Goal: Transaction & Acquisition: Purchase product/service

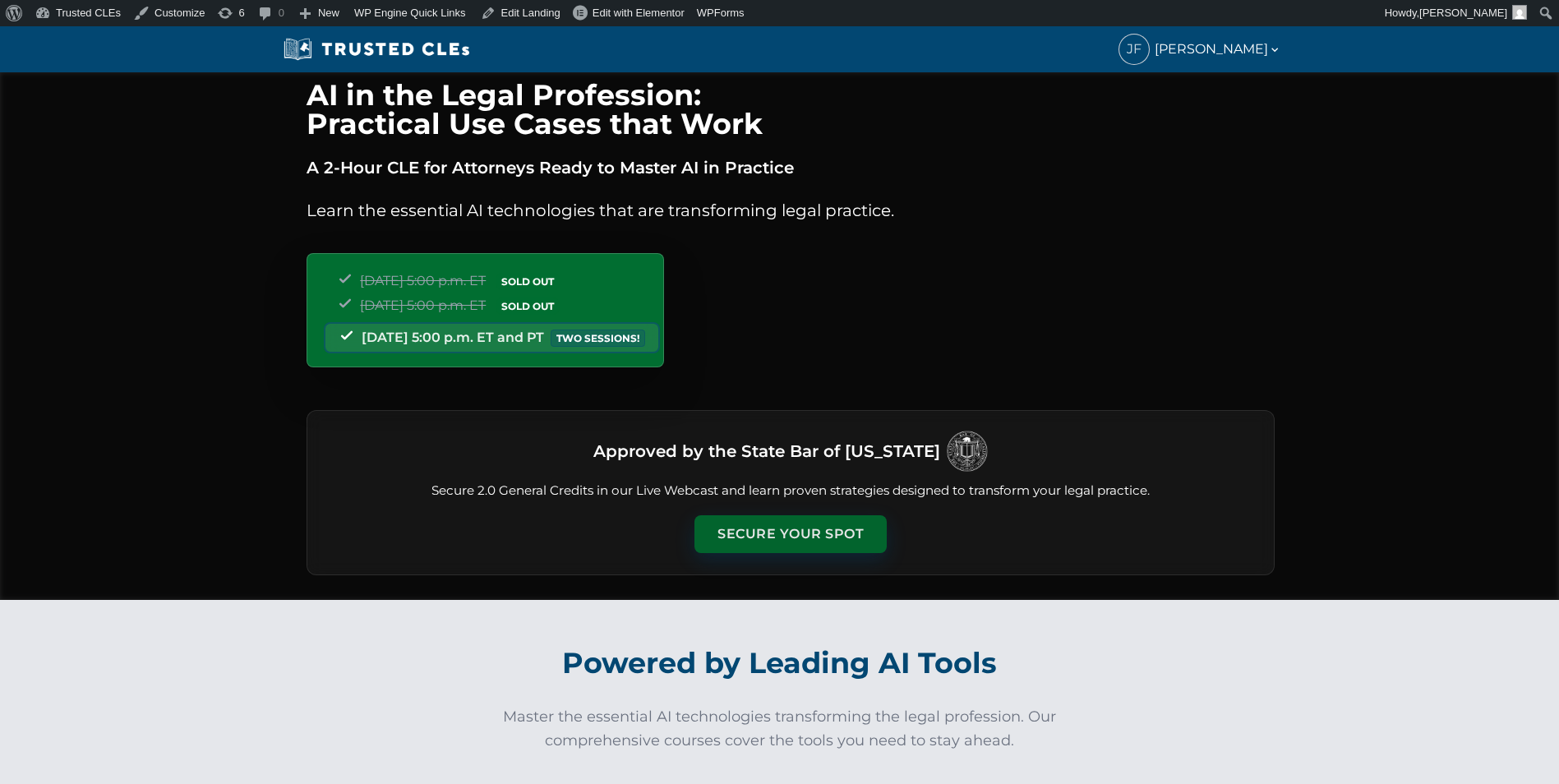
click at [737, 531] on button "Secure Your Spot" at bounding box center [790, 534] width 192 height 38
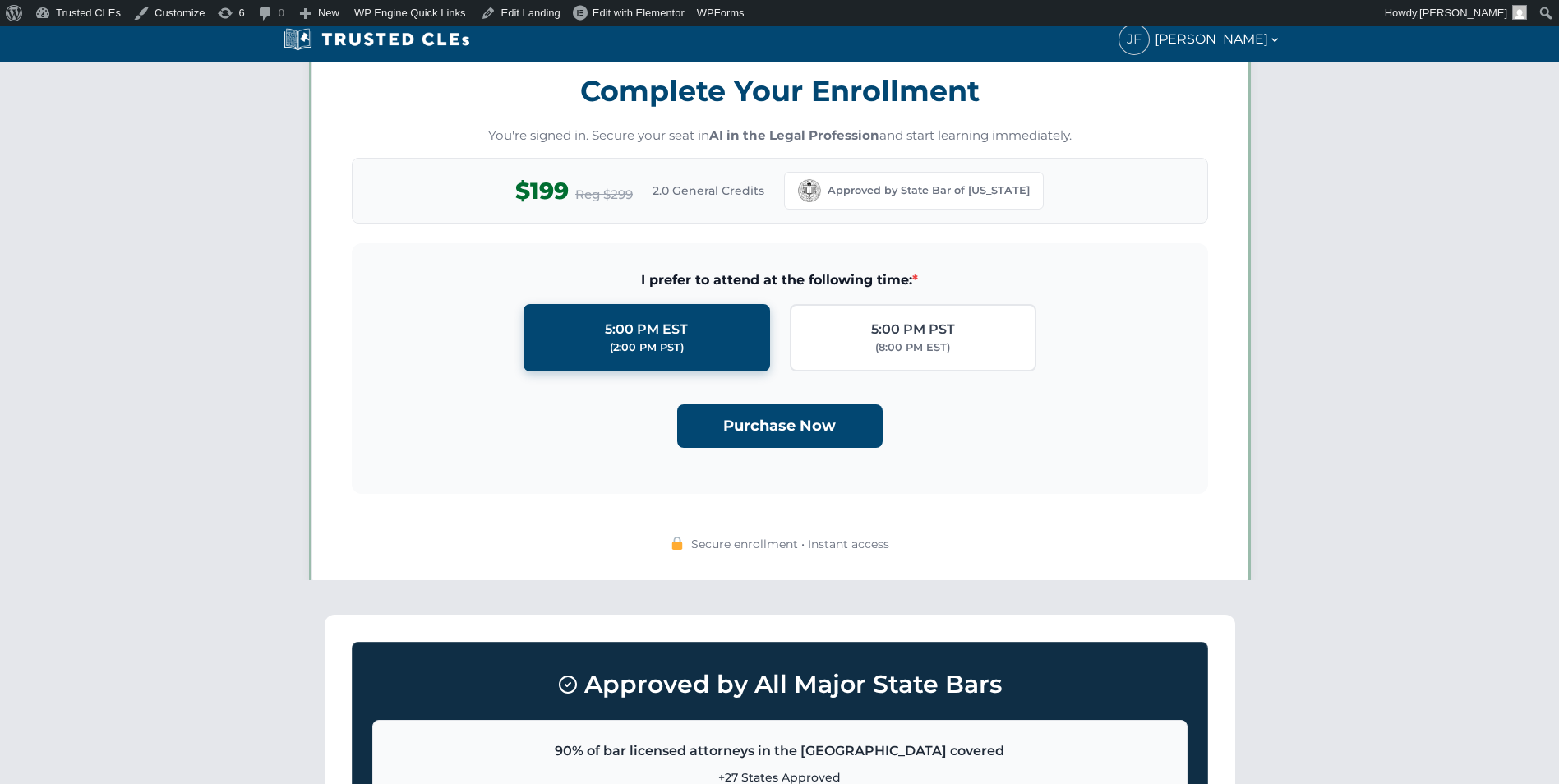
scroll to position [1429, 0]
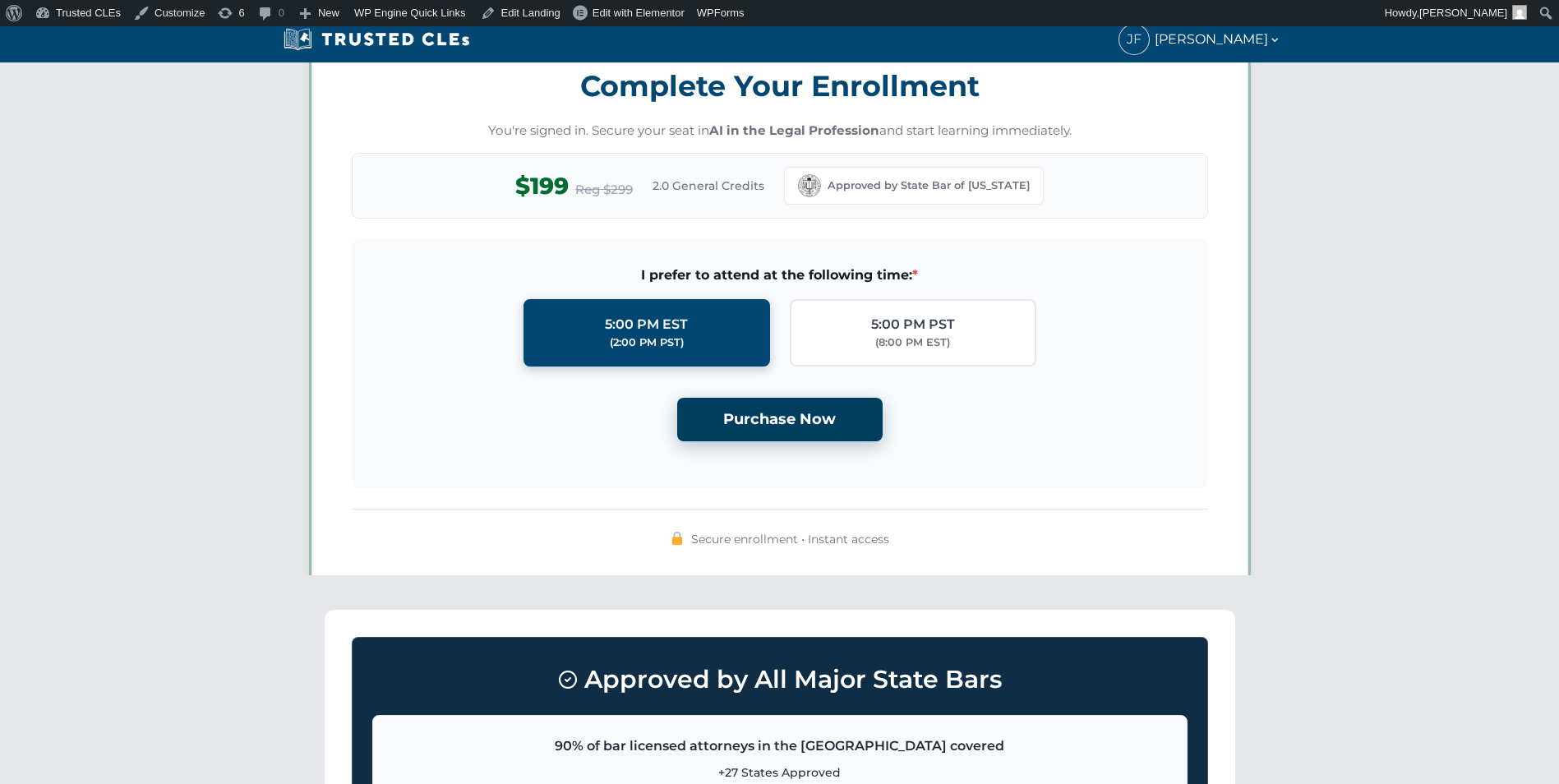
click at [776, 424] on button "Purchase Now" at bounding box center [779, 419] width 205 height 44
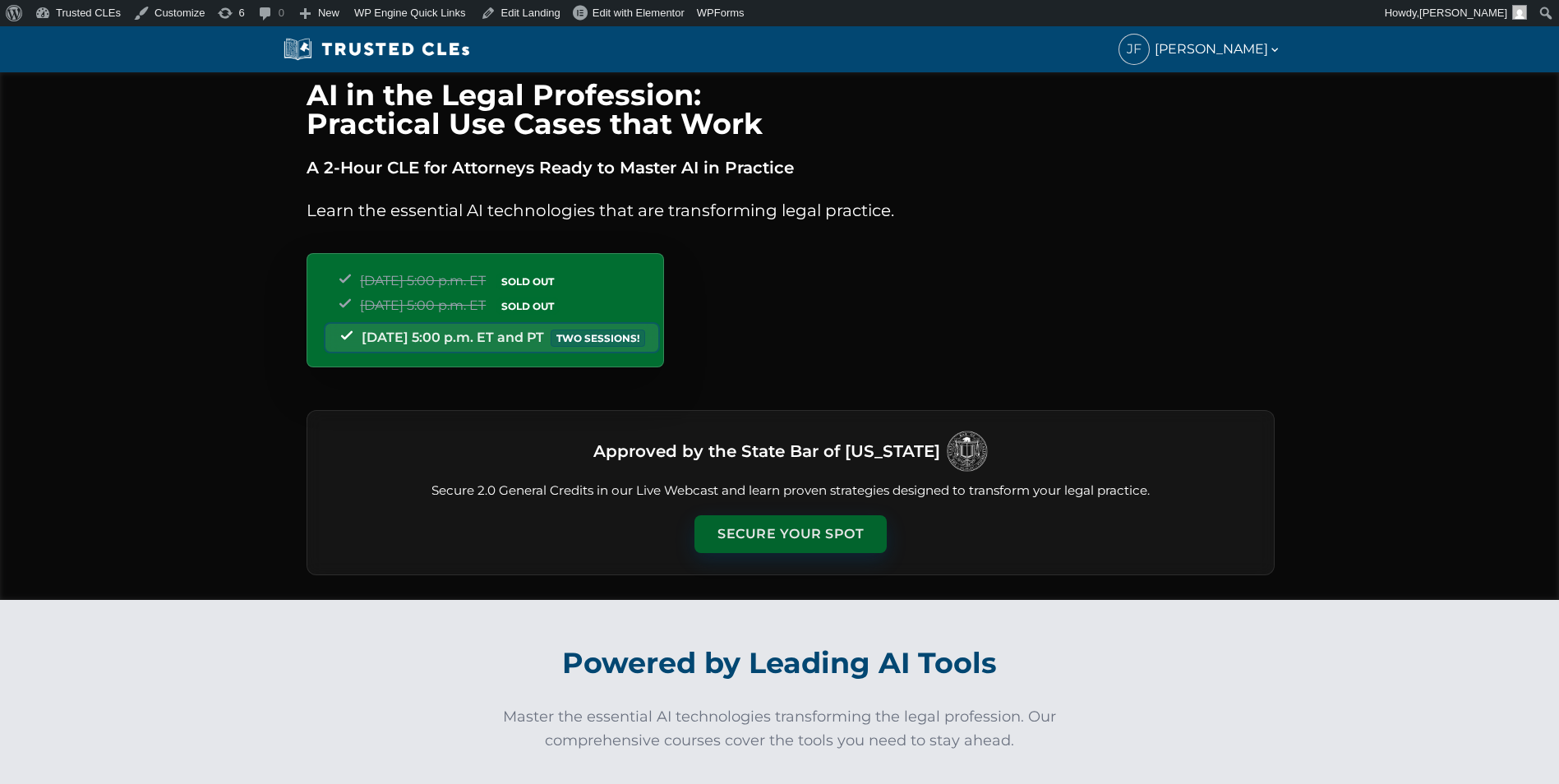
click at [789, 529] on button "Secure Your Spot" at bounding box center [790, 534] width 192 height 38
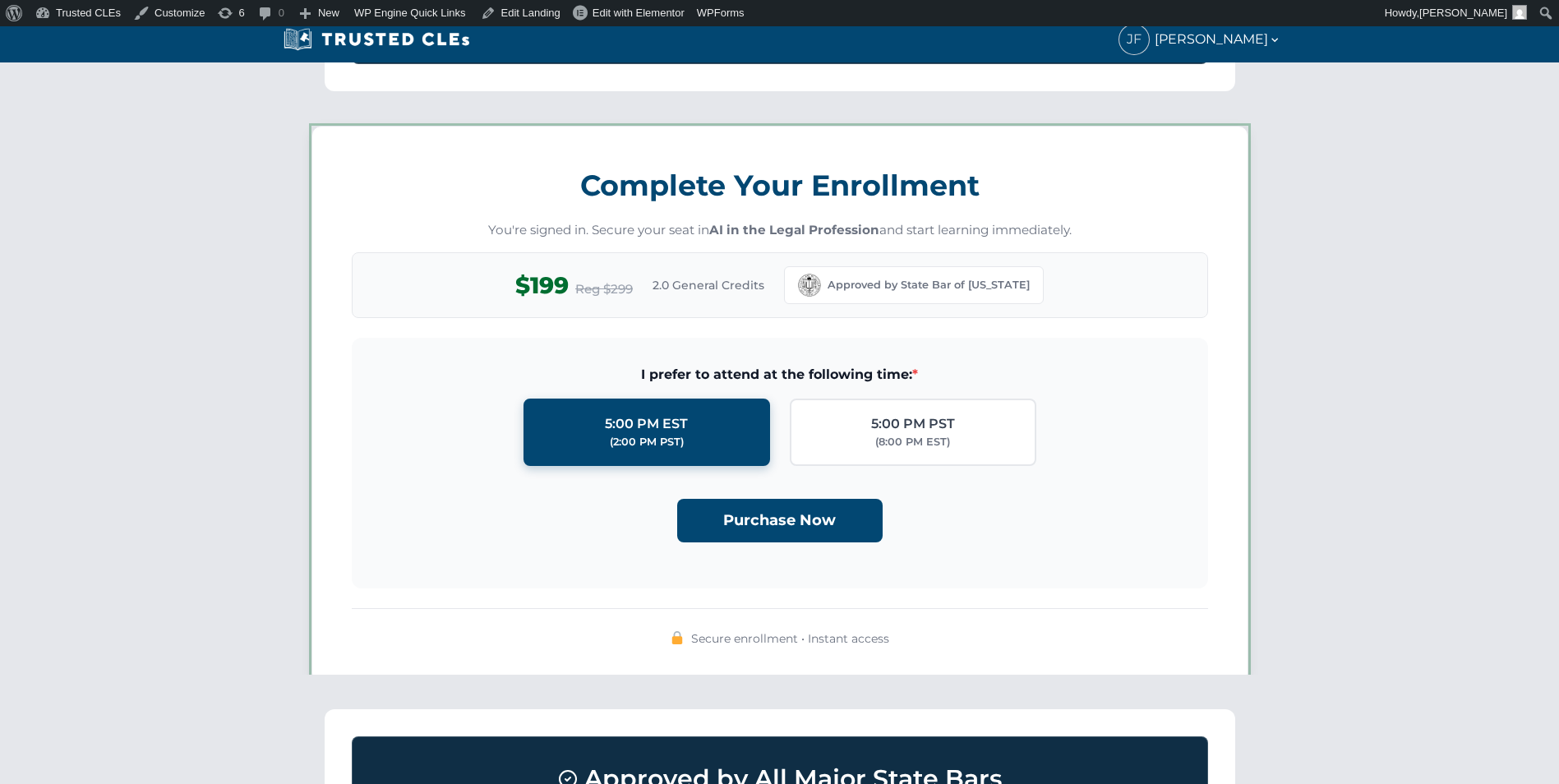
scroll to position [1429, 0]
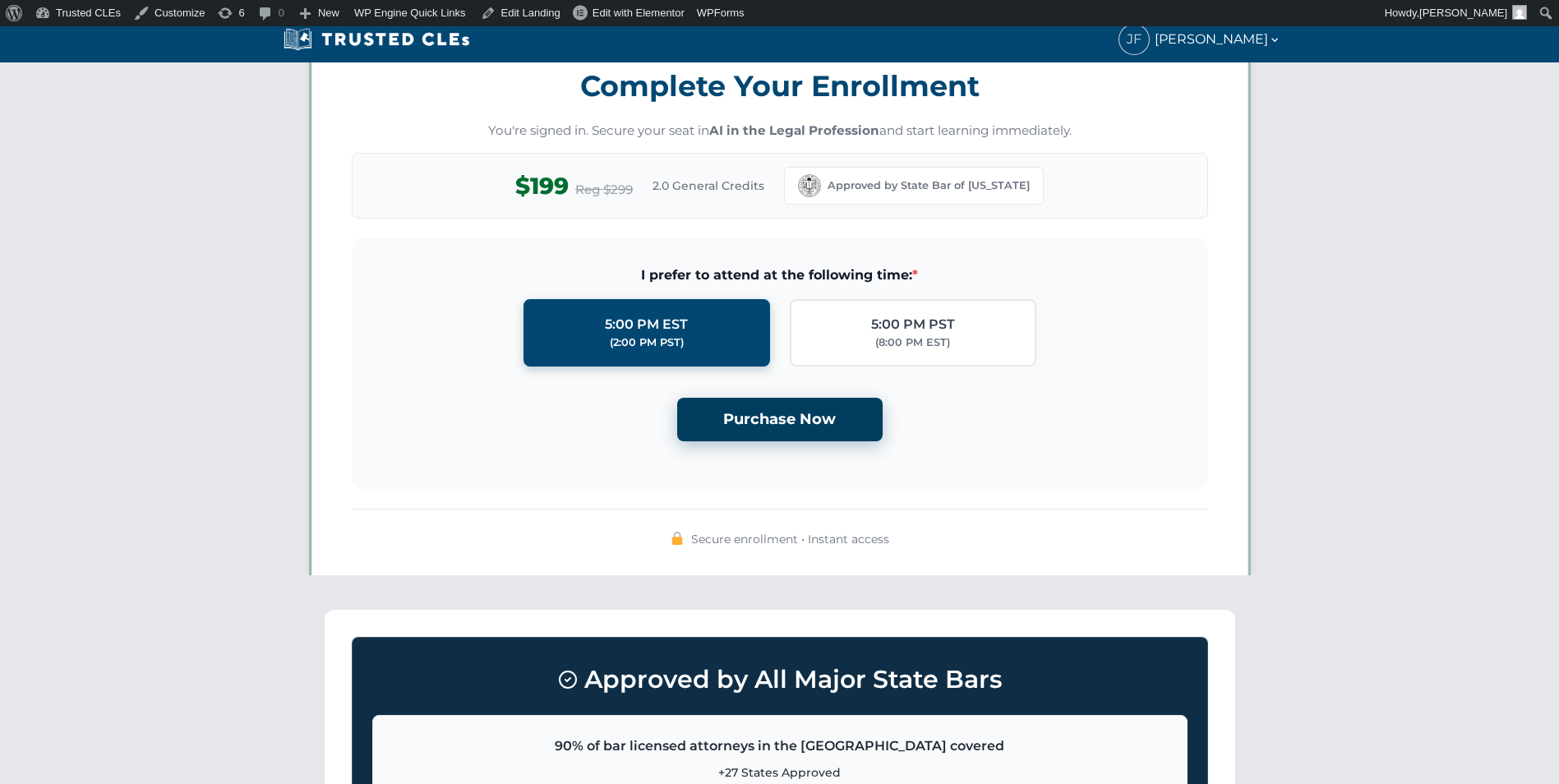
click at [789, 423] on button "Purchase Now" at bounding box center [779, 419] width 205 height 44
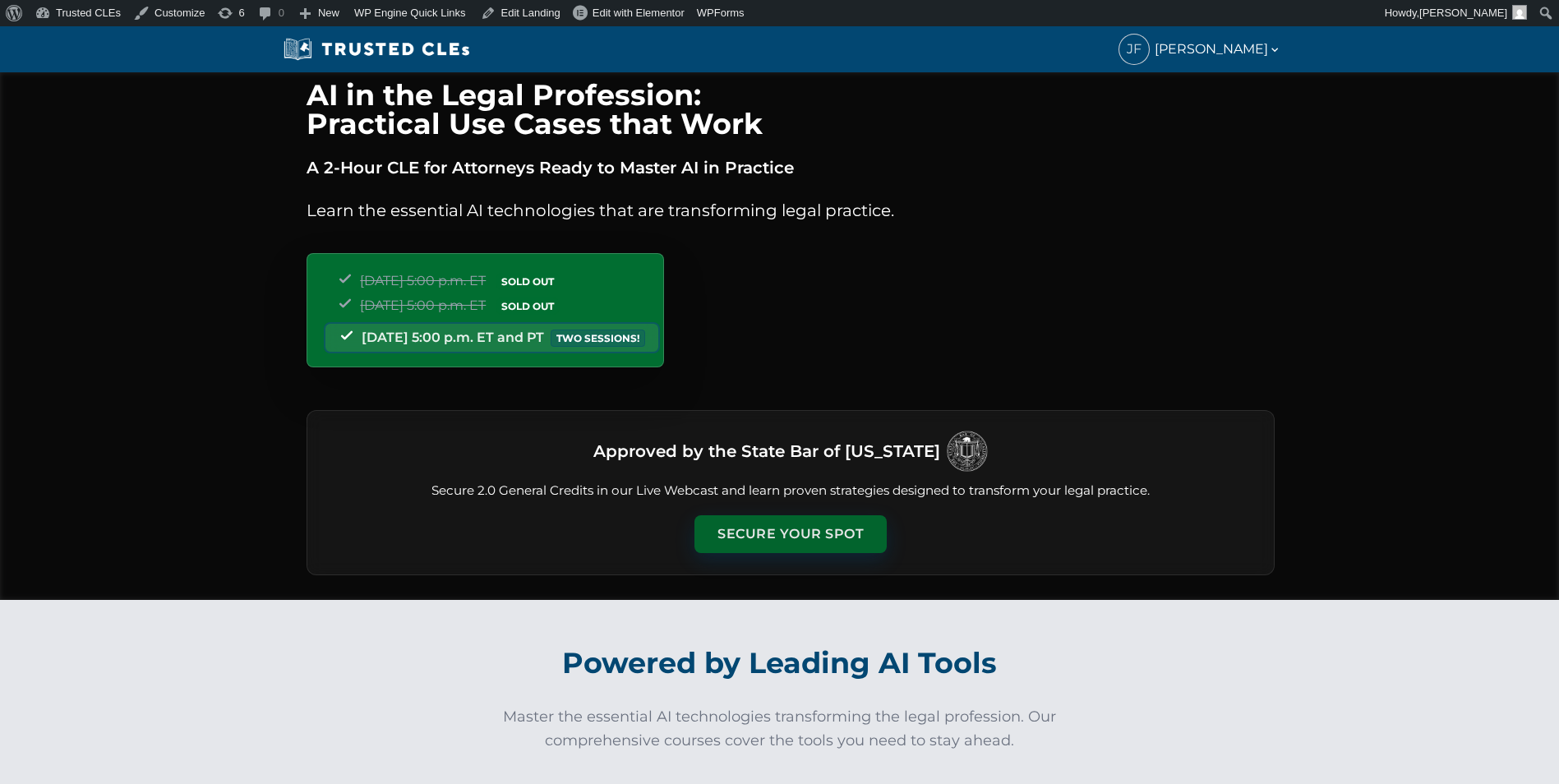
click at [790, 544] on button "Secure Your Spot" at bounding box center [790, 534] width 192 height 38
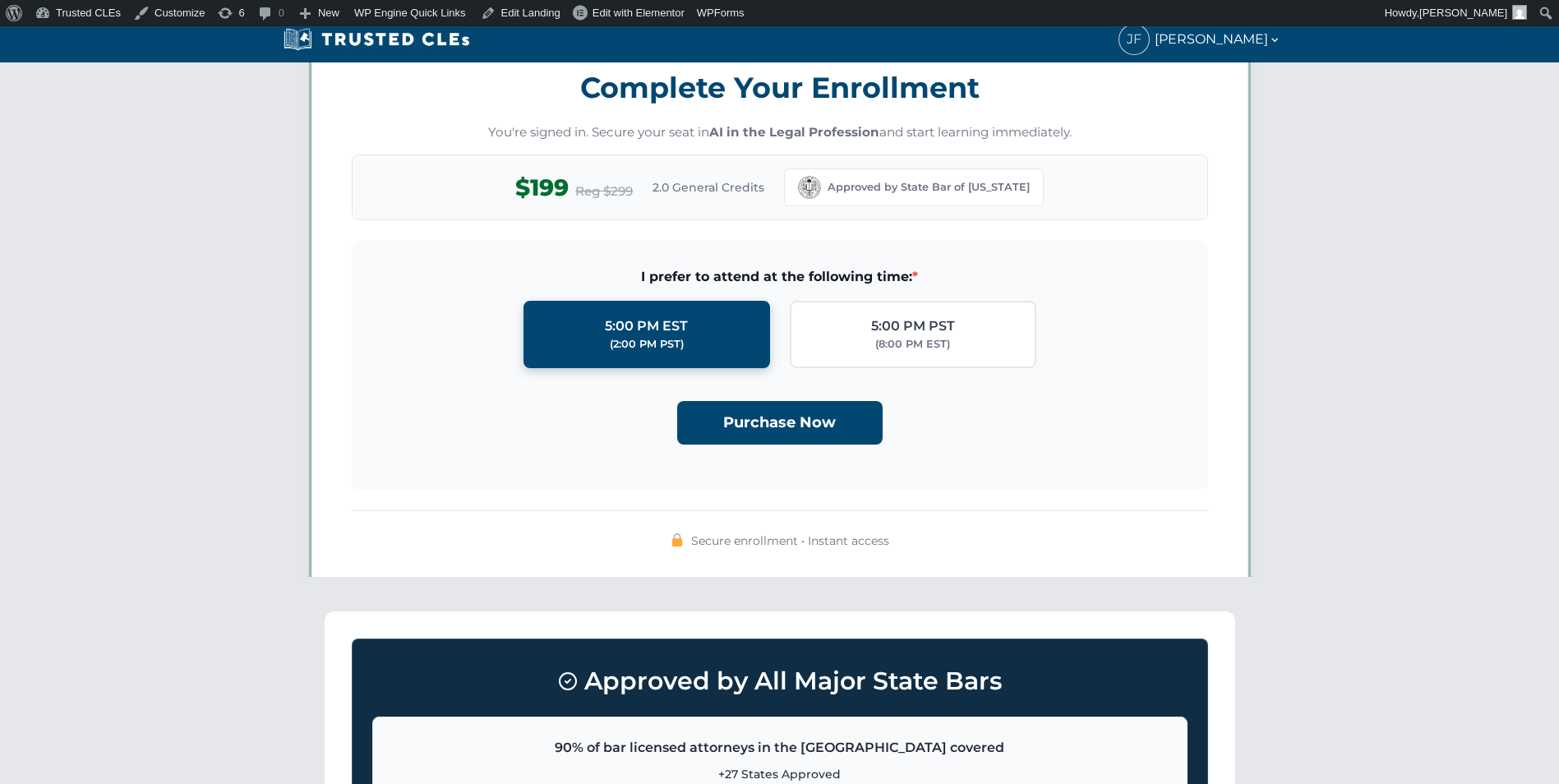
scroll to position [1429, 0]
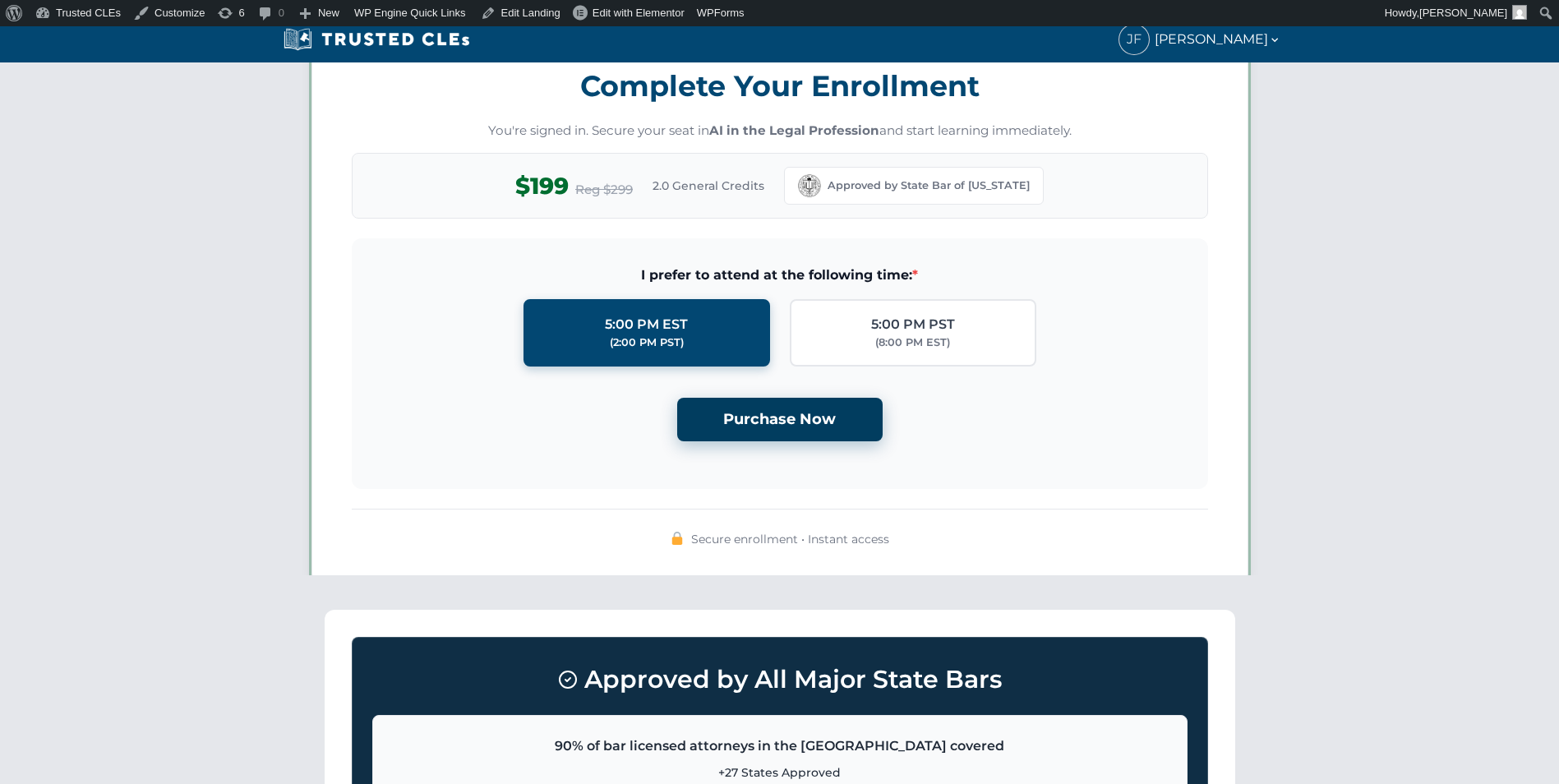
click at [769, 407] on button "Purchase Now" at bounding box center [779, 419] width 205 height 44
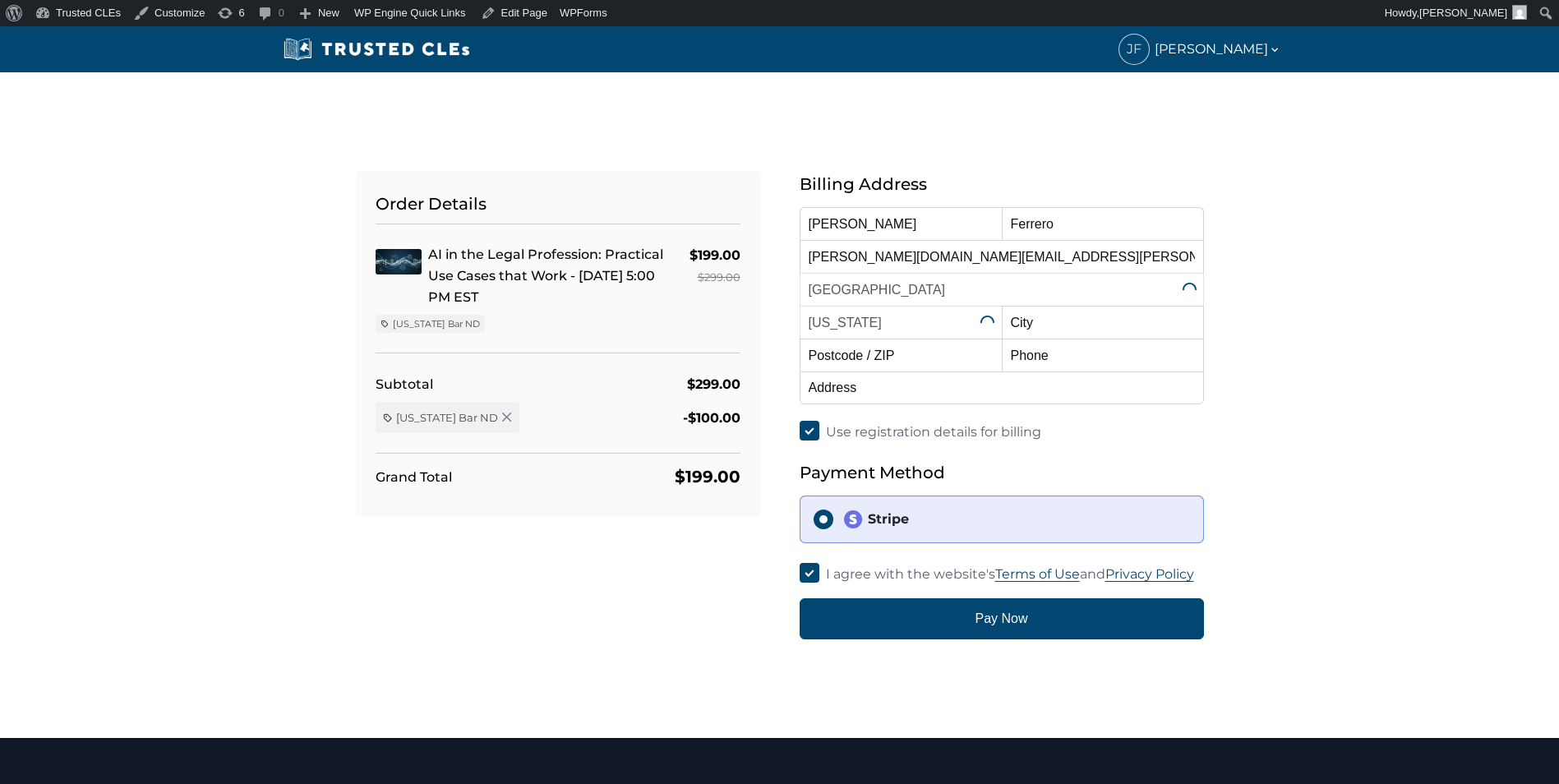
select select "[US_STATE]"
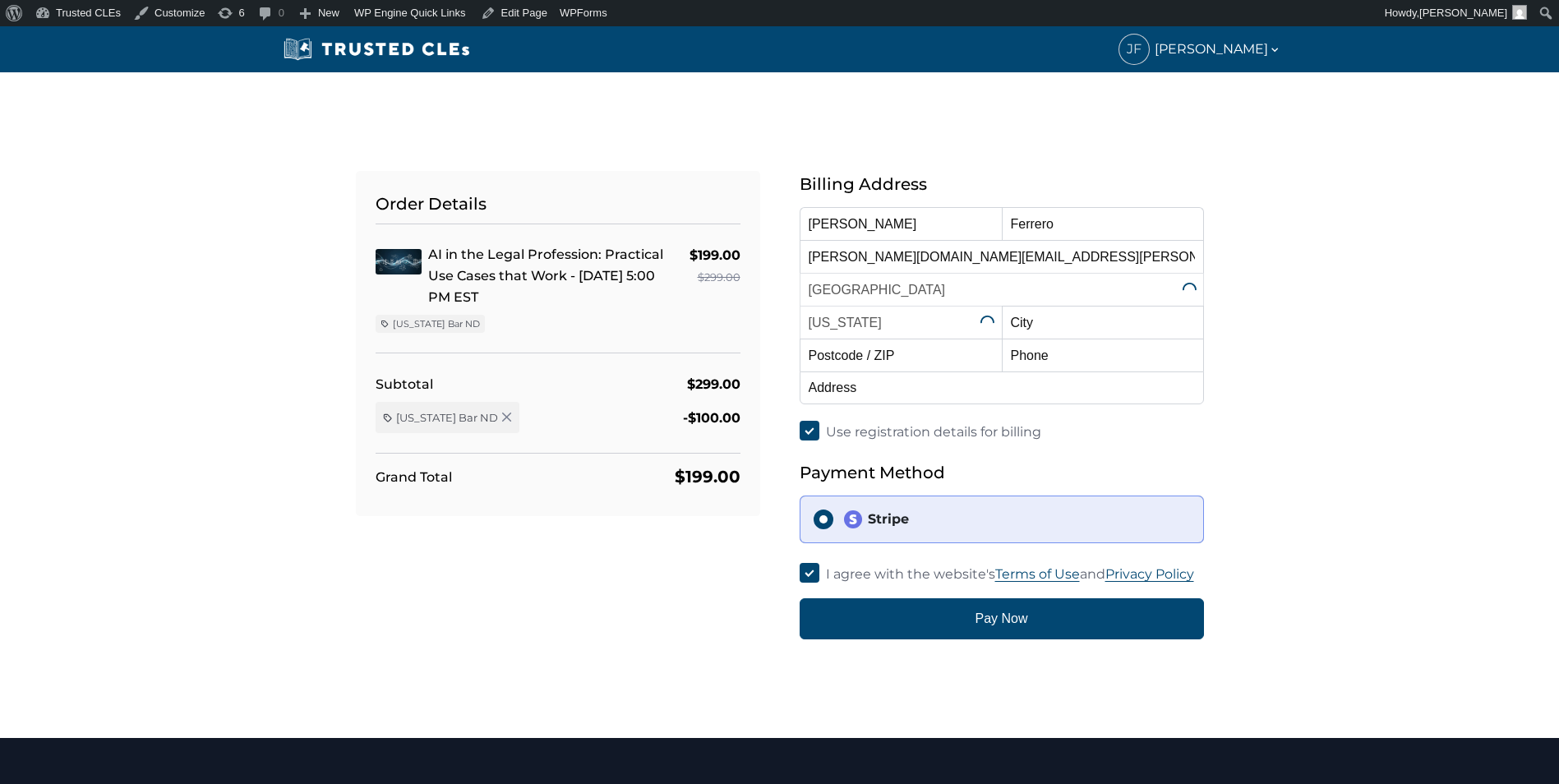
select select "[US_STATE]"
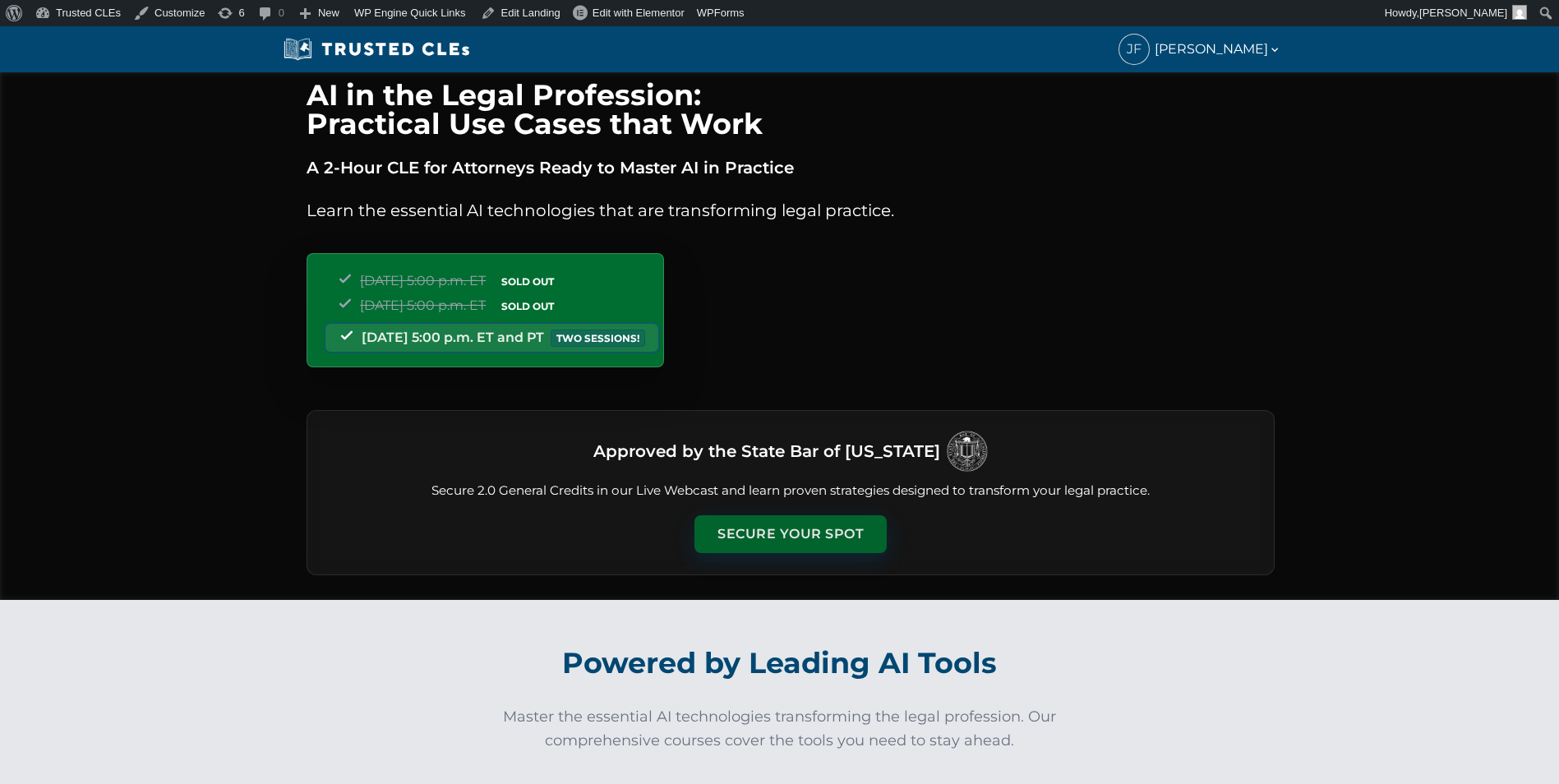
click at [761, 528] on button "Secure Your Spot" at bounding box center [790, 534] width 192 height 38
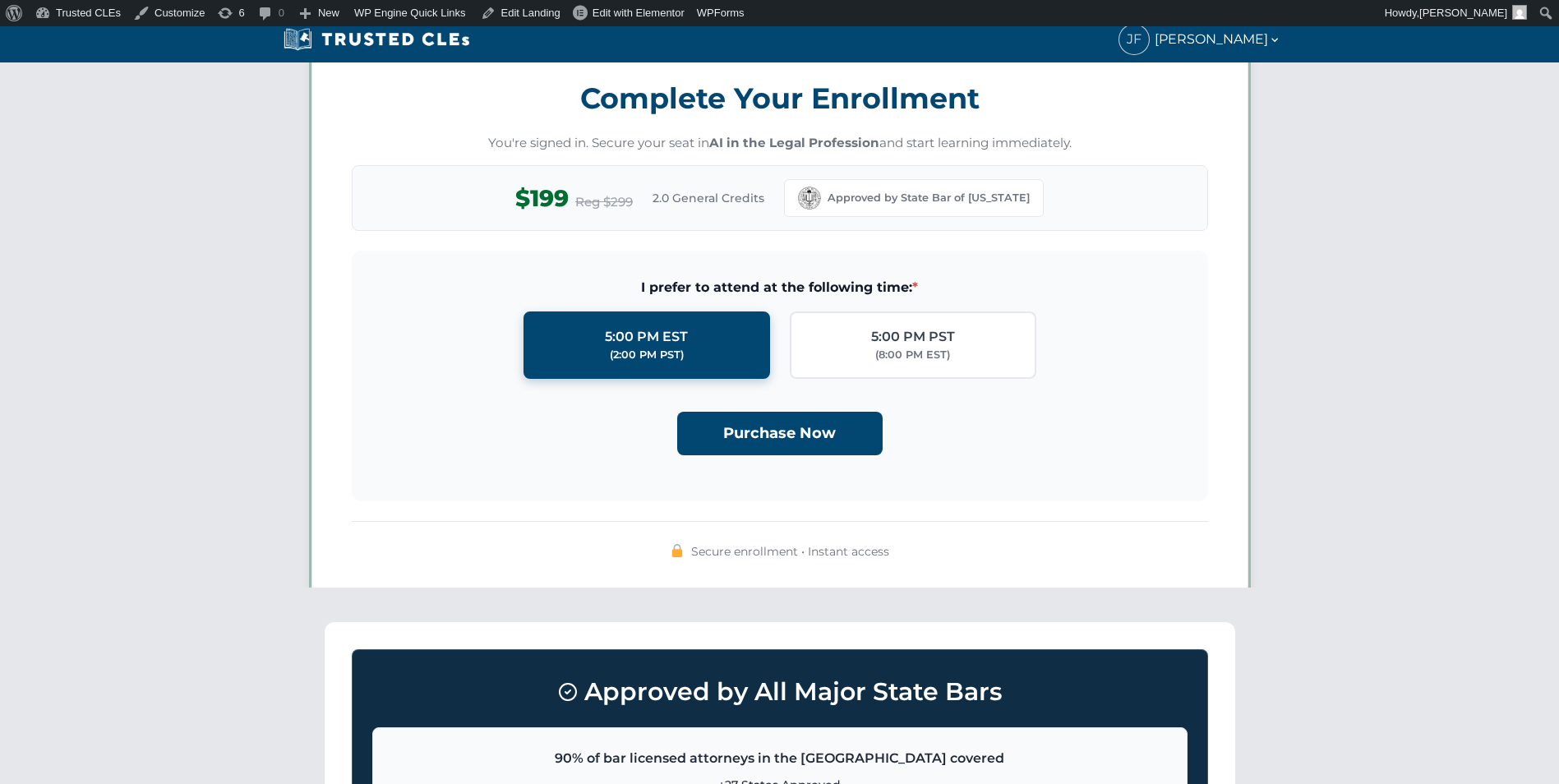
scroll to position [1429, 0]
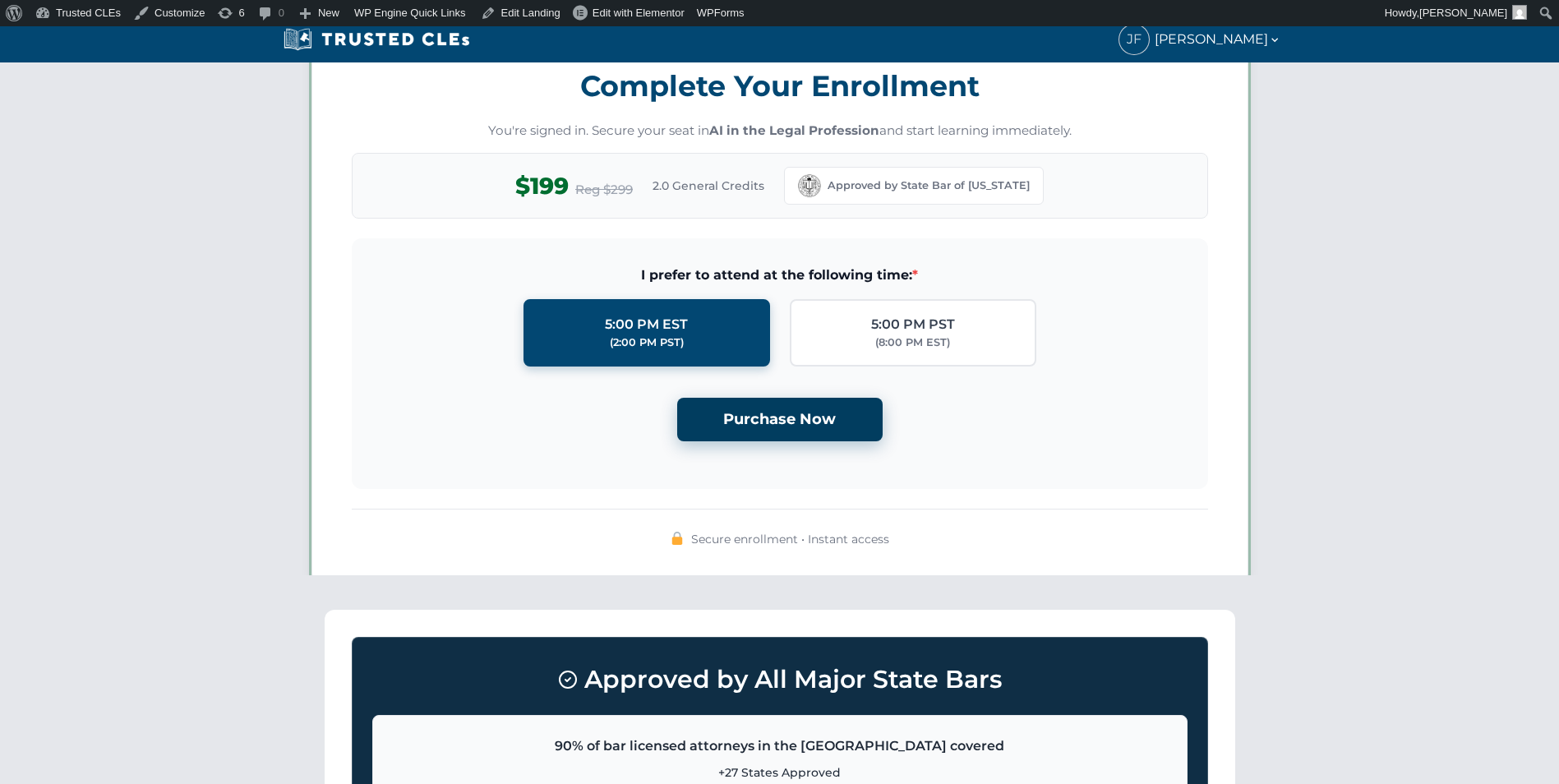
click at [765, 428] on button "Purchase Now" at bounding box center [779, 419] width 205 height 44
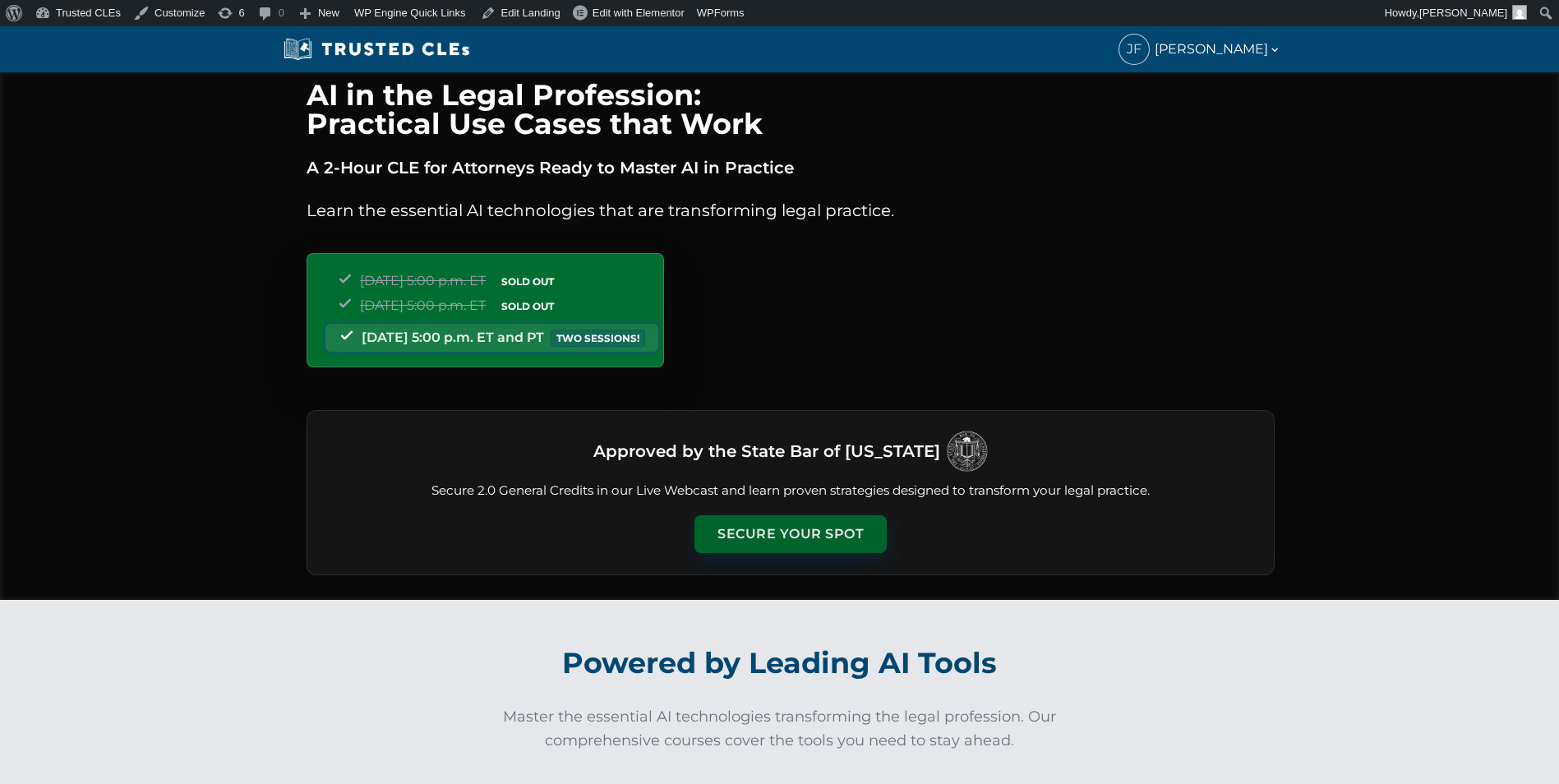
click at [746, 526] on button "Secure Your Spot" at bounding box center [790, 534] width 192 height 38
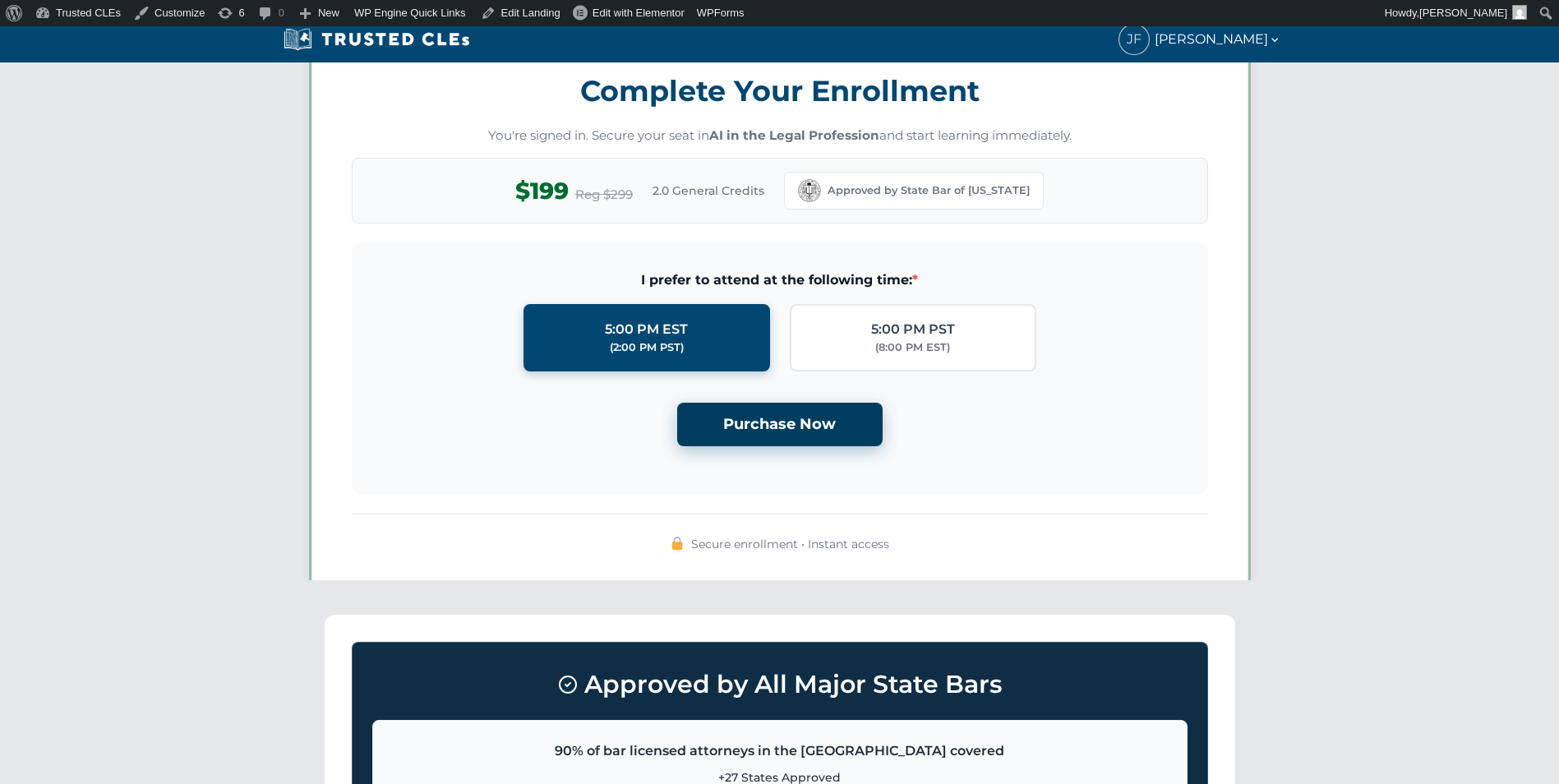
scroll to position [1429, 0]
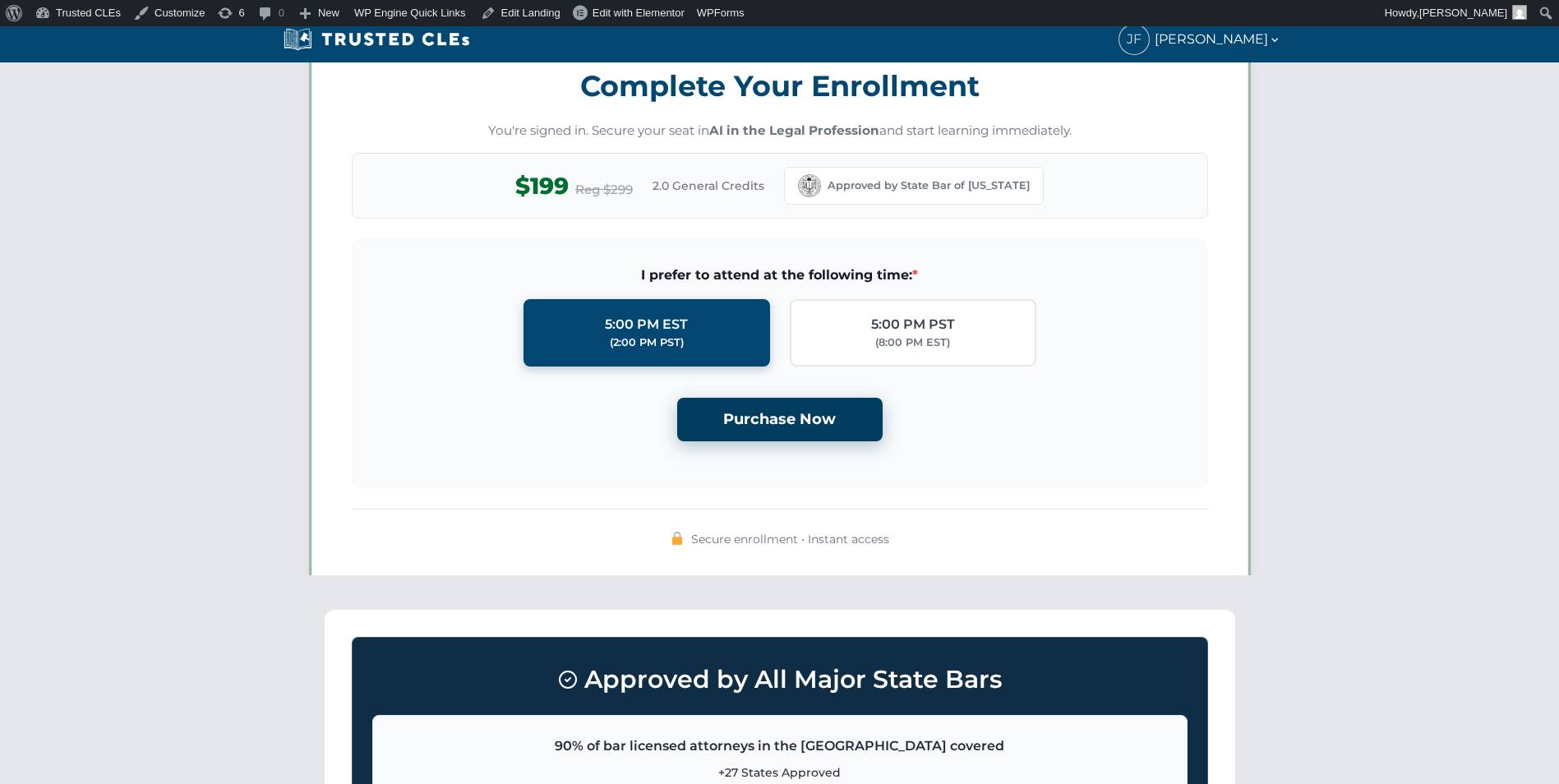
click at [746, 410] on button "Purchase Now" at bounding box center [779, 419] width 205 height 44
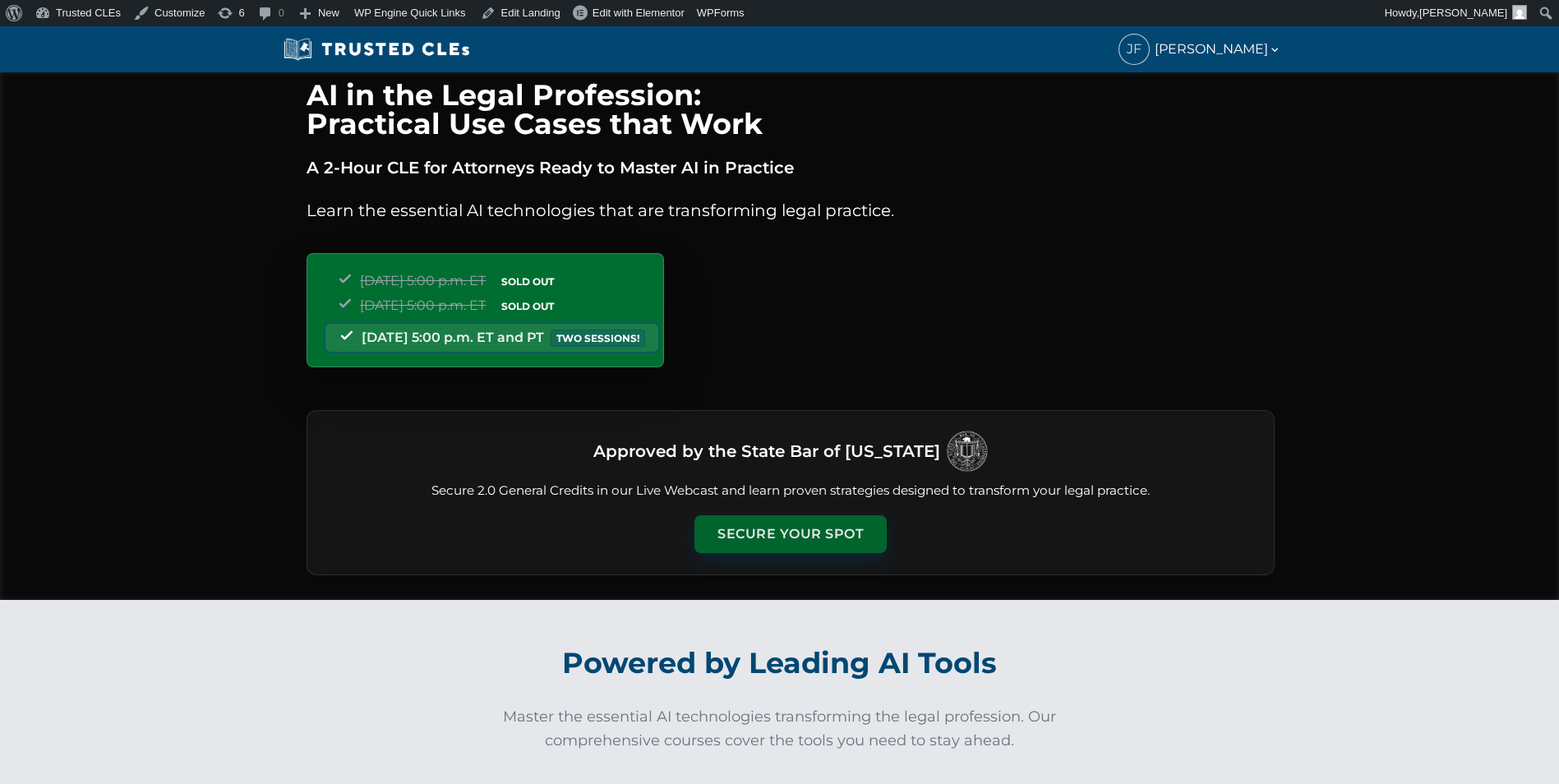
click at [800, 527] on button "Secure Your Spot" at bounding box center [790, 534] width 192 height 38
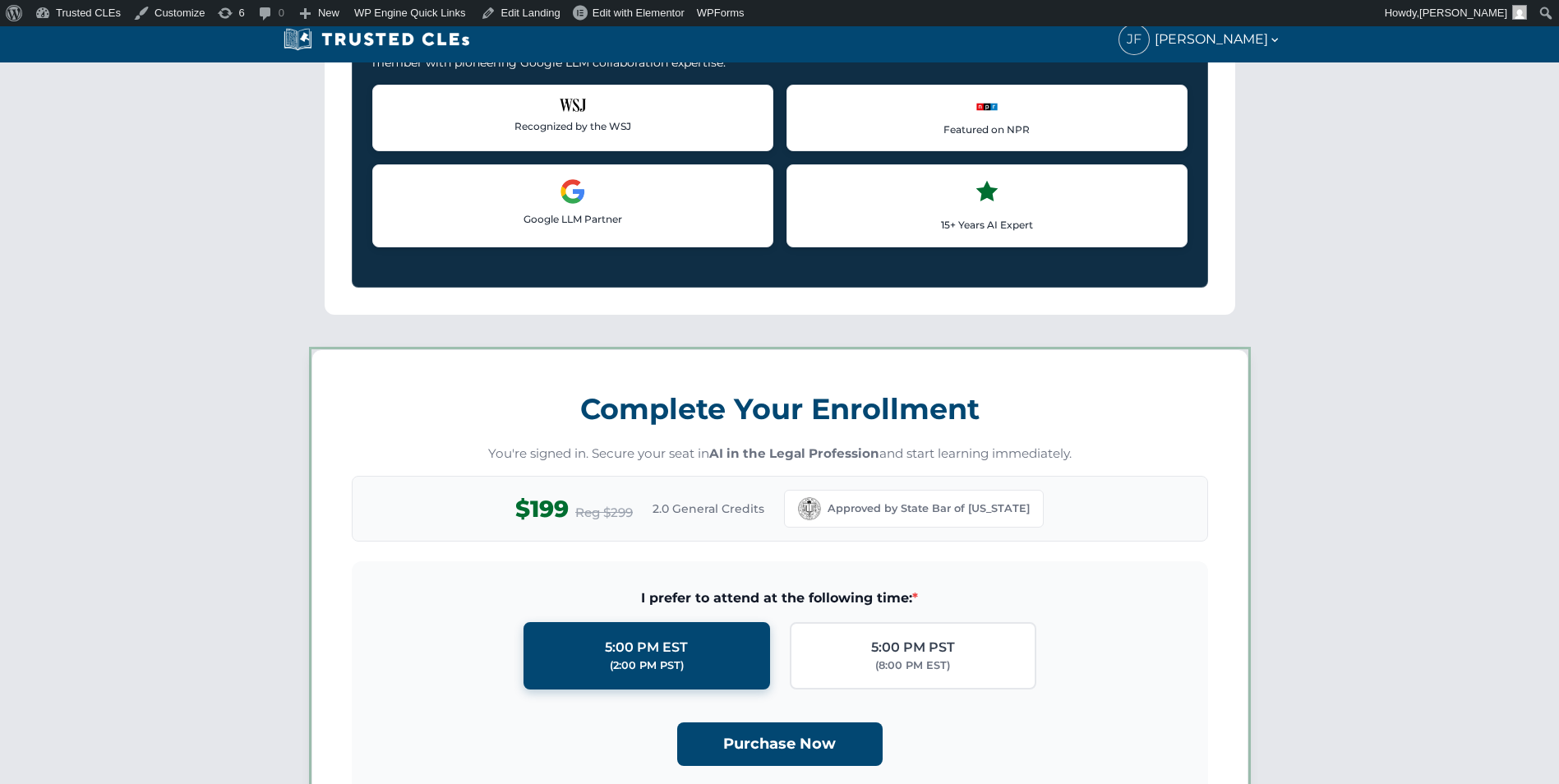
scroll to position [1429, 0]
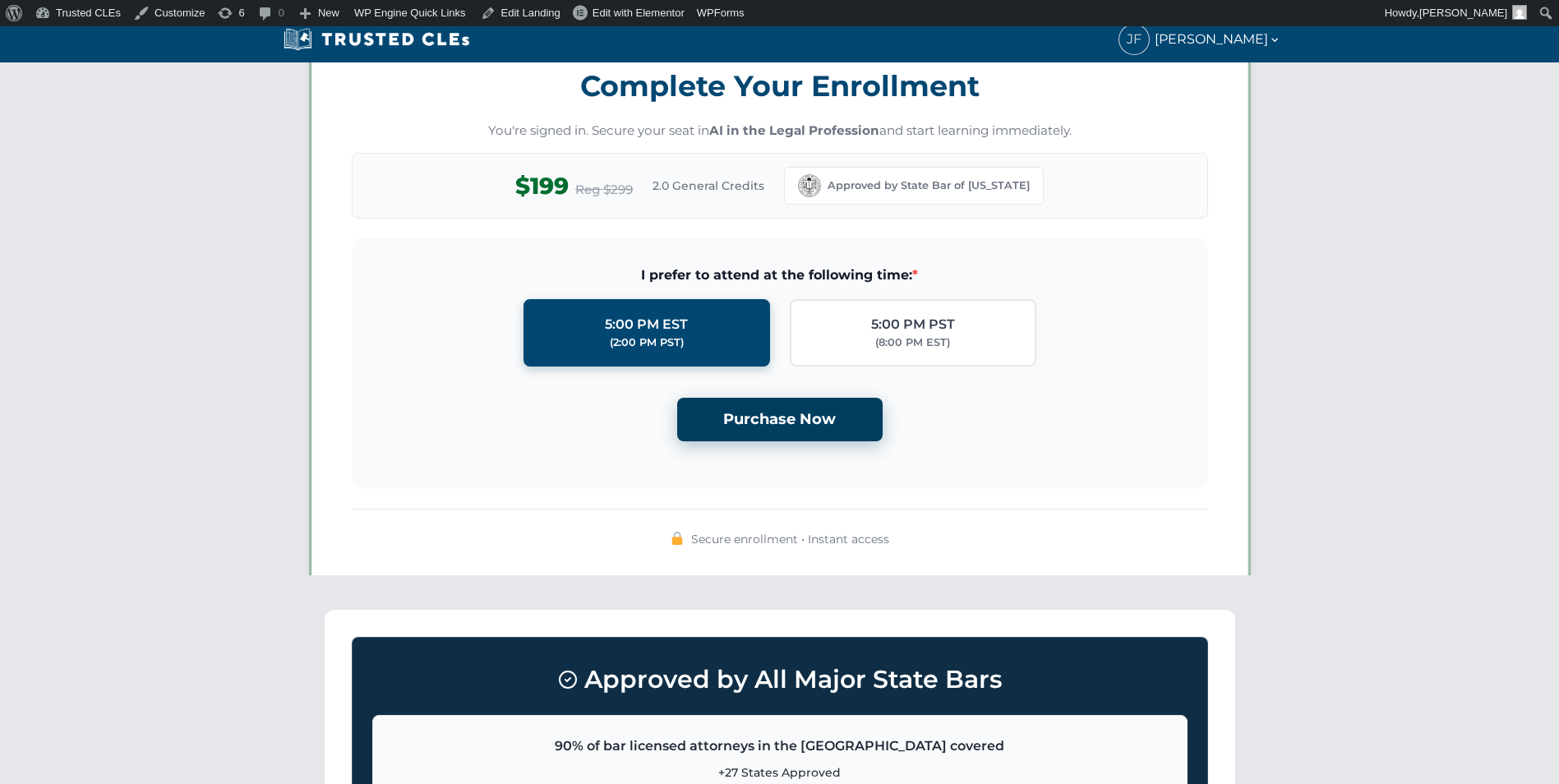
click at [790, 418] on button "Purchase Now" at bounding box center [779, 419] width 205 height 44
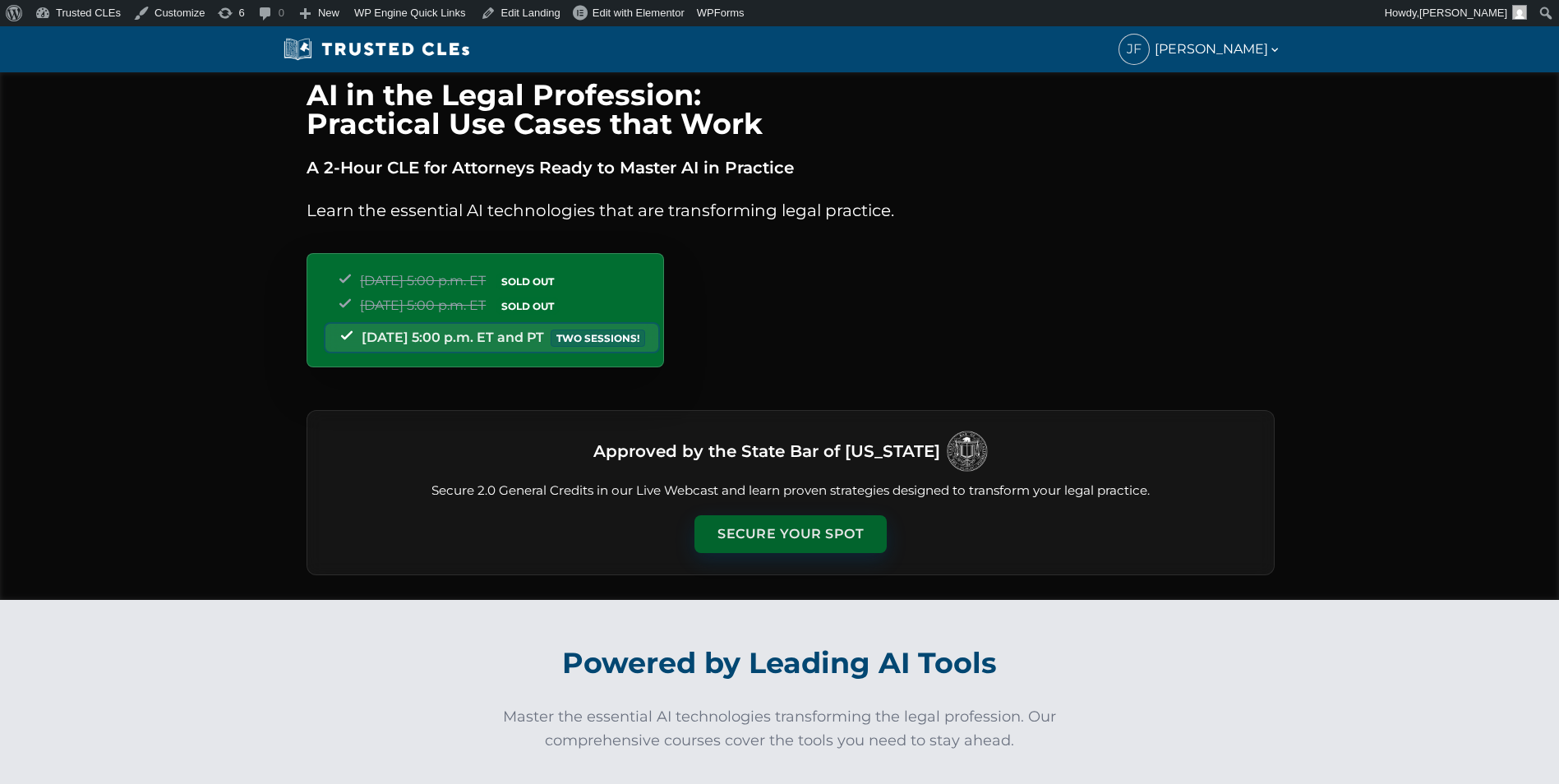
click at [787, 523] on button "Secure Your Spot" at bounding box center [790, 534] width 192 height 38
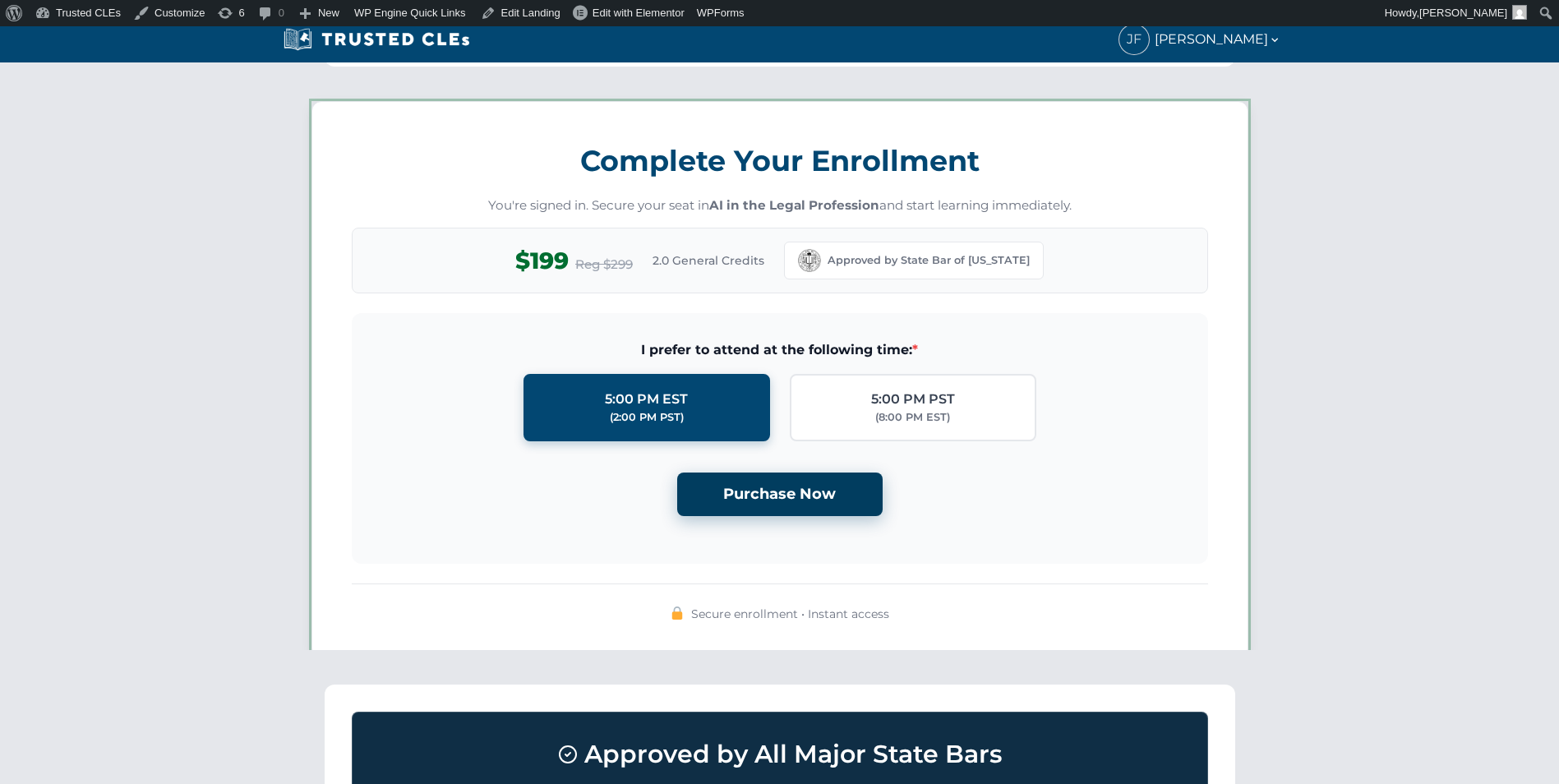
scroll to position [1429, 0]
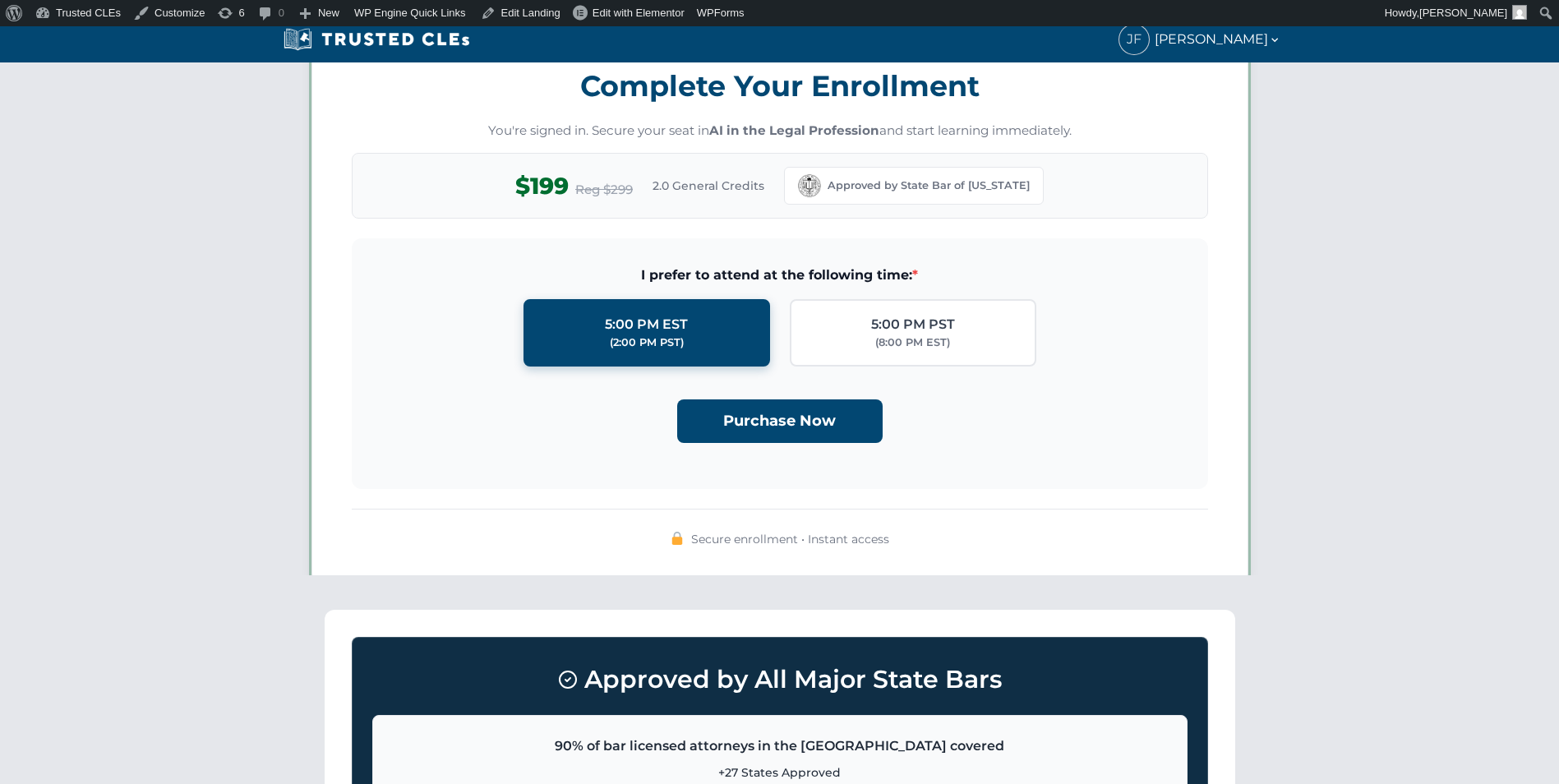
click at [790, 383] on div "I prefer to attend at the following time: * 5:00 PM EST (2:00 PM PST) 5:00 PM P…" at bounding box center [780, 353] width 804 height 178
click at [783, 402] on button "Purchase Now" at bounding box center [779, 419] width 205 height 44
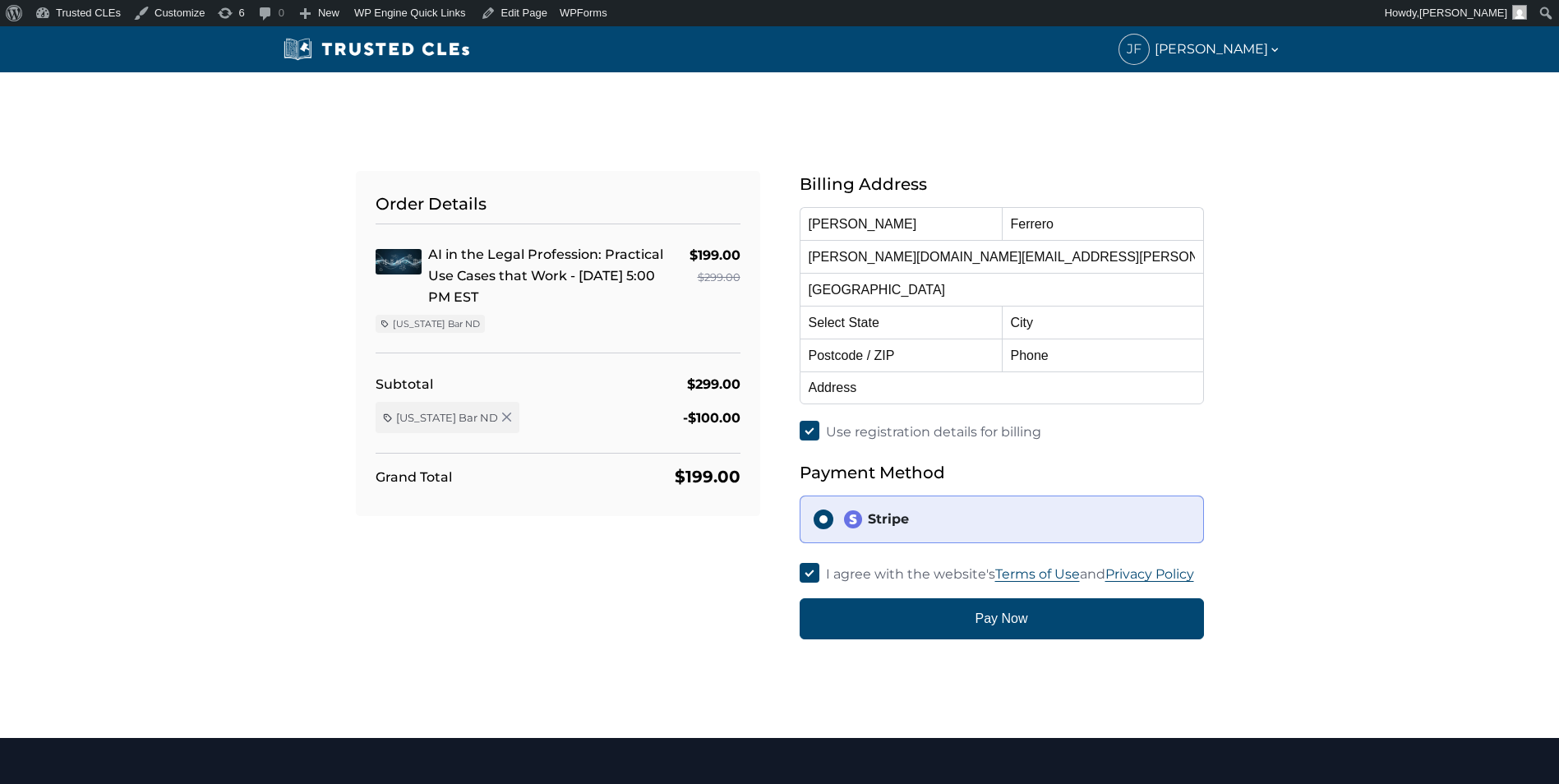
select select "[US_STATE]"
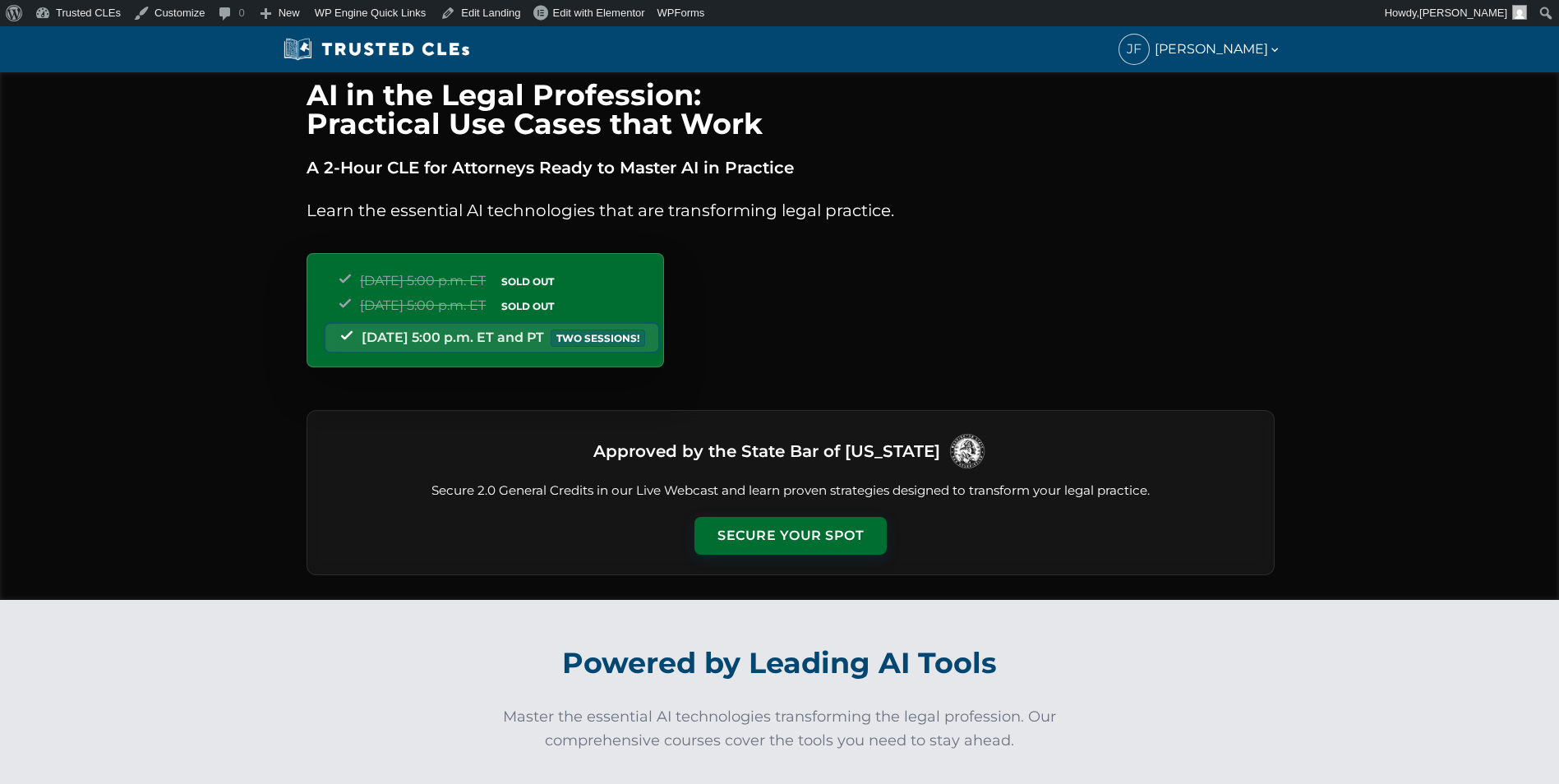
click at [770, 511] on div "Approved by the State Bar of Washington Secure 2.0 General Credits in our Live …" at bounding box center [790, 492] width 968 height 165
click at [770, 527] on button "Secure Your Spot" at bounding box center [790, 534] width 192 height 38
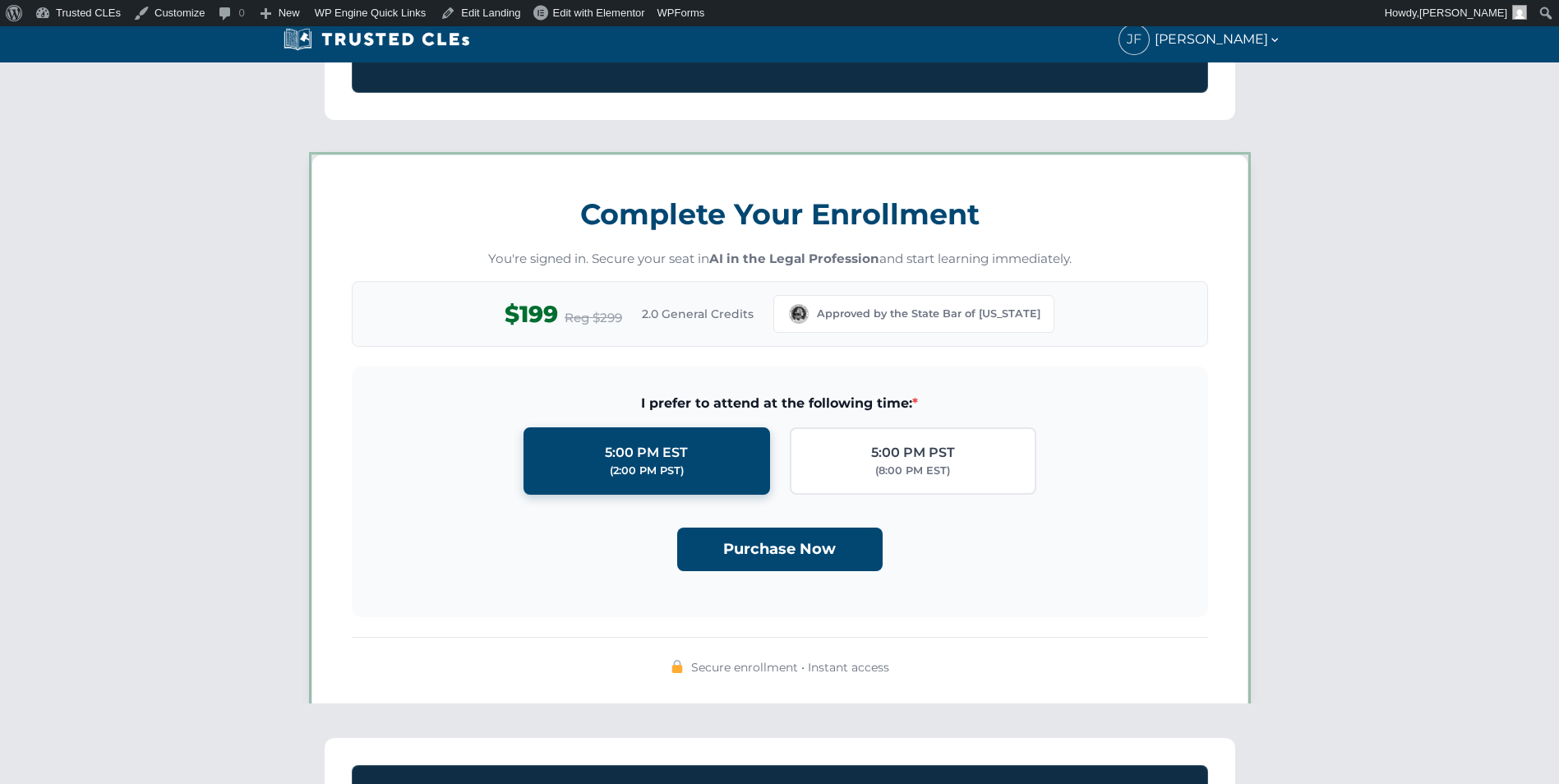
scroll to position [1429, 0]
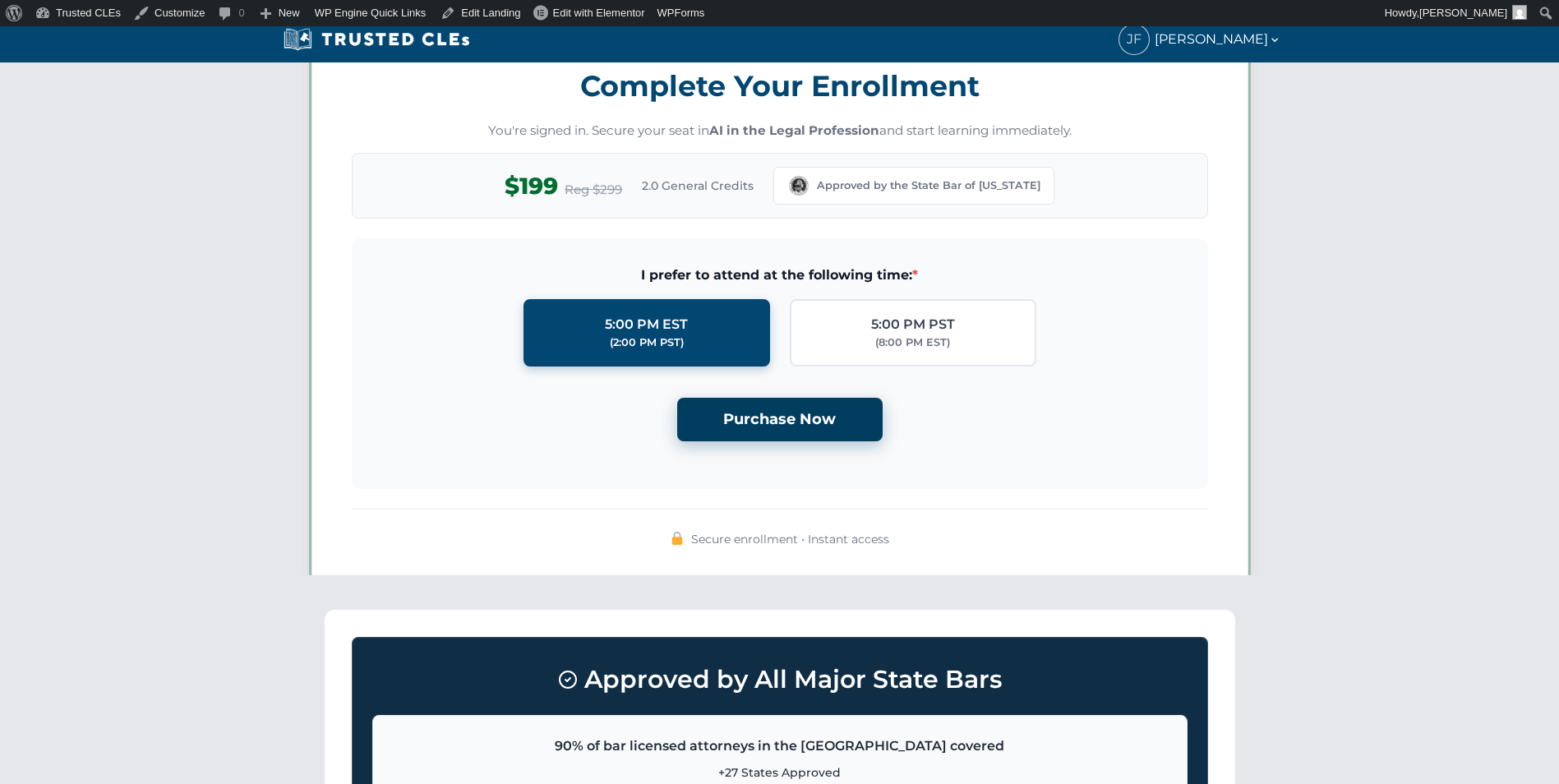
click at [770, 426] on button "Purchase Now" at bounding box center [779, 419] width 205 height 44
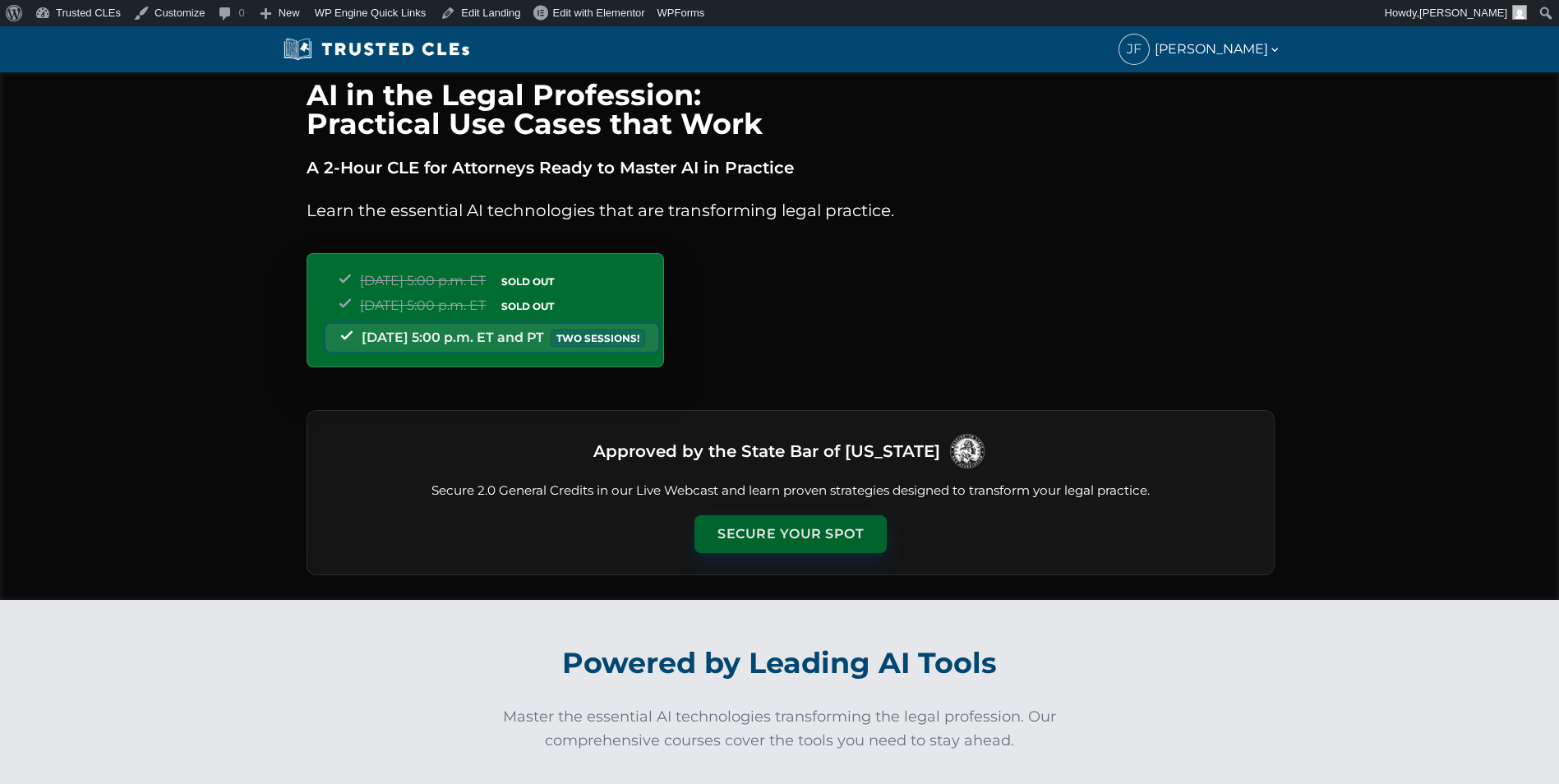
click at [761, 541] on button "Secure Your Spot" at bounding box center [790, 534] width 192 height 38
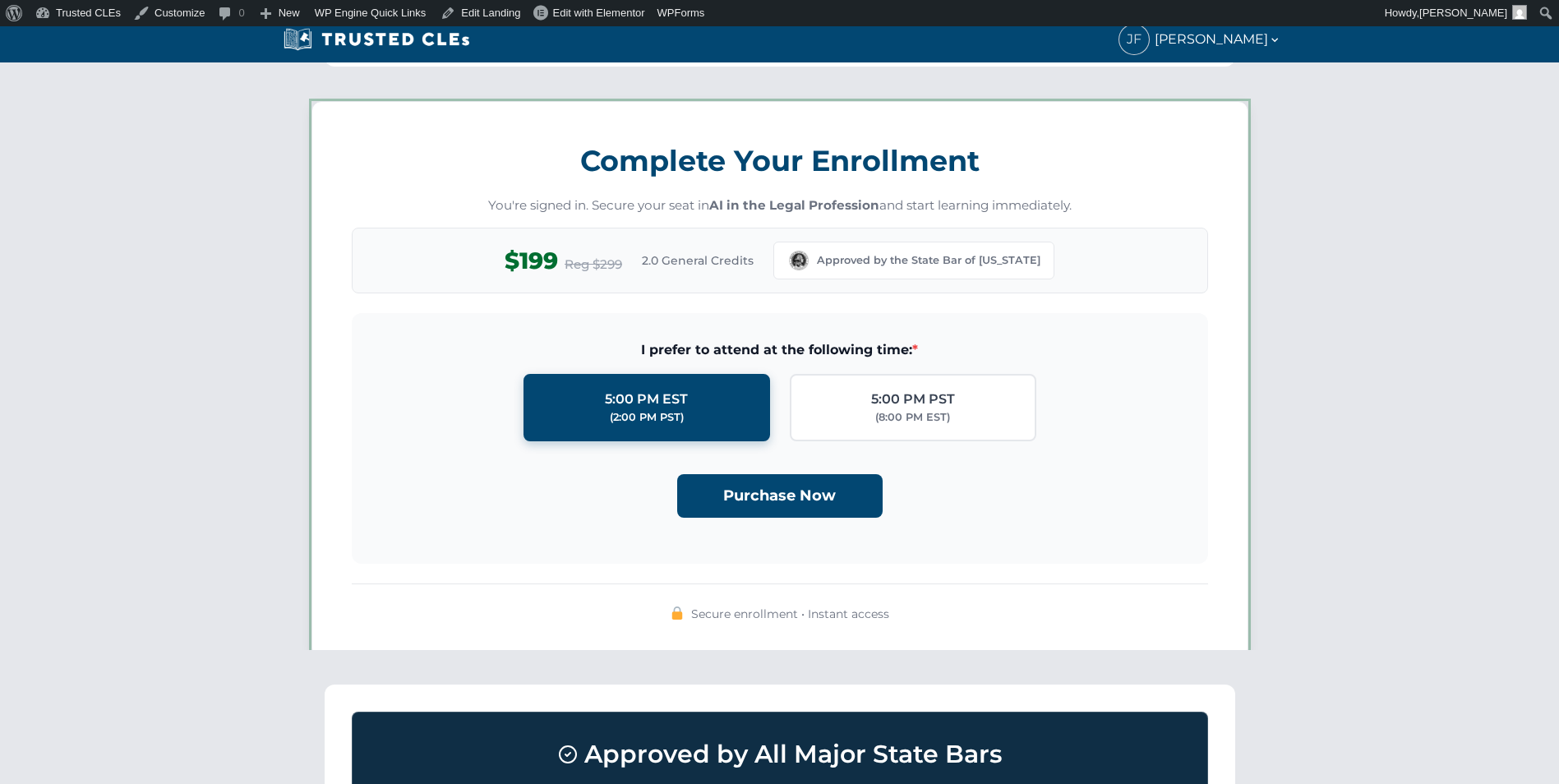
scroll to position [1429, 0]
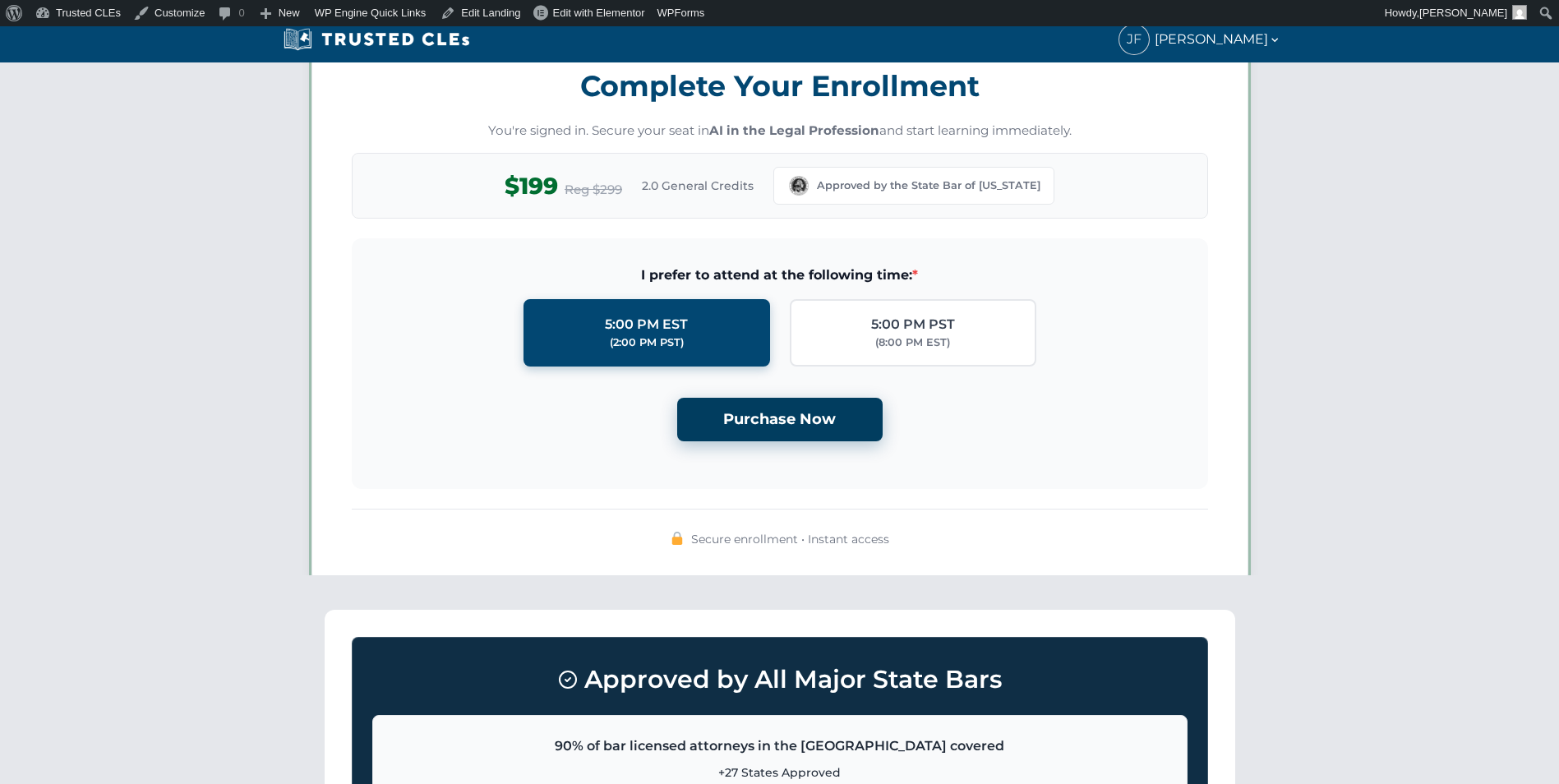
click at [764, 411] on button "Purchase Now" at bounding box center [779, 419] width 205 height 44
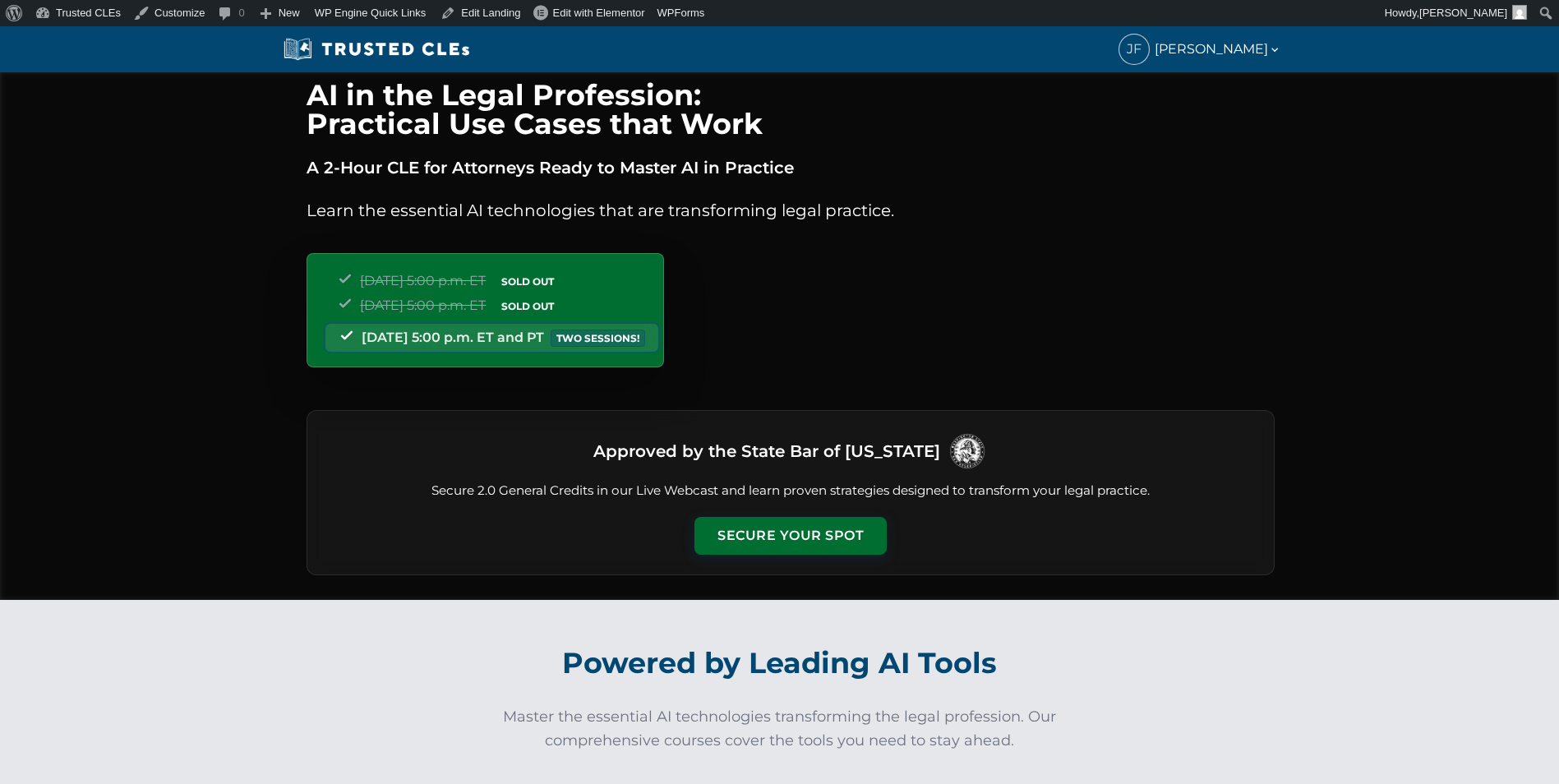
click at [794, 539] on button "Secure Your Spot" at bounding box center [790, 535] width 192 height 38
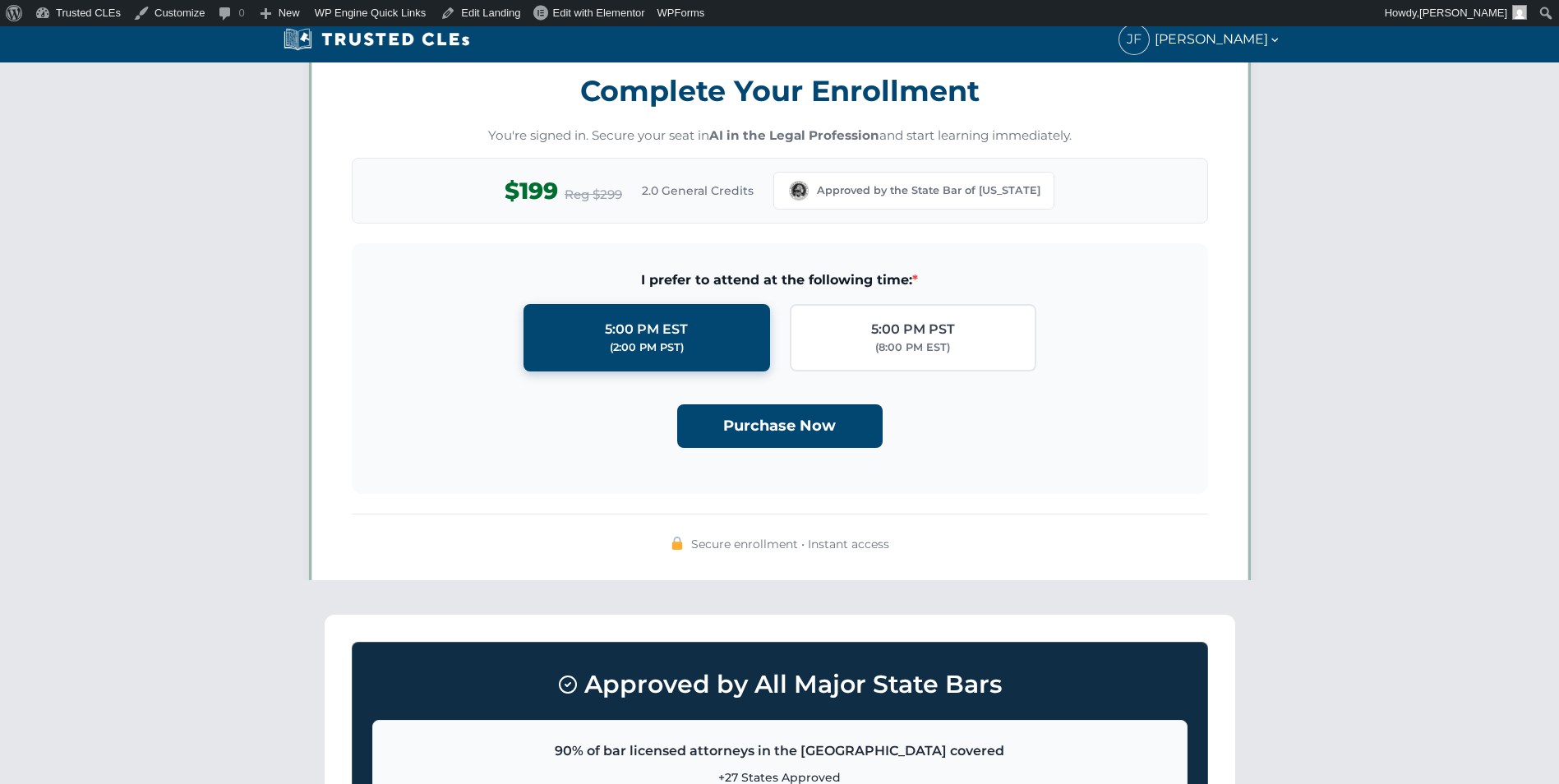
scroll to position [1429, 0]
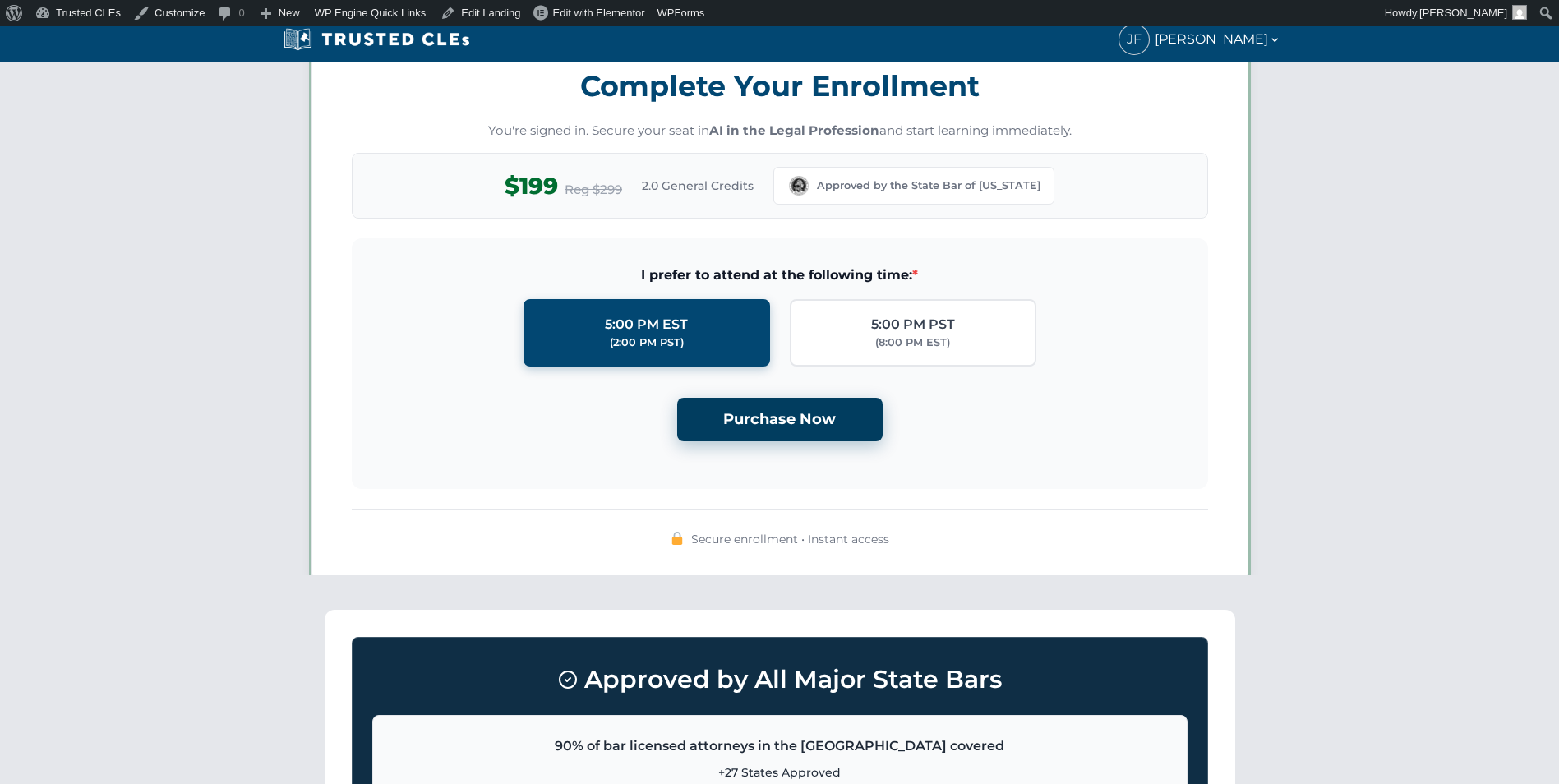
click at [788, 437] on button "Purchase Now" at bounding box center [779, 419] width 205 height 44
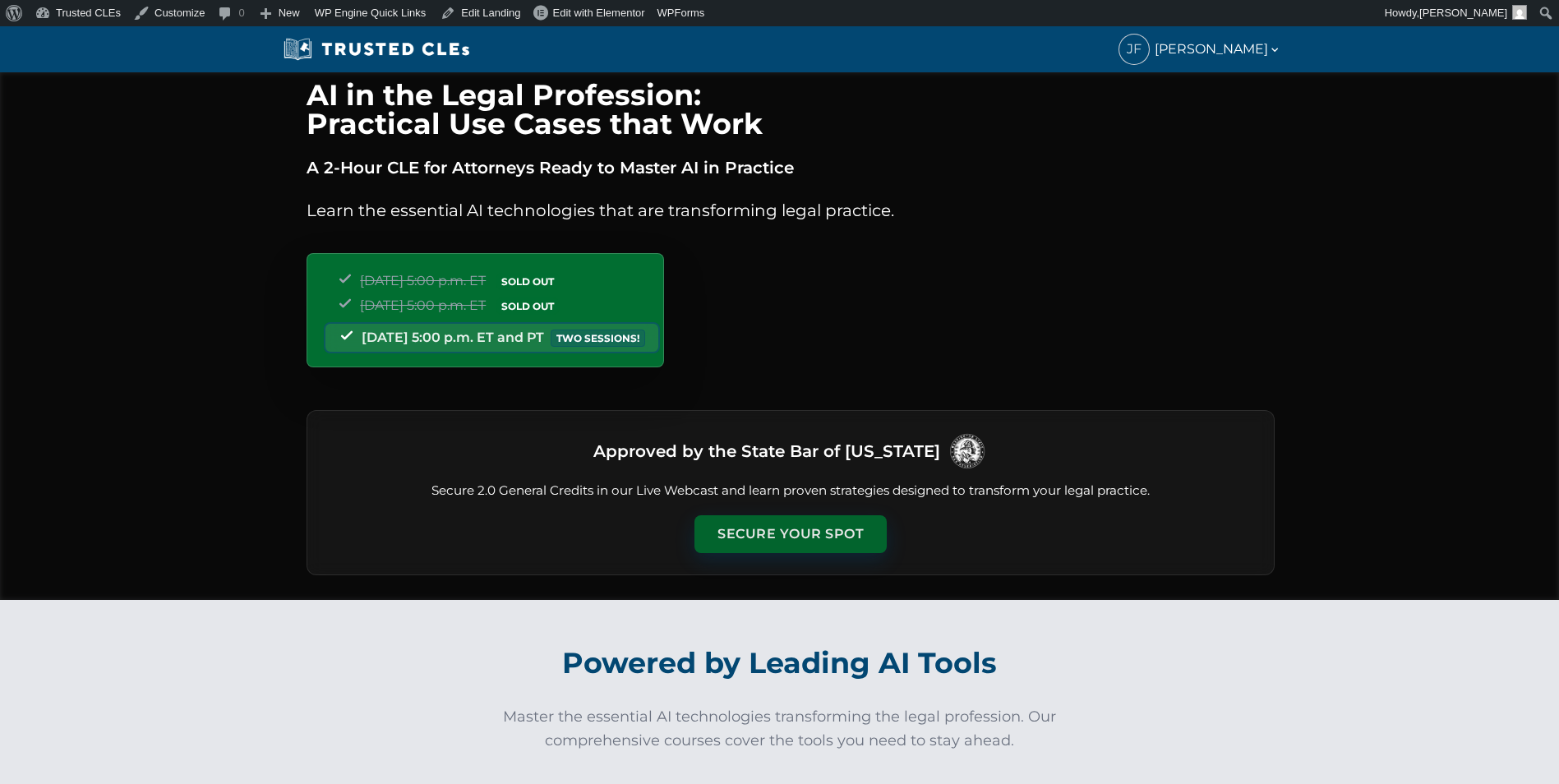
click at [763, 528] on button "Secure Your Spot" at bounding box center [790, 534] width 192 height 38
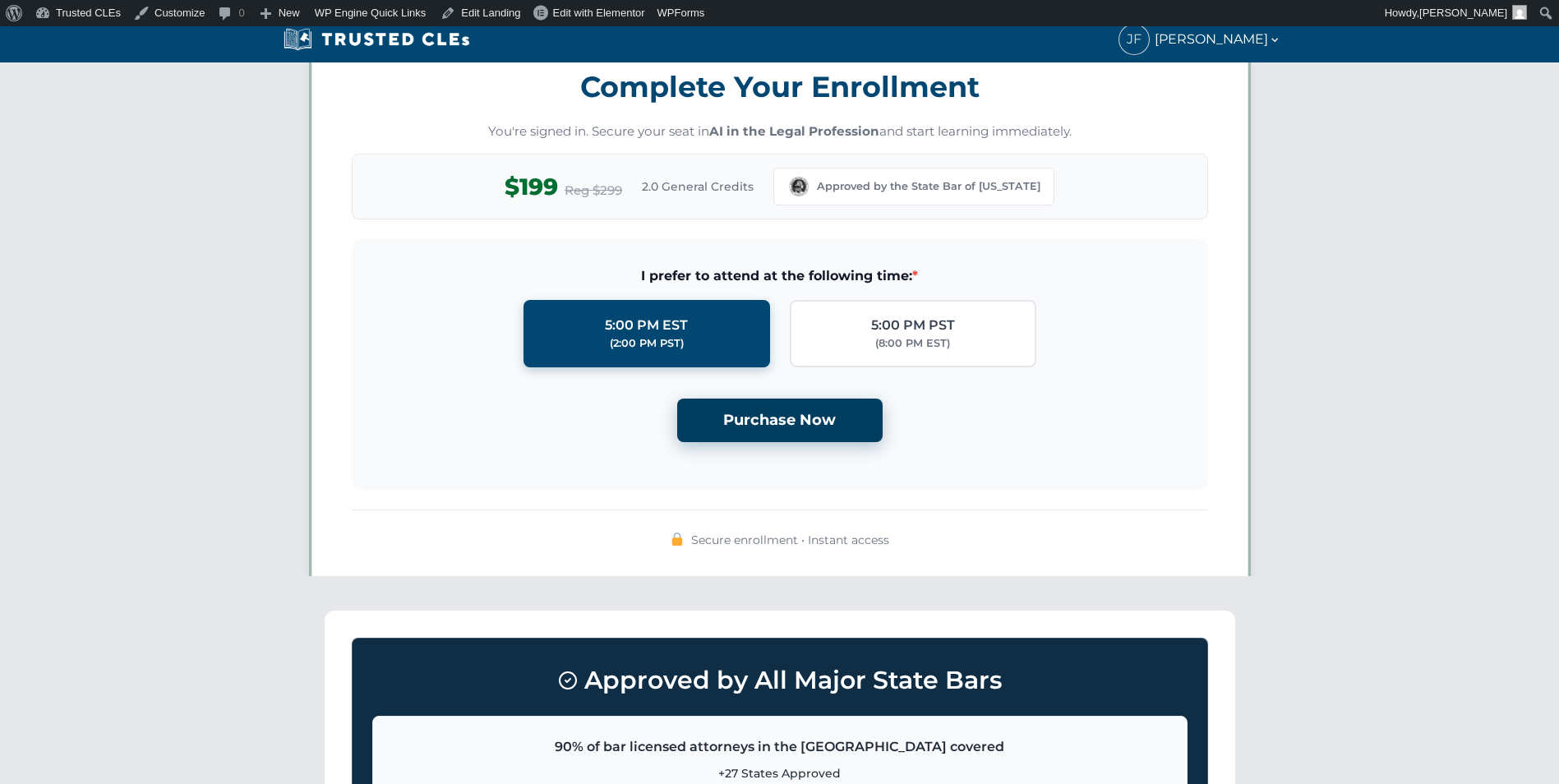
scroll to position [1429, 0]
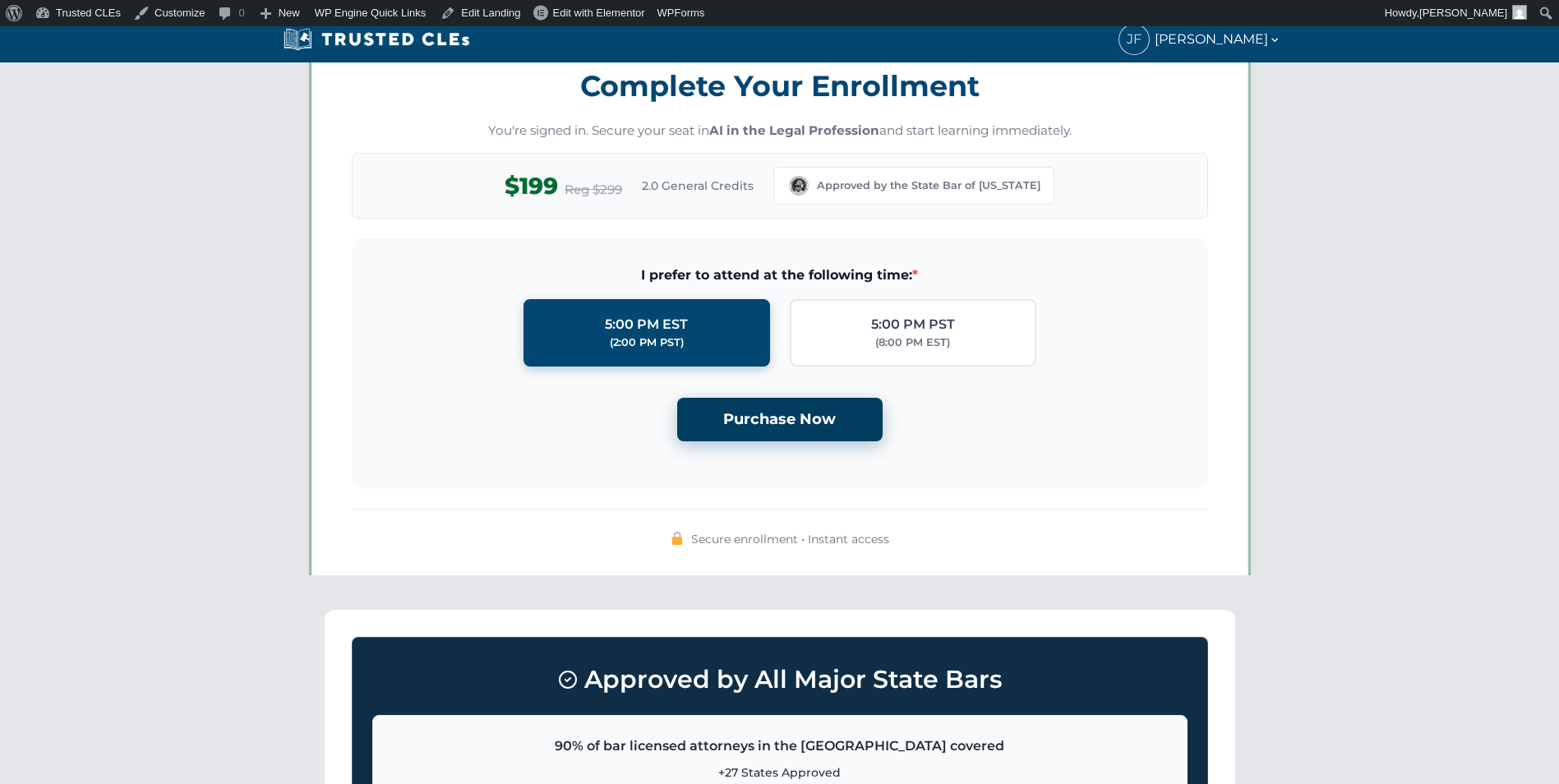
click at [779, 406] on button "Purchase Now" at bounding box center [779, 419] width 205 height 44
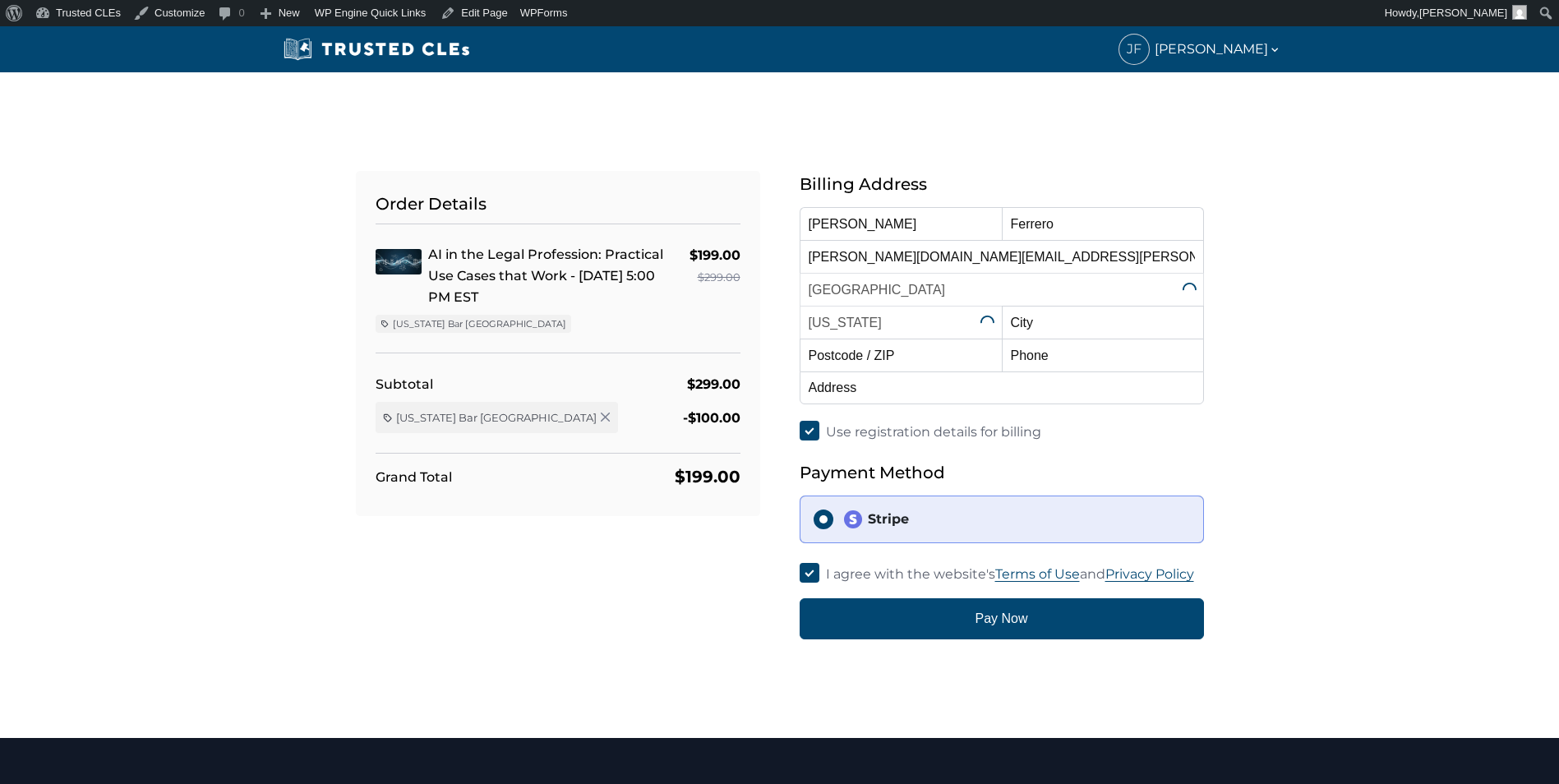
select select "[US_STATE]"
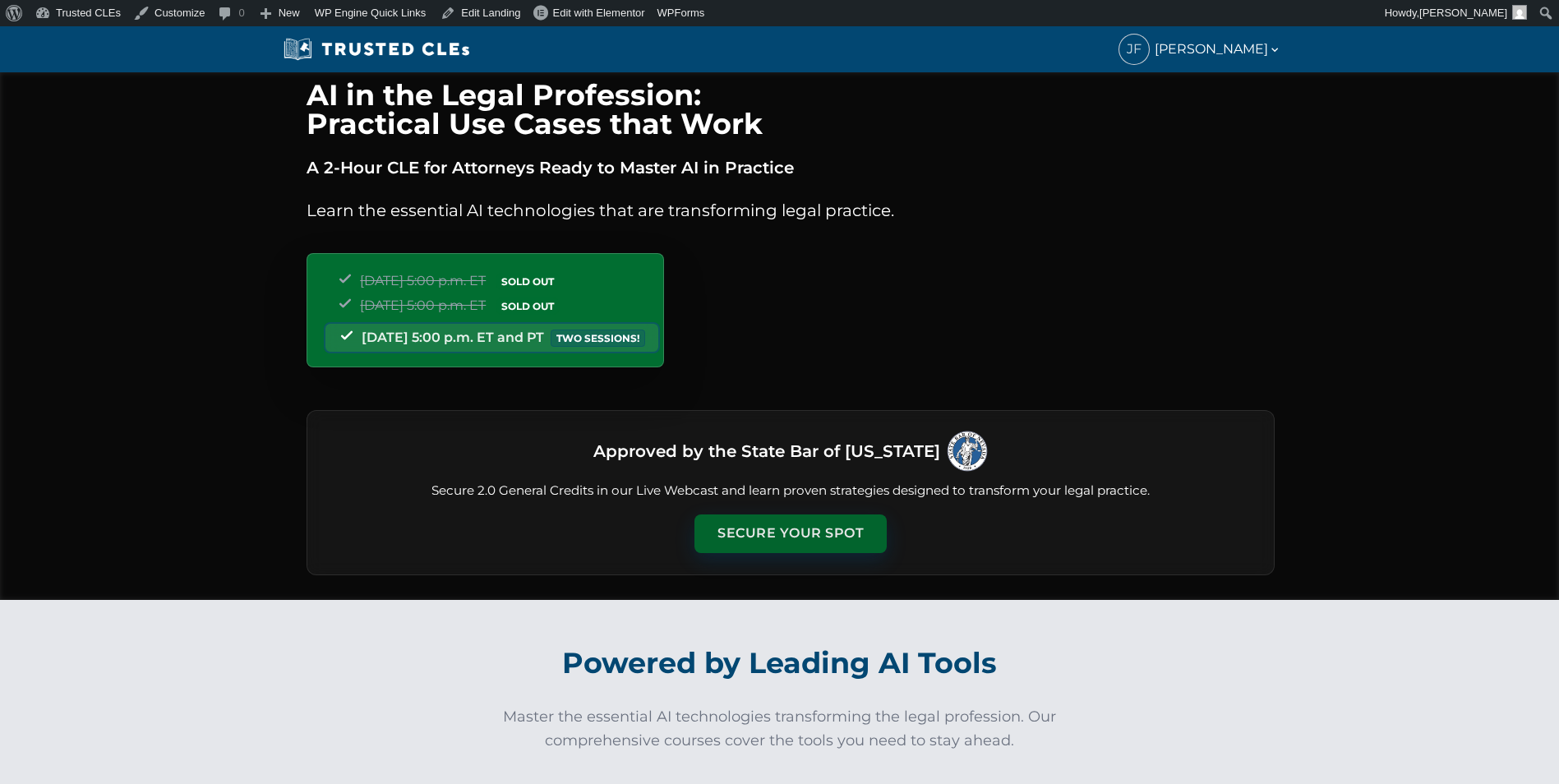
click at [752, 539] on button "Secure Your Spot" at bounding box center [790, 534] width 192 height 38
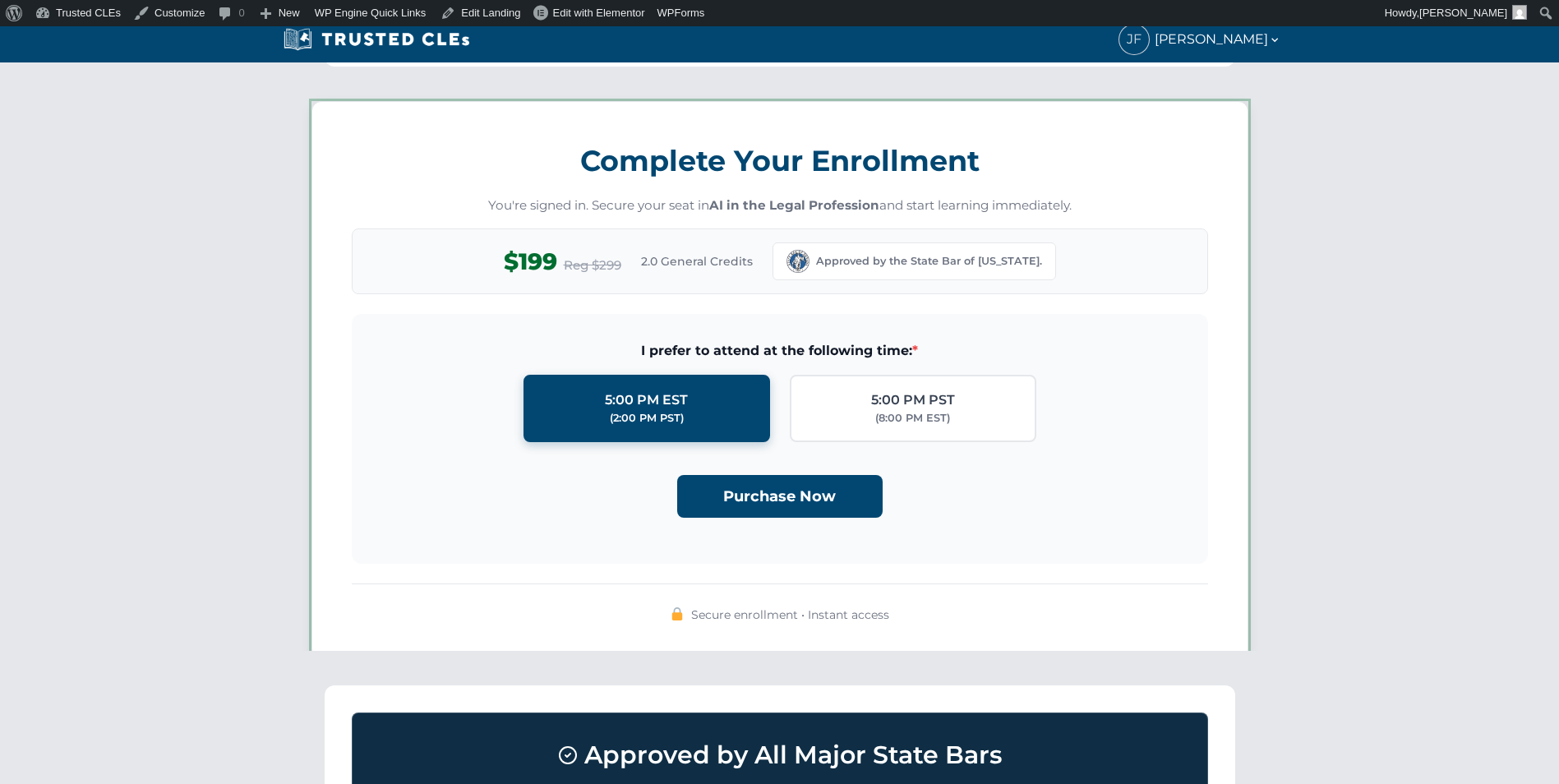
scroll to position [1428, 0]
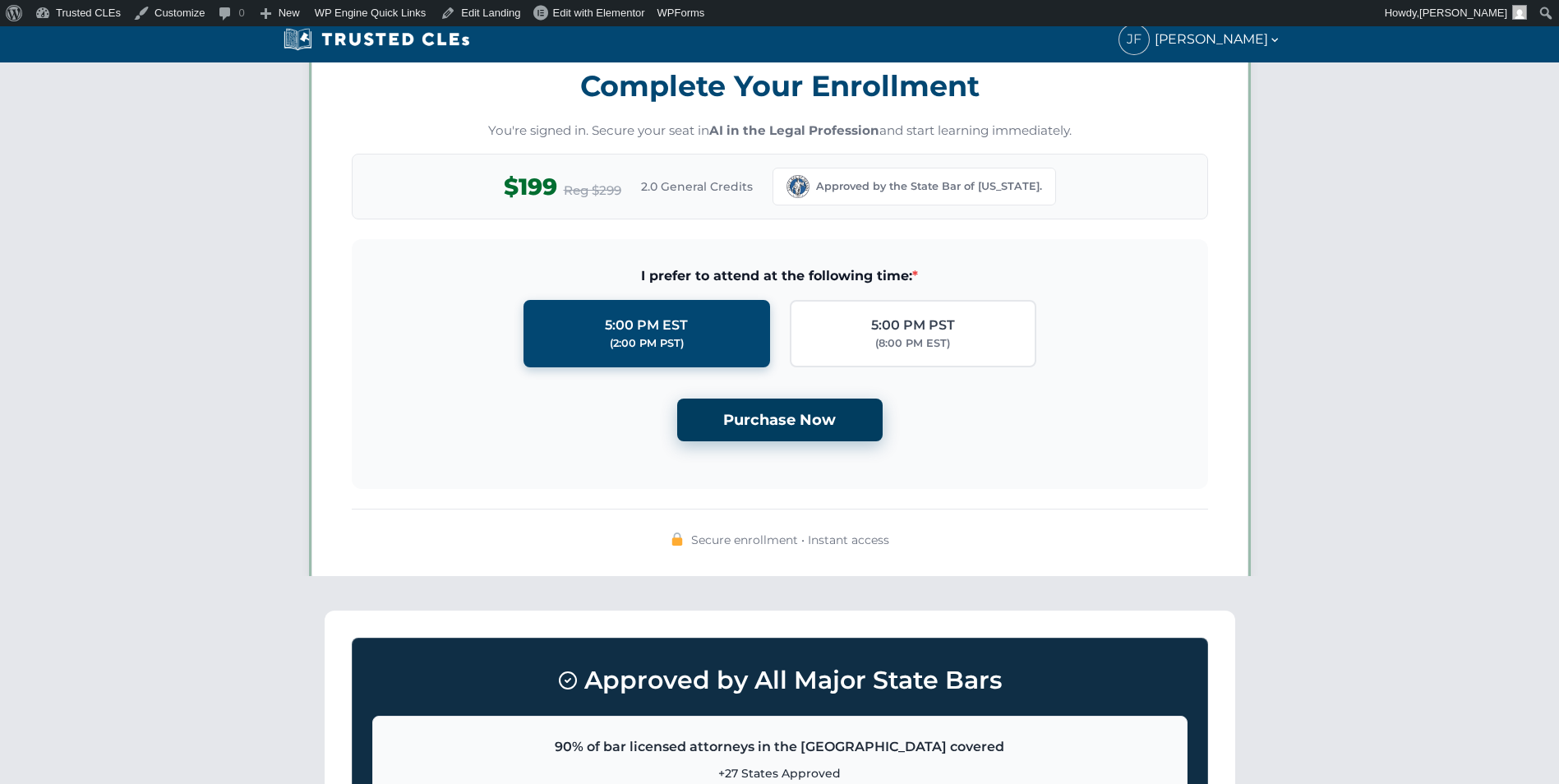
click at [764, 426] on button "Purchase Now" at bounding box center [779, 419] width 205 height 44
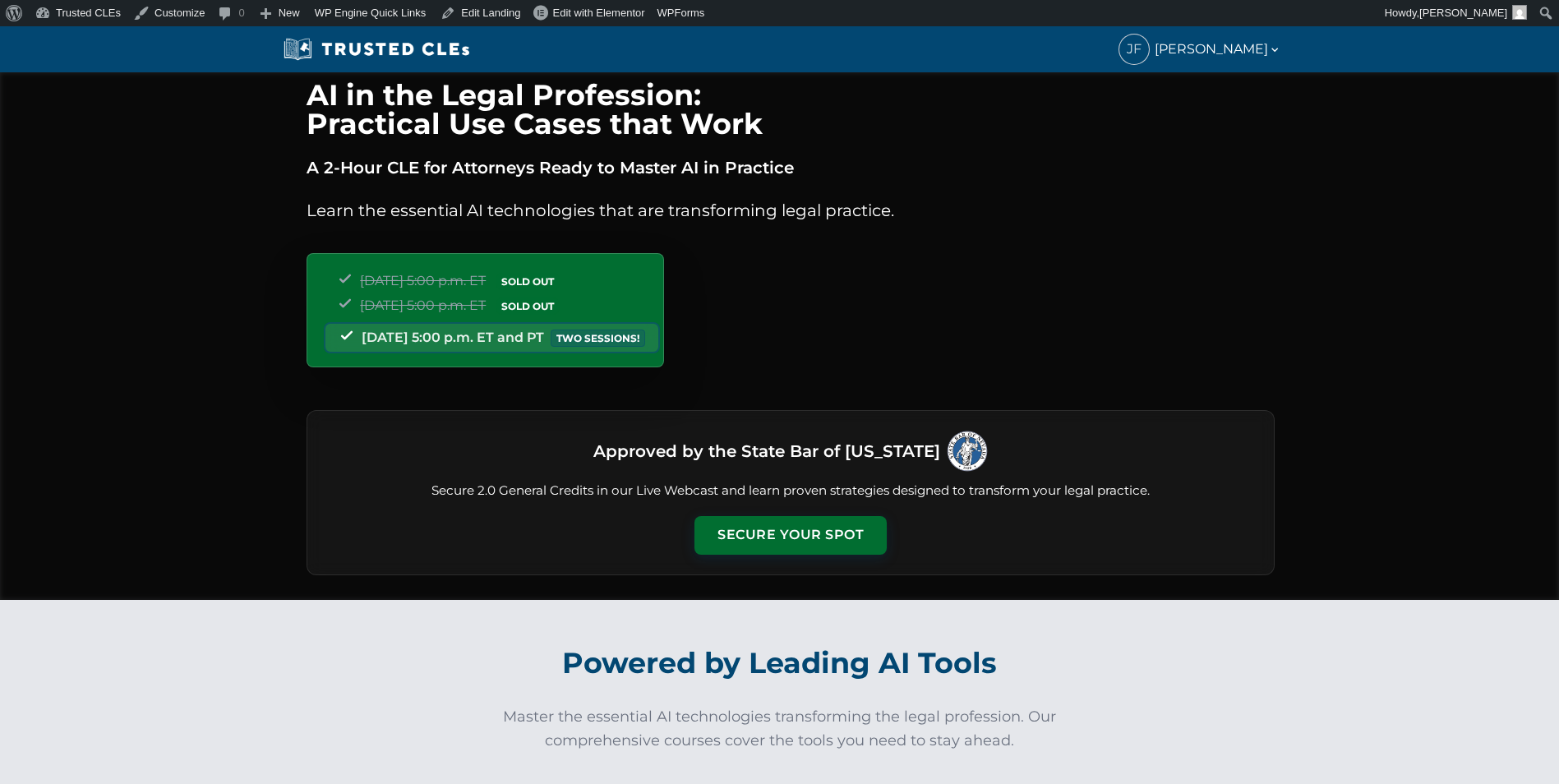
click at [759, 528] on button "Secure Your Spot" at bounding box center [790, 534] width 192 height 38
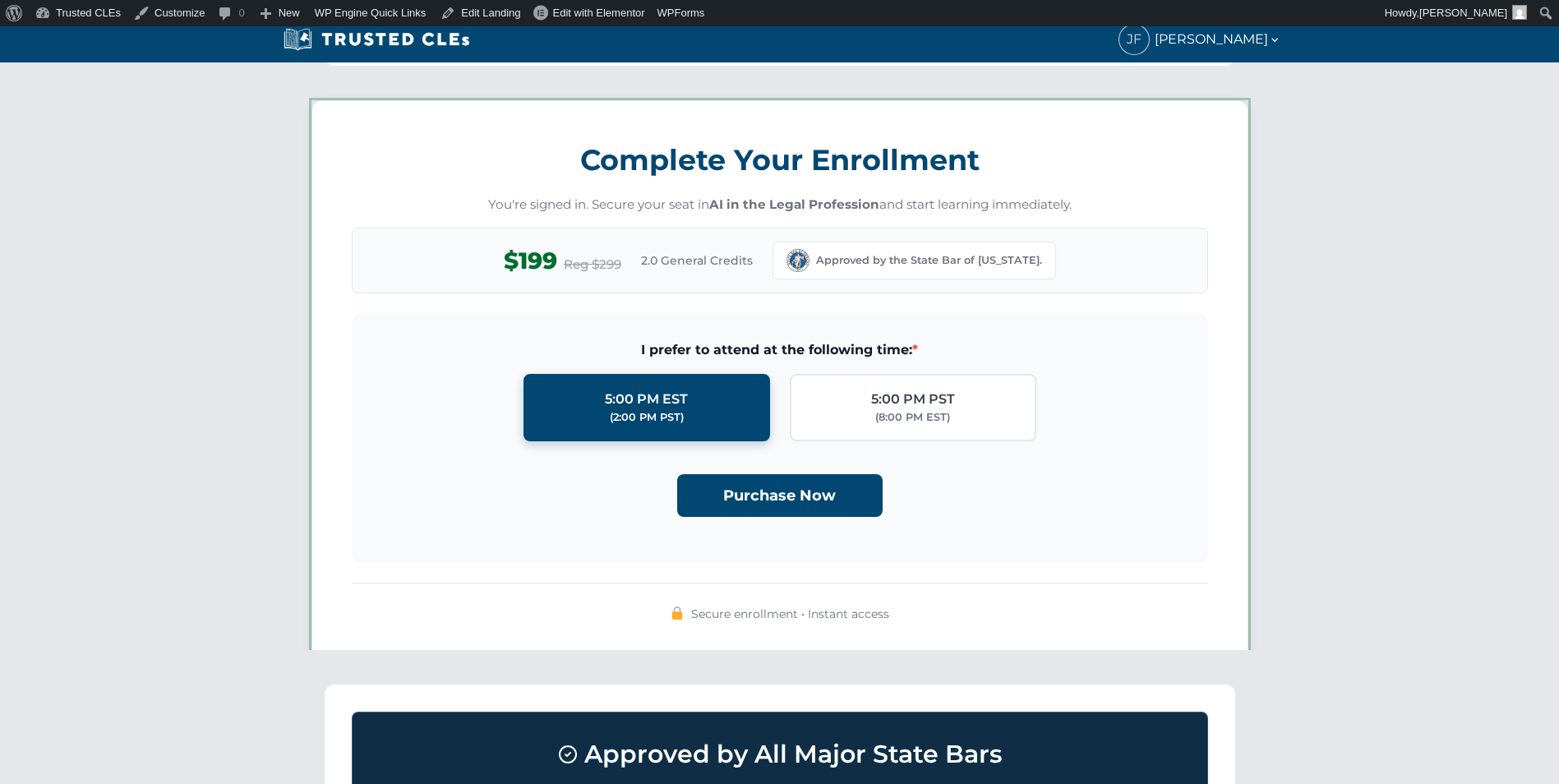
scroll to position [1428, 0]
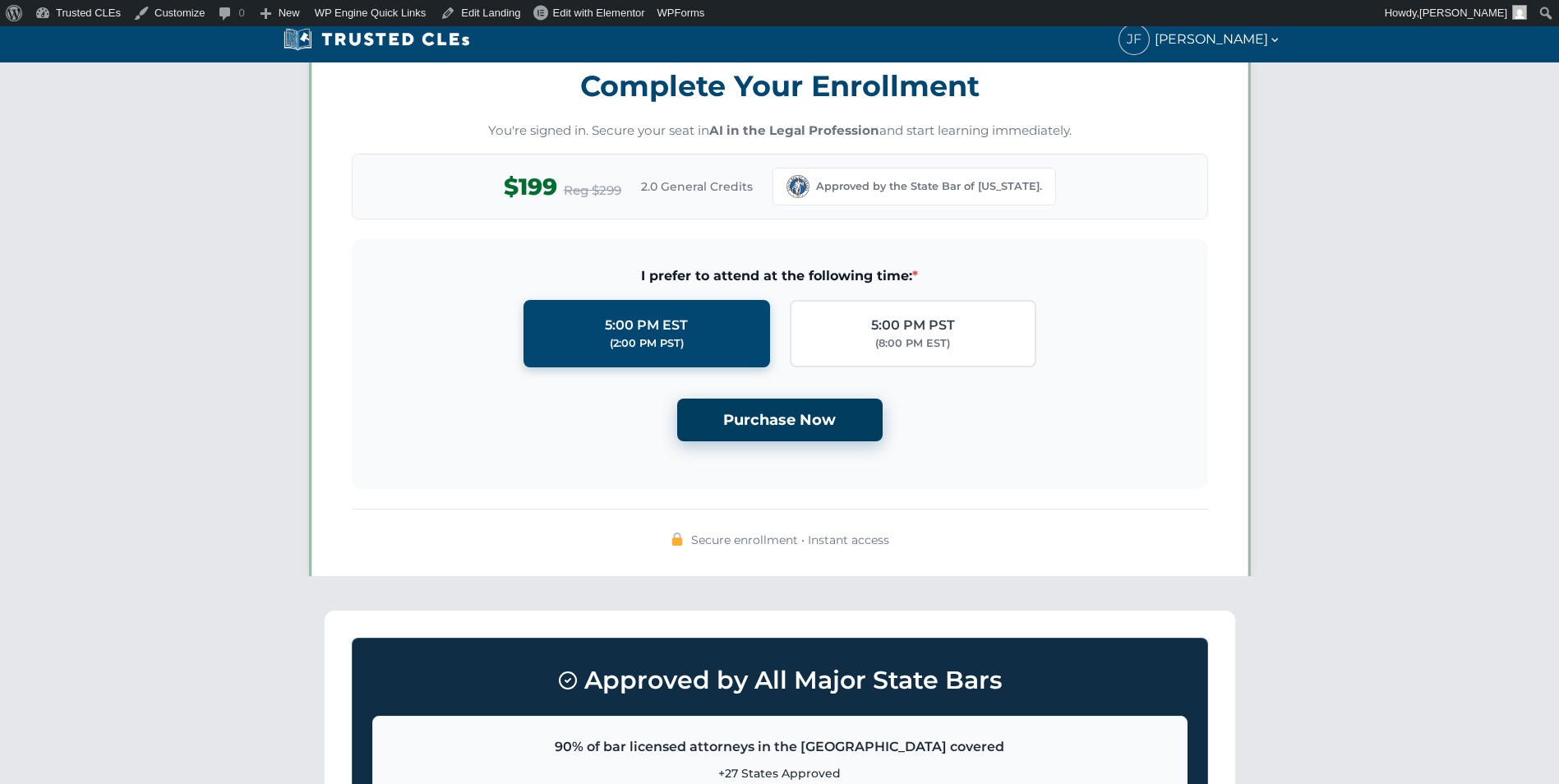
click at [762, 430] on button "Purchase Now" at bounding box center [779, 419] width 205 height 44
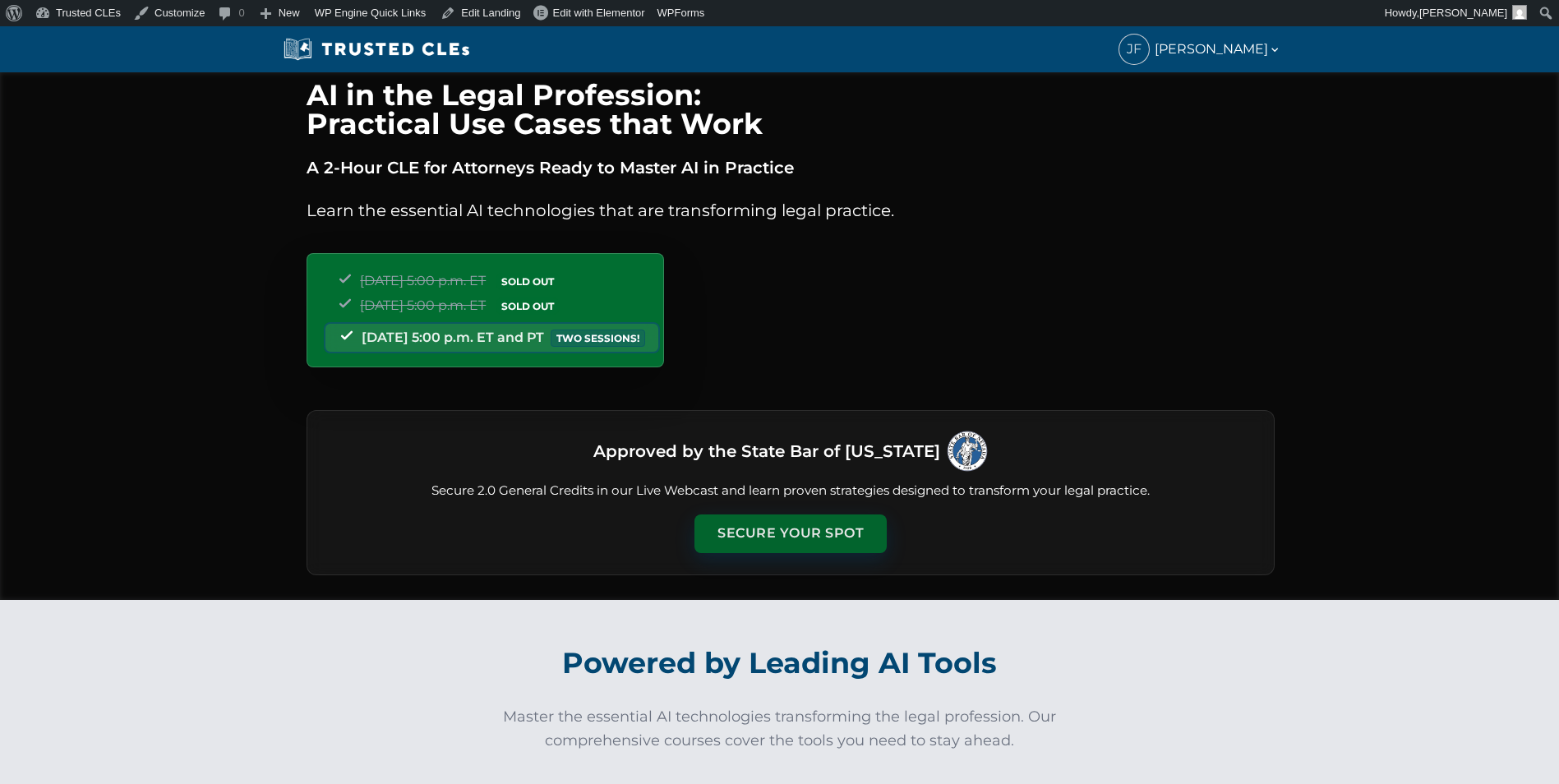
click at [822, 518] on button "Secure Your Spot" at bounding box center [790, 534] width 192 height 38
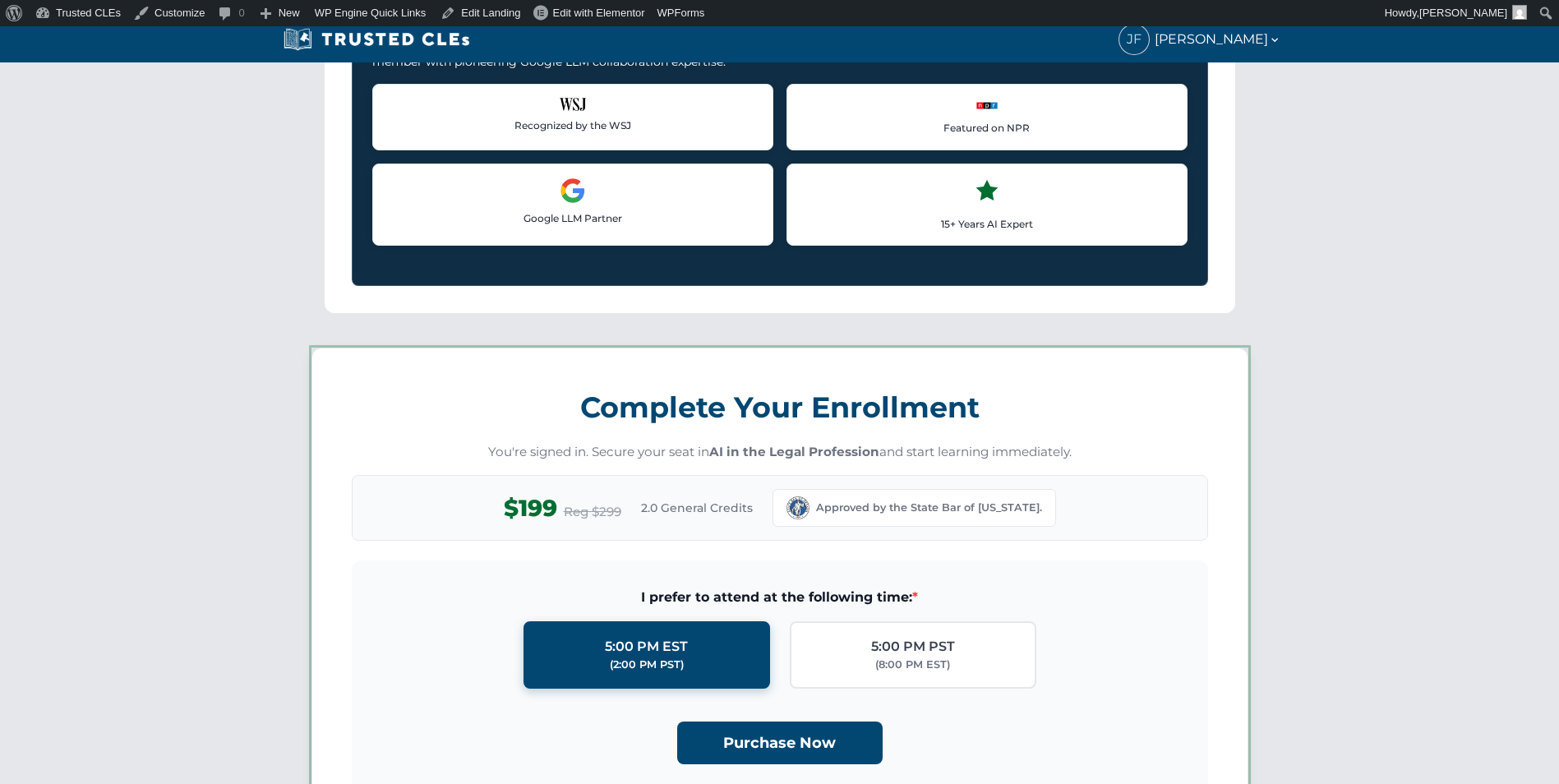
scroll to position [1428, 0]
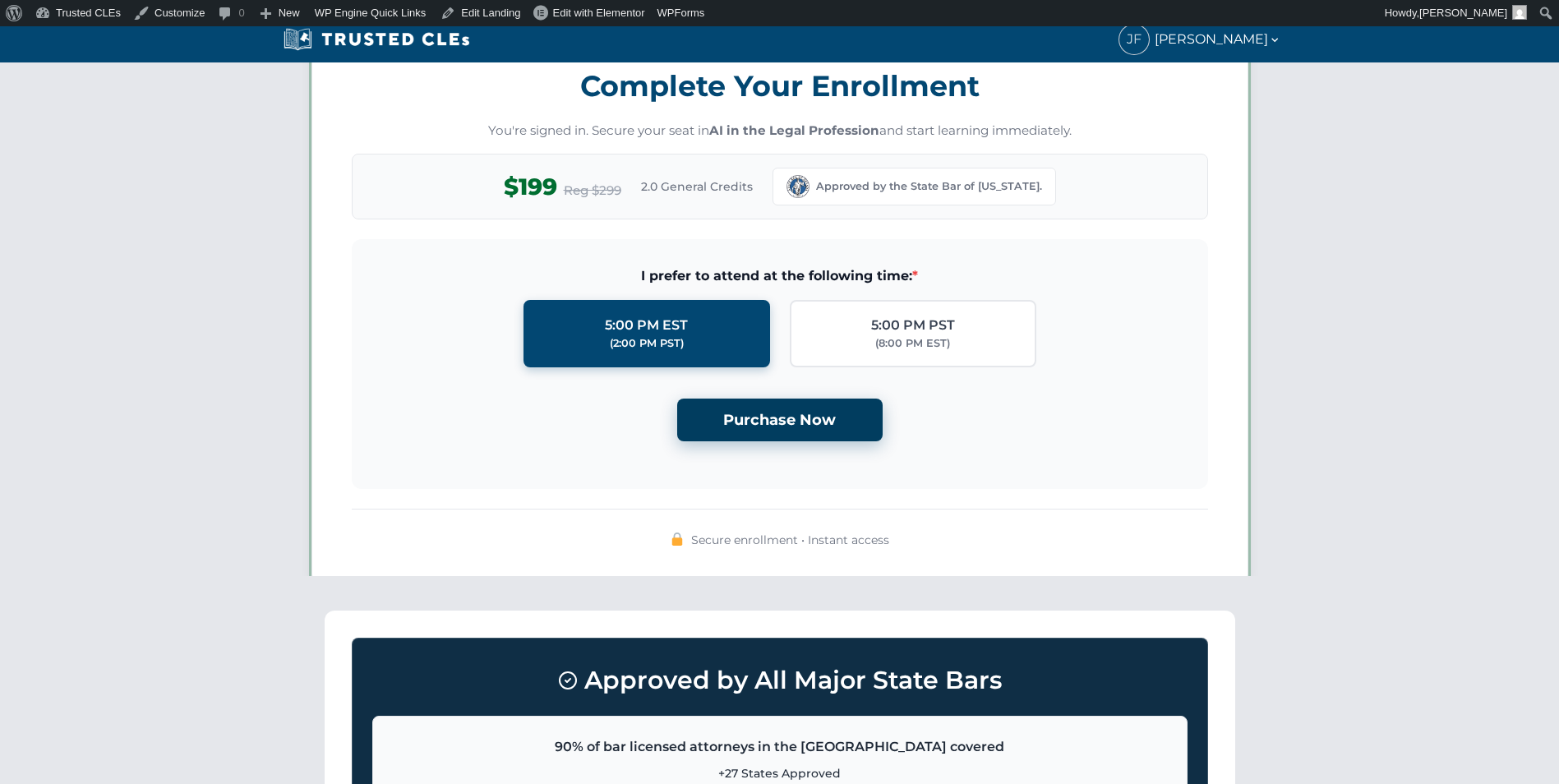
click at [807, 419] on button "Purchase Now" at bounding box center [779, 419] width 205 height 44
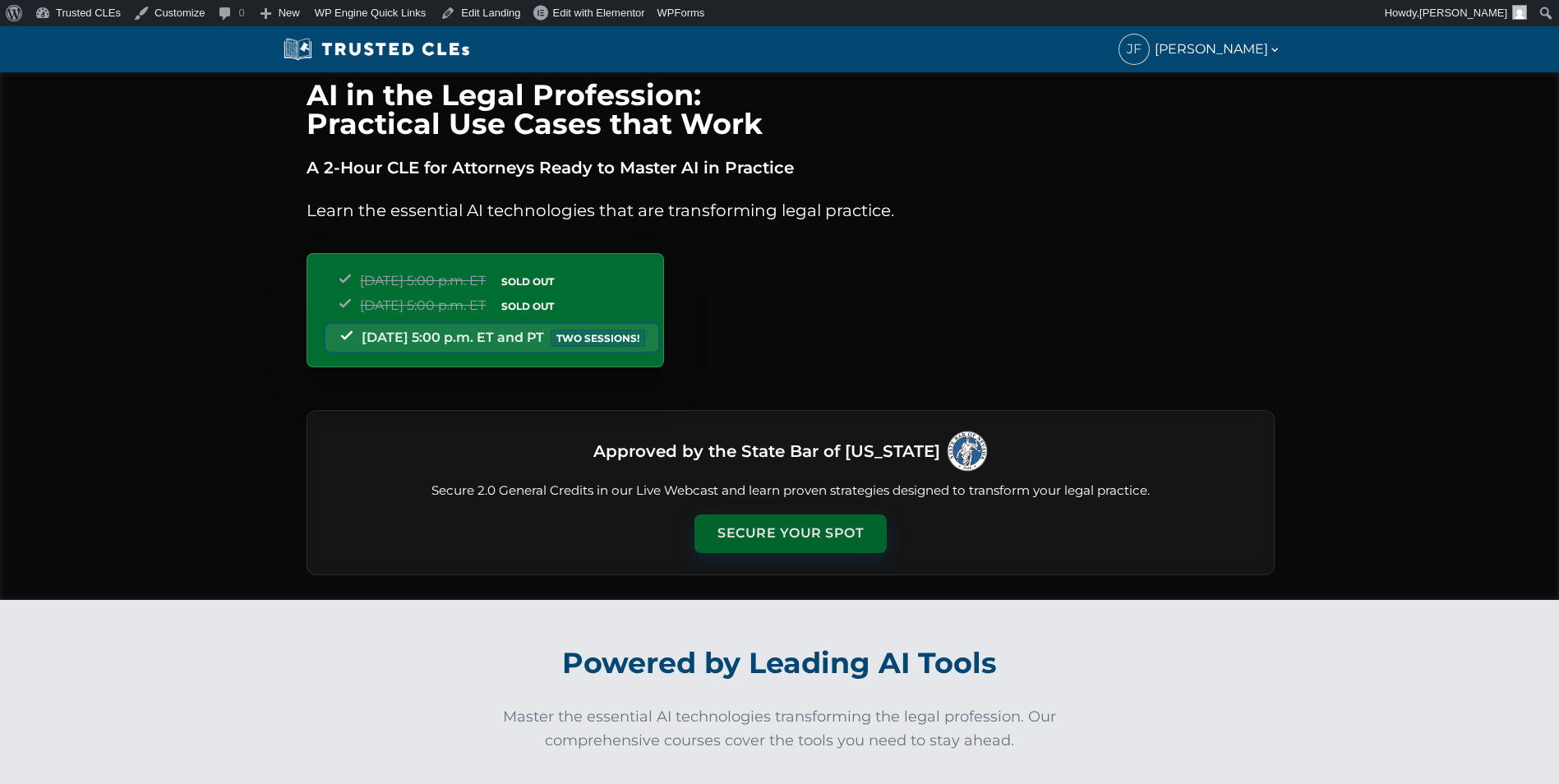
click at [819, 530] on button "Secure Your Spot" at bounding box center [790, 534] width 192 height 38
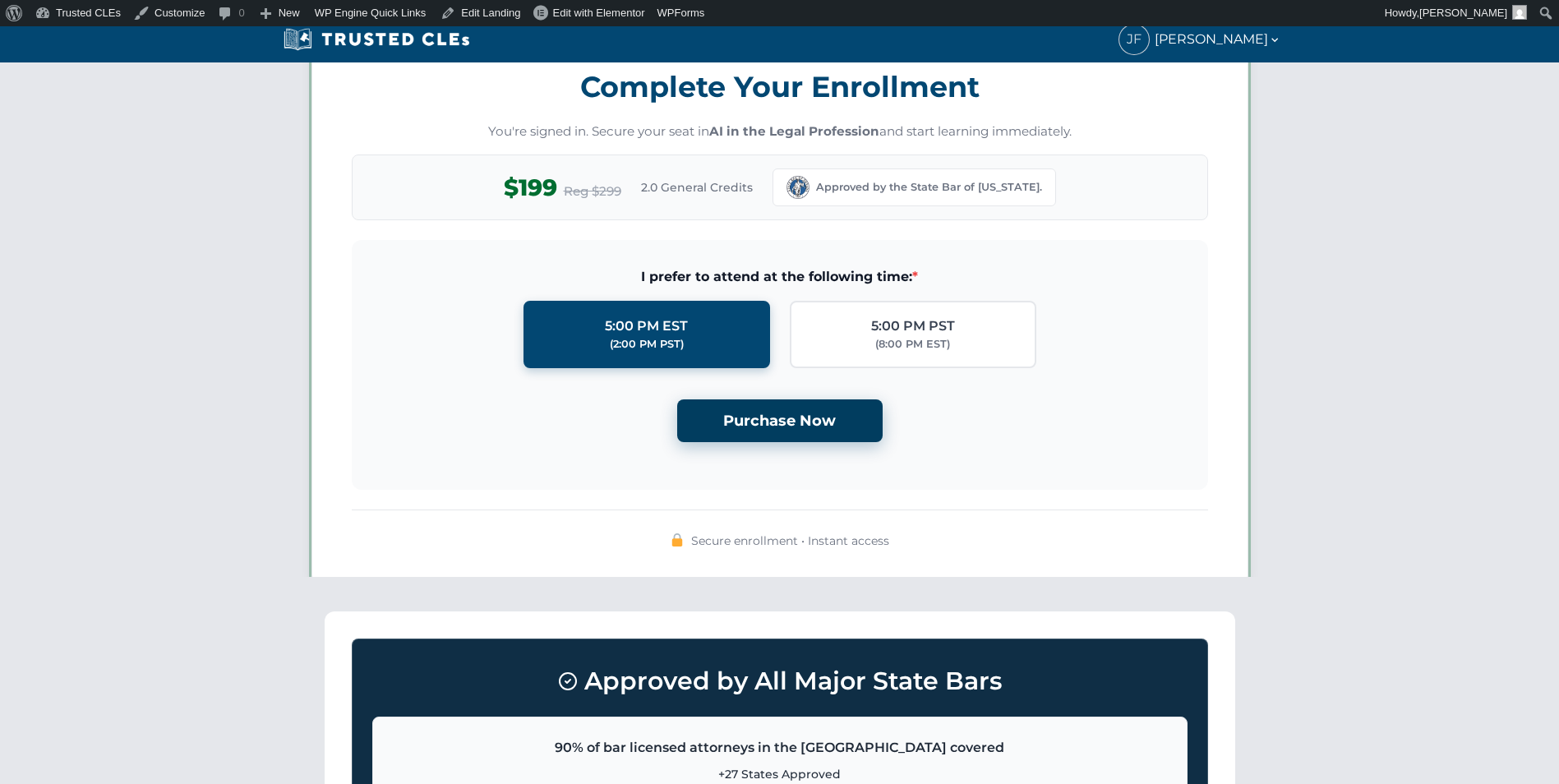
scroll to position [1428, 0]
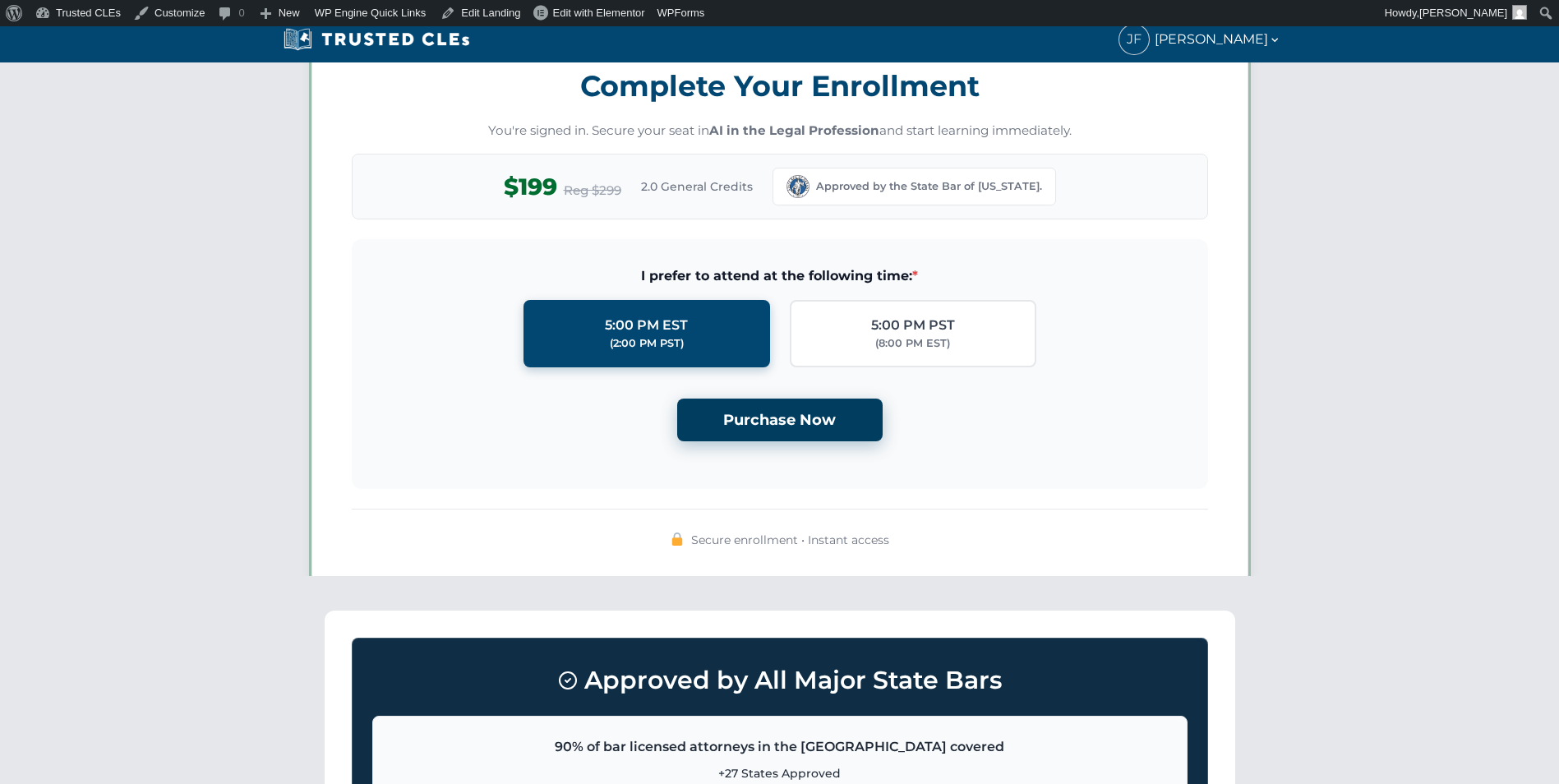
click at [814, 413] on button "Purchase Now" at bounding box center [779, 419] width 205 height 44
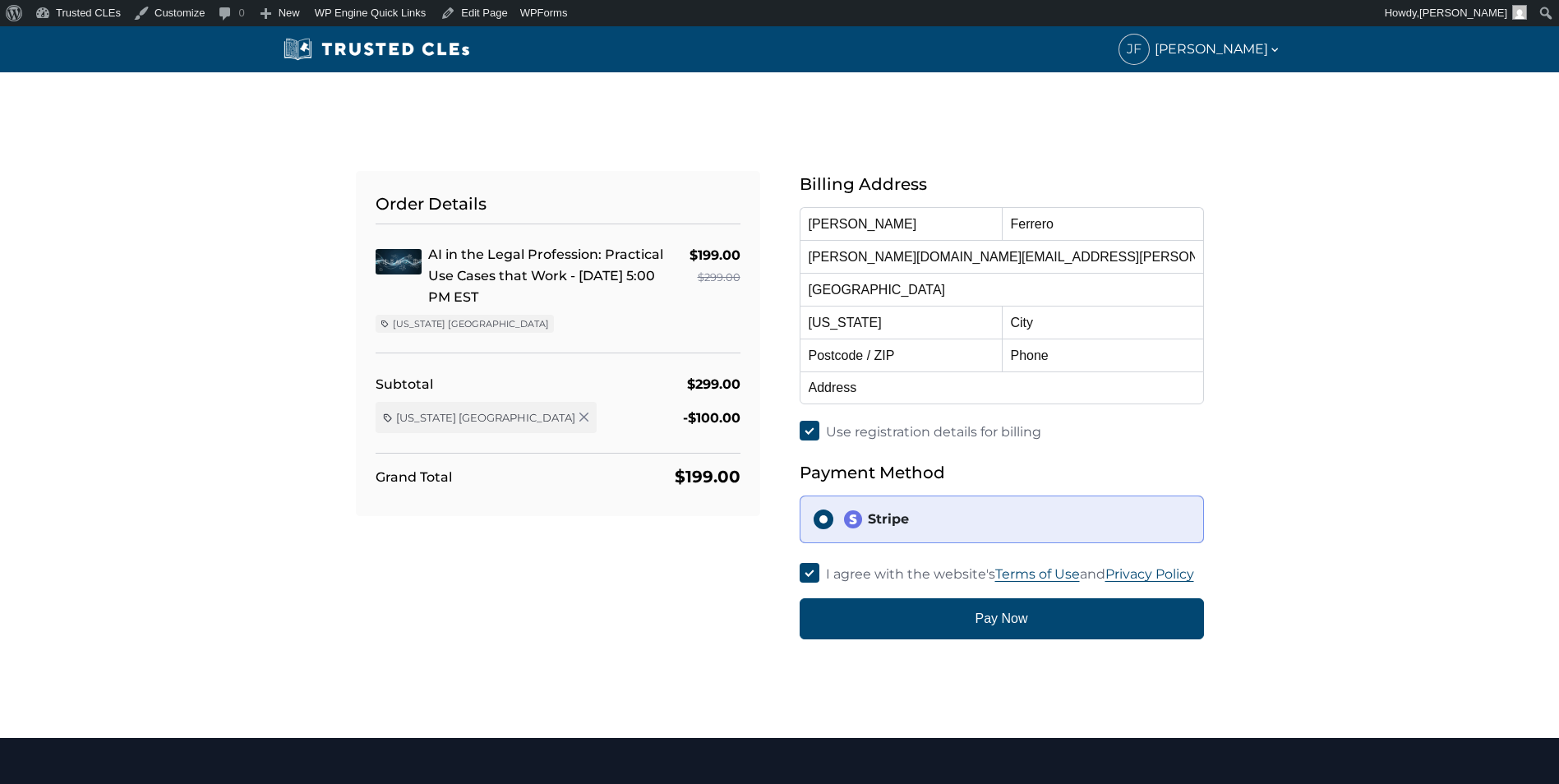
select select "[US_STATE]"
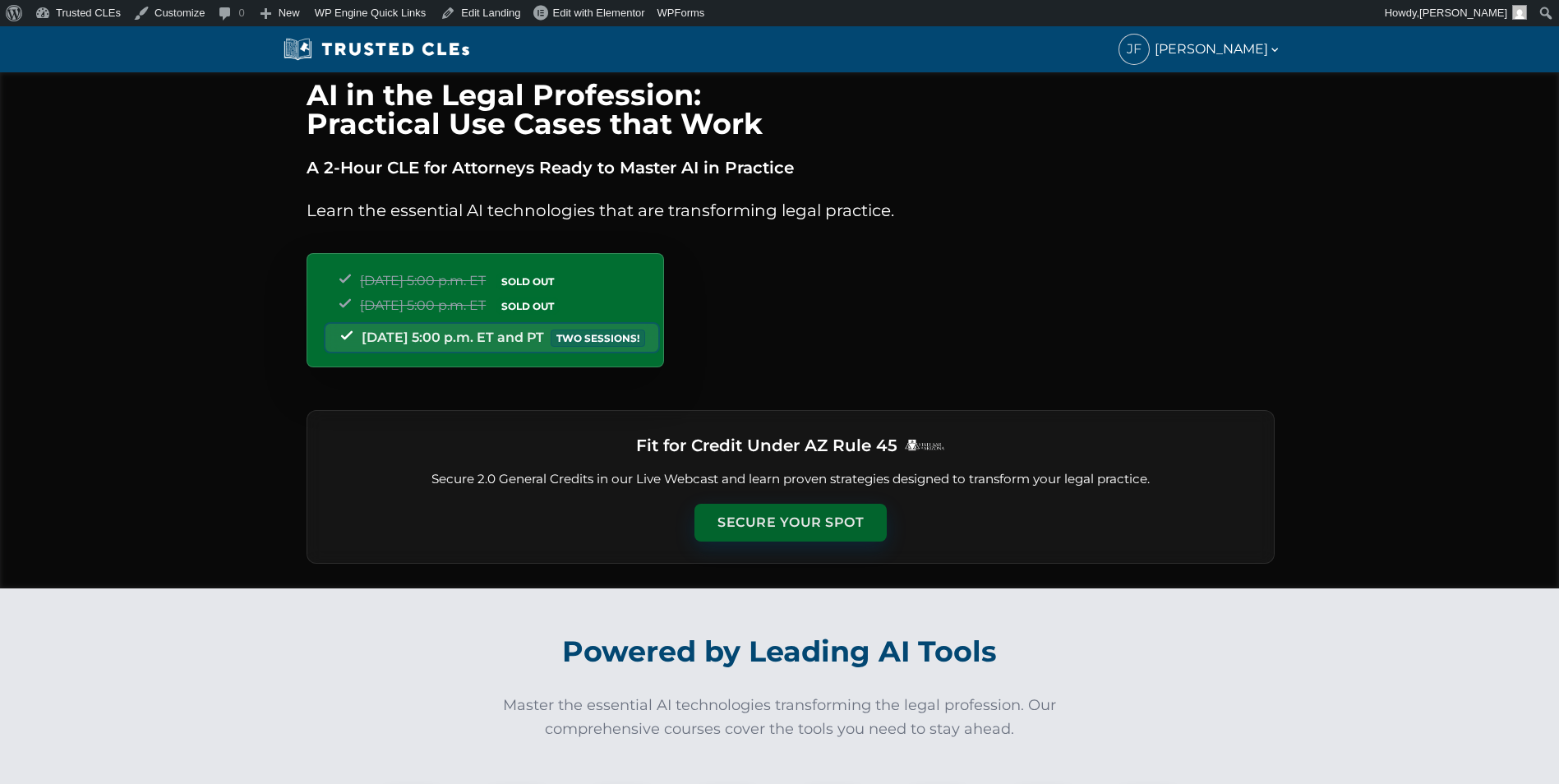
click at [804, 524] on button "Secure Your Spot" at bounding box center [790, 522] width 192 height 38
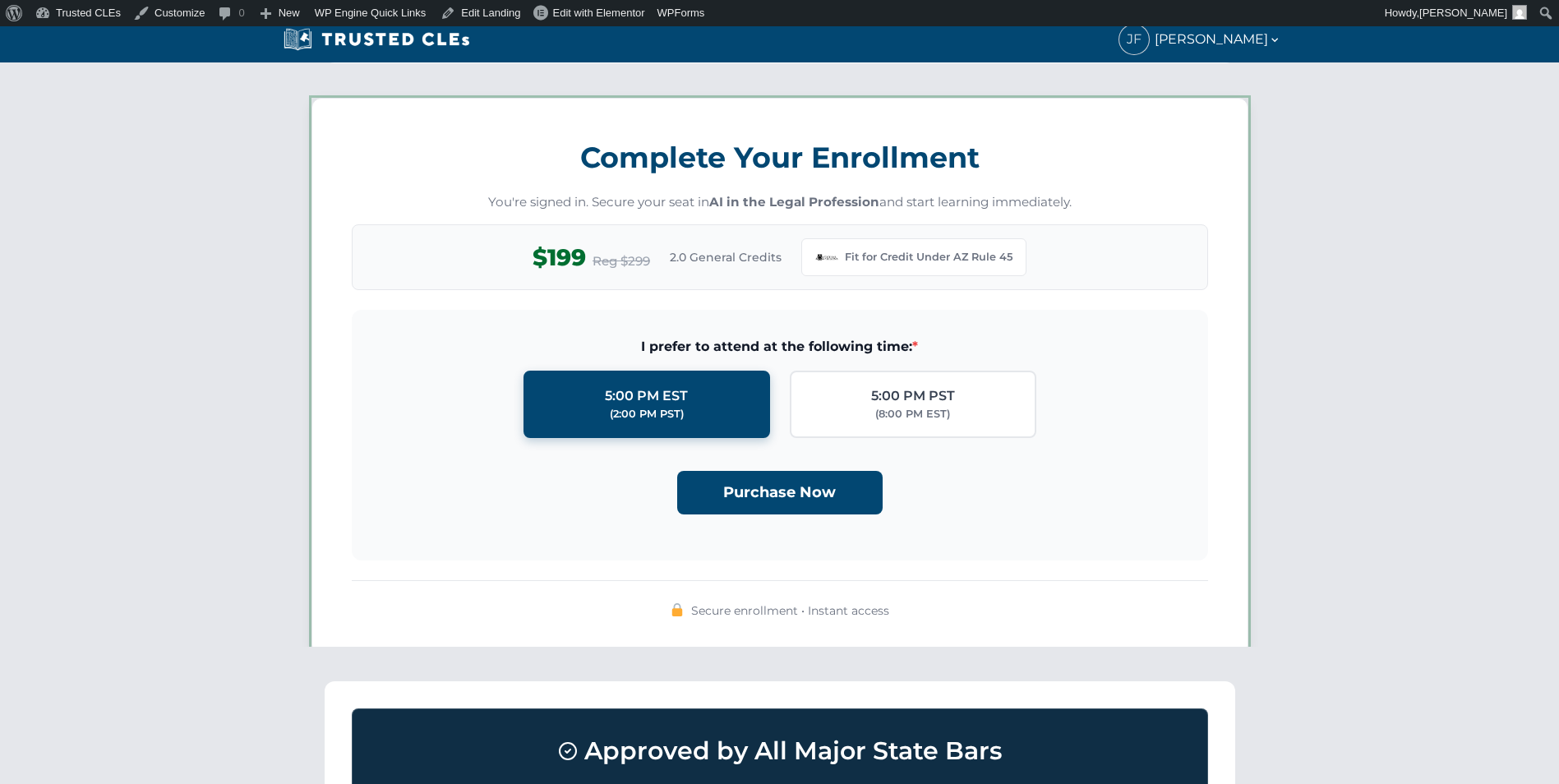
scroll to position [1418, 0]
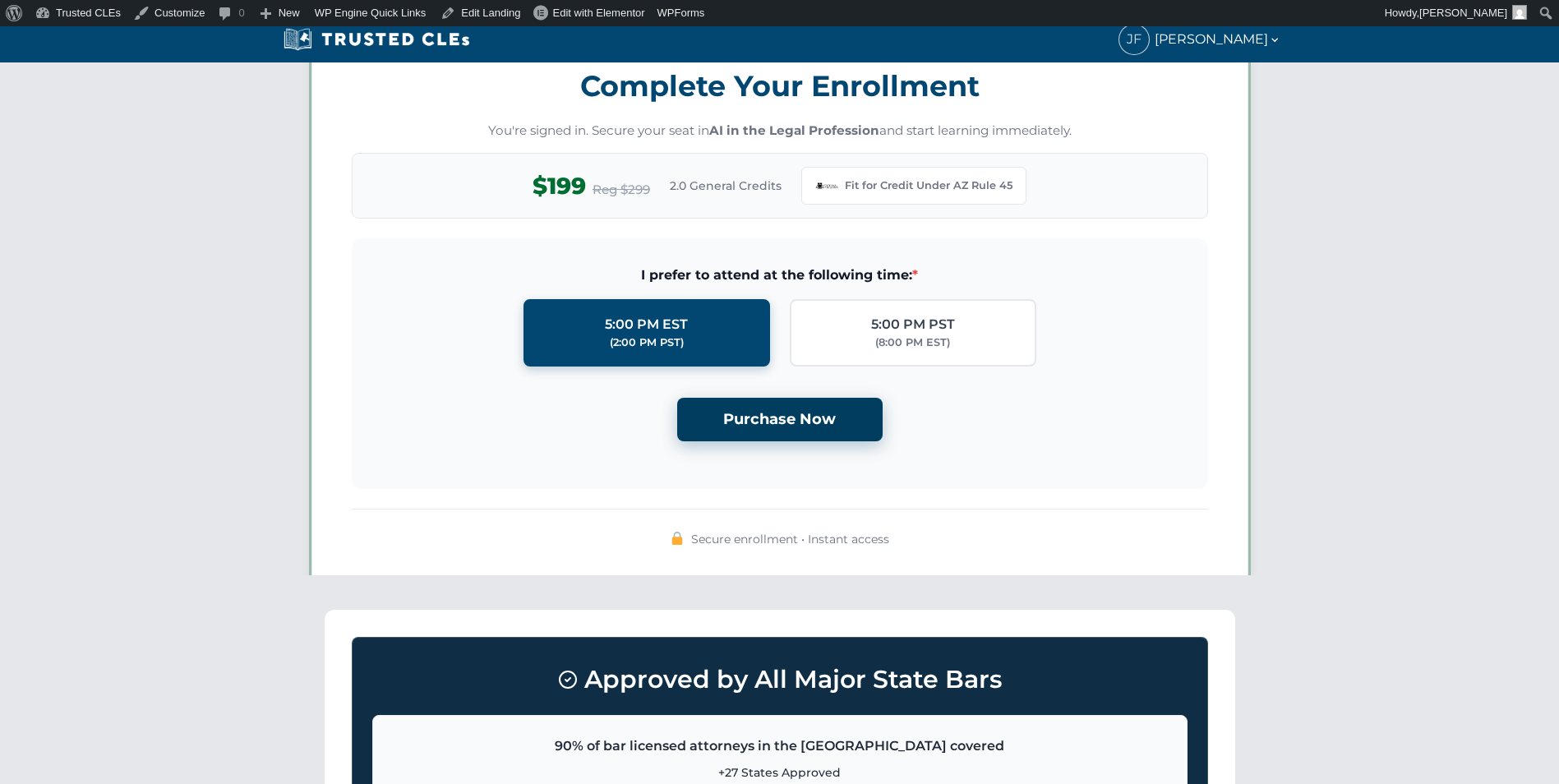
click at [789, 425] on button "Purchase Now" at bounding box center [779, 419] width 205 height 44
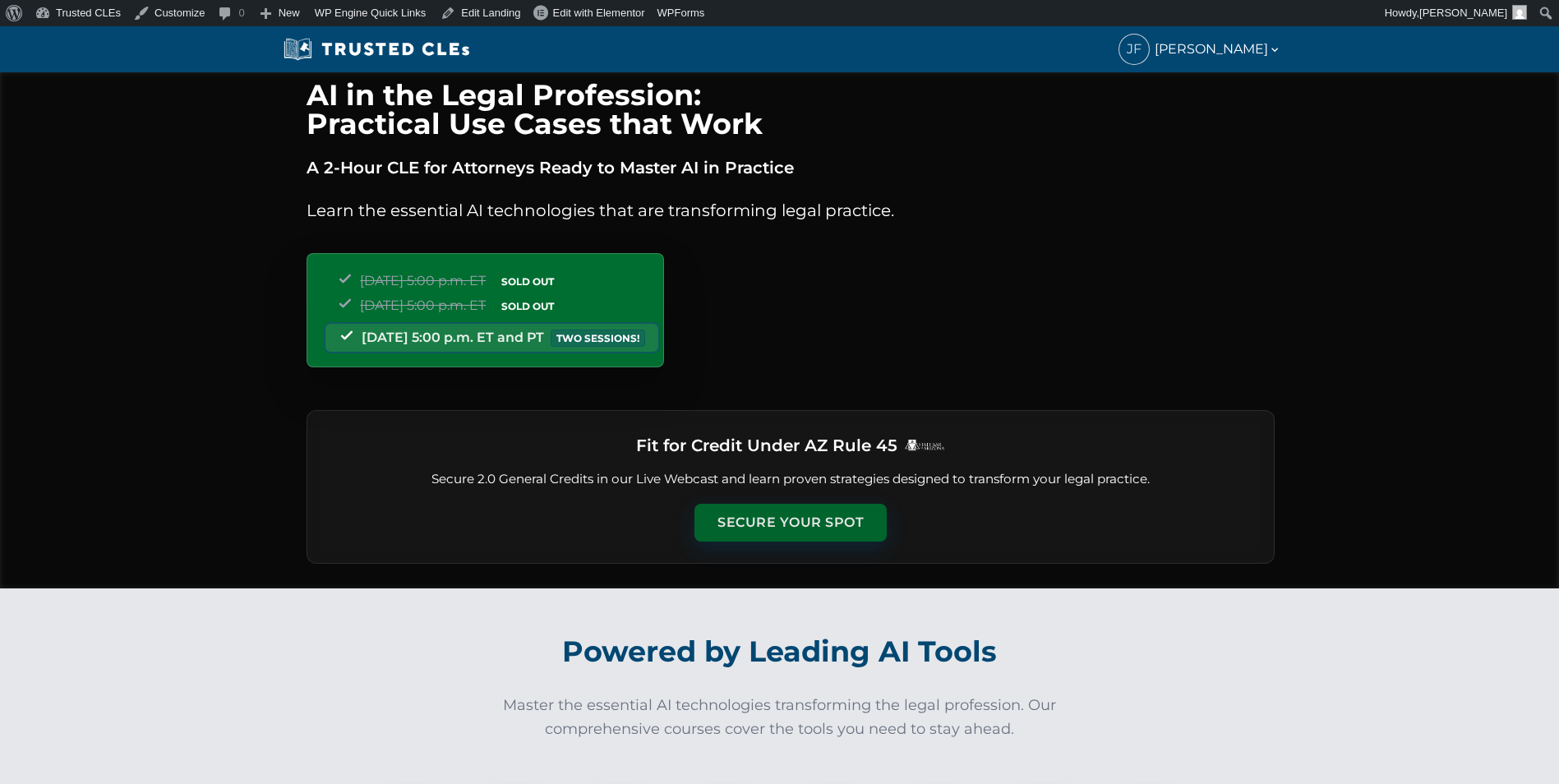
click at [794, 539] on button "Secure Your Spot" at bounding box center [790, 522] width 192 height 38
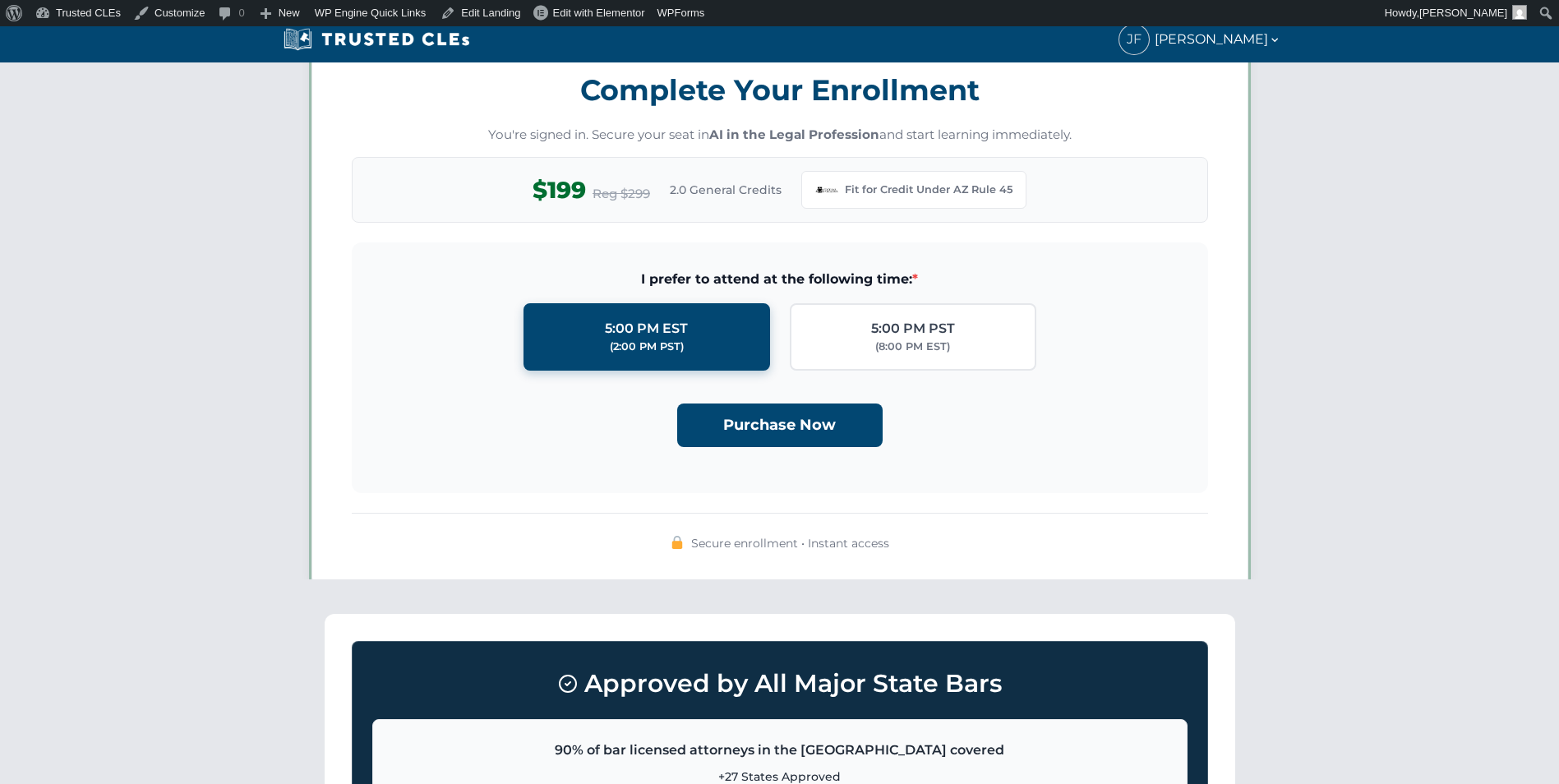
scroll to position [1418, 0]
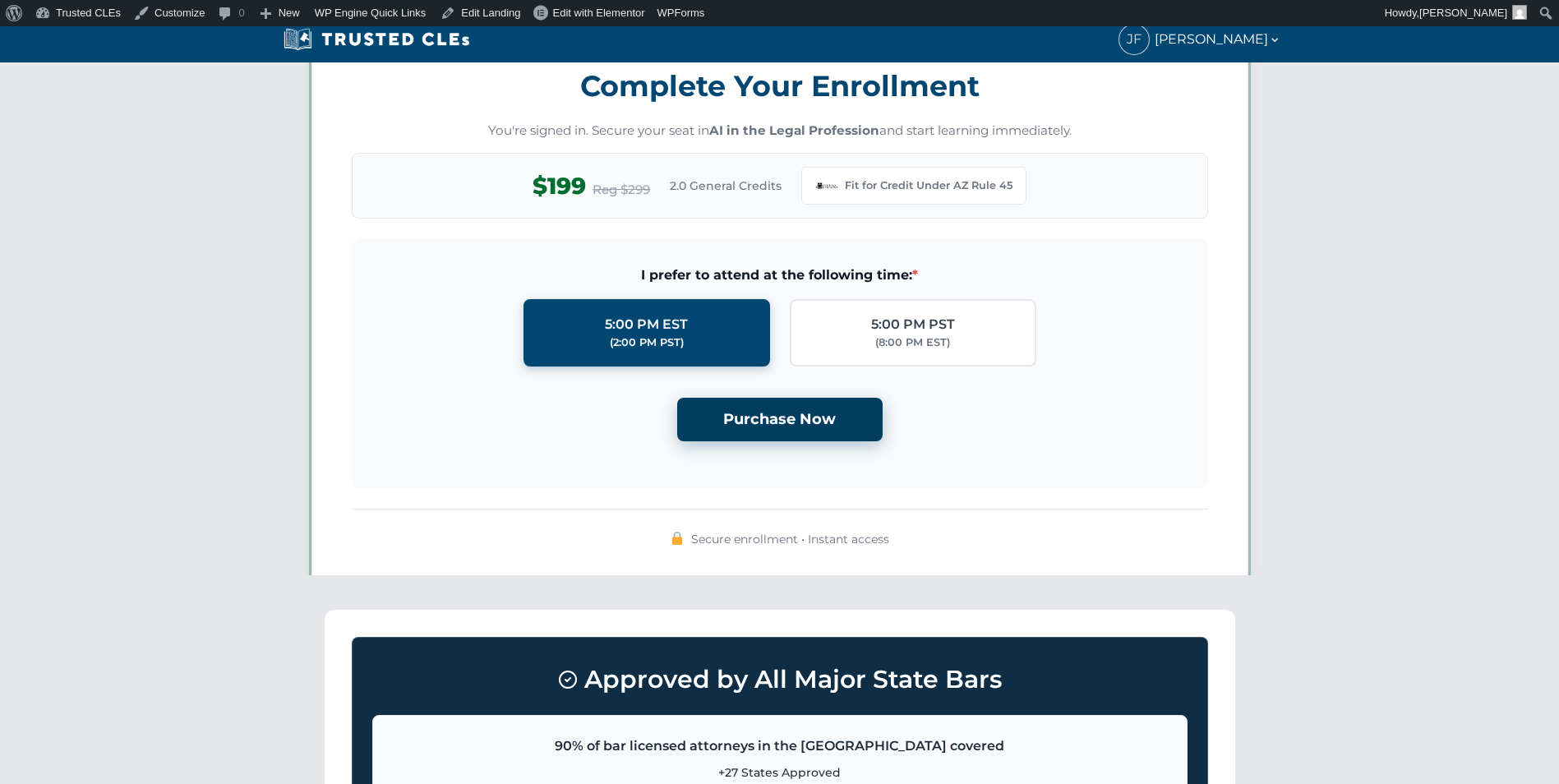
click at [790, 428] on button "Purchase Now" at bounding box center [779, 419] width 205 height 44
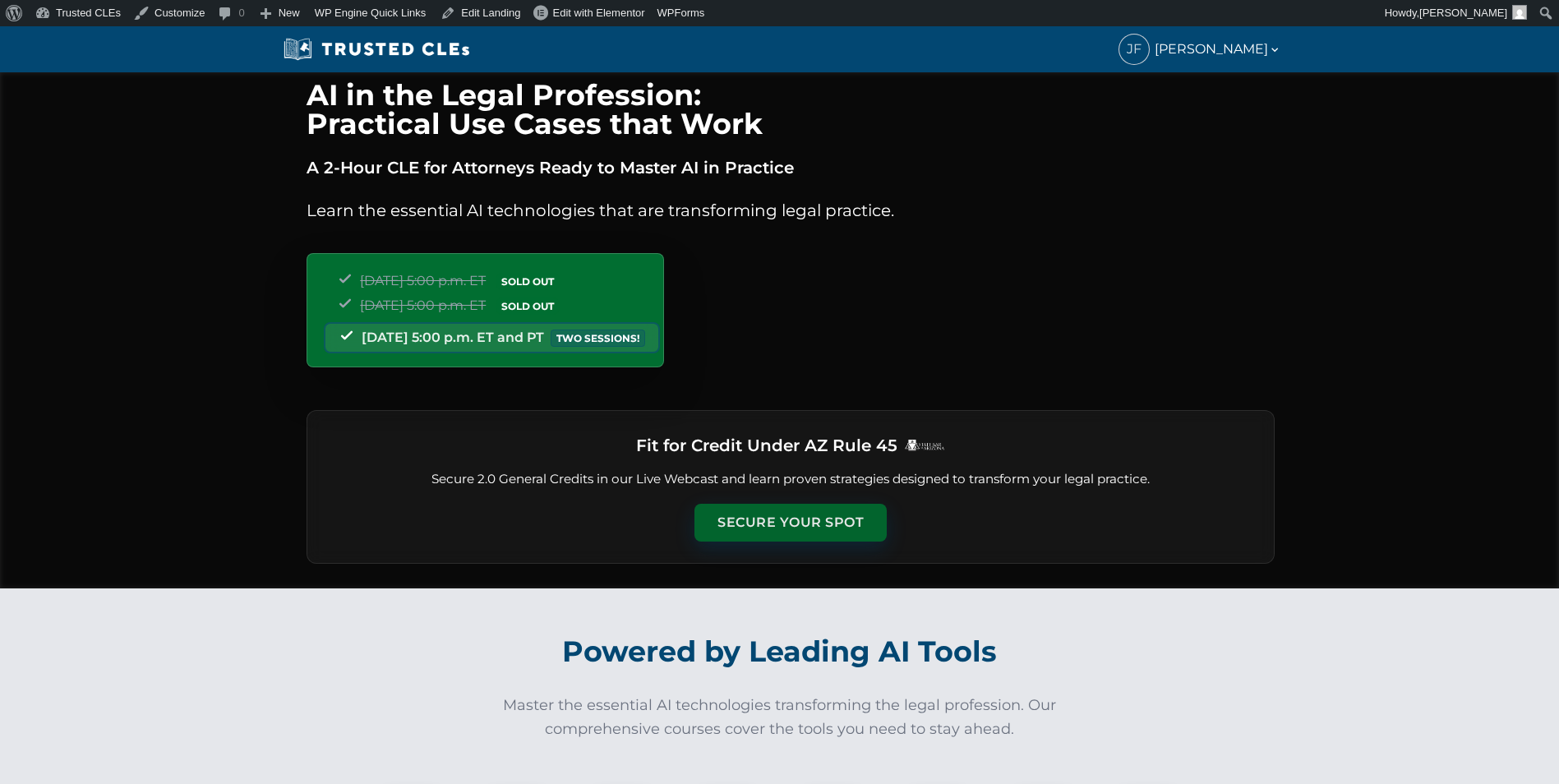
click at [803, 524] on button "Secure Your Spot" at bounding box center [790, 522] width 192 height 38
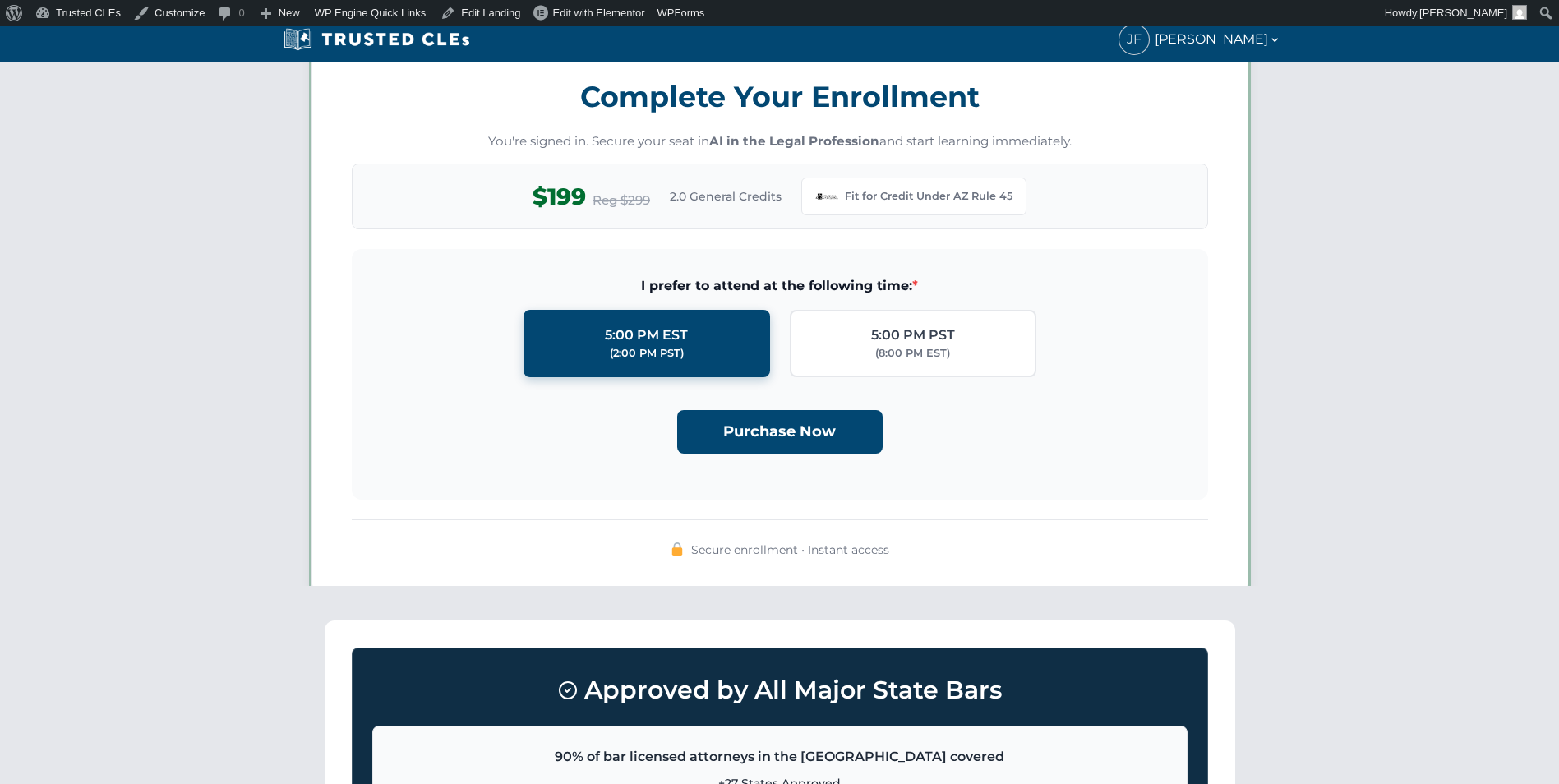
scroll to position [1418, 0]
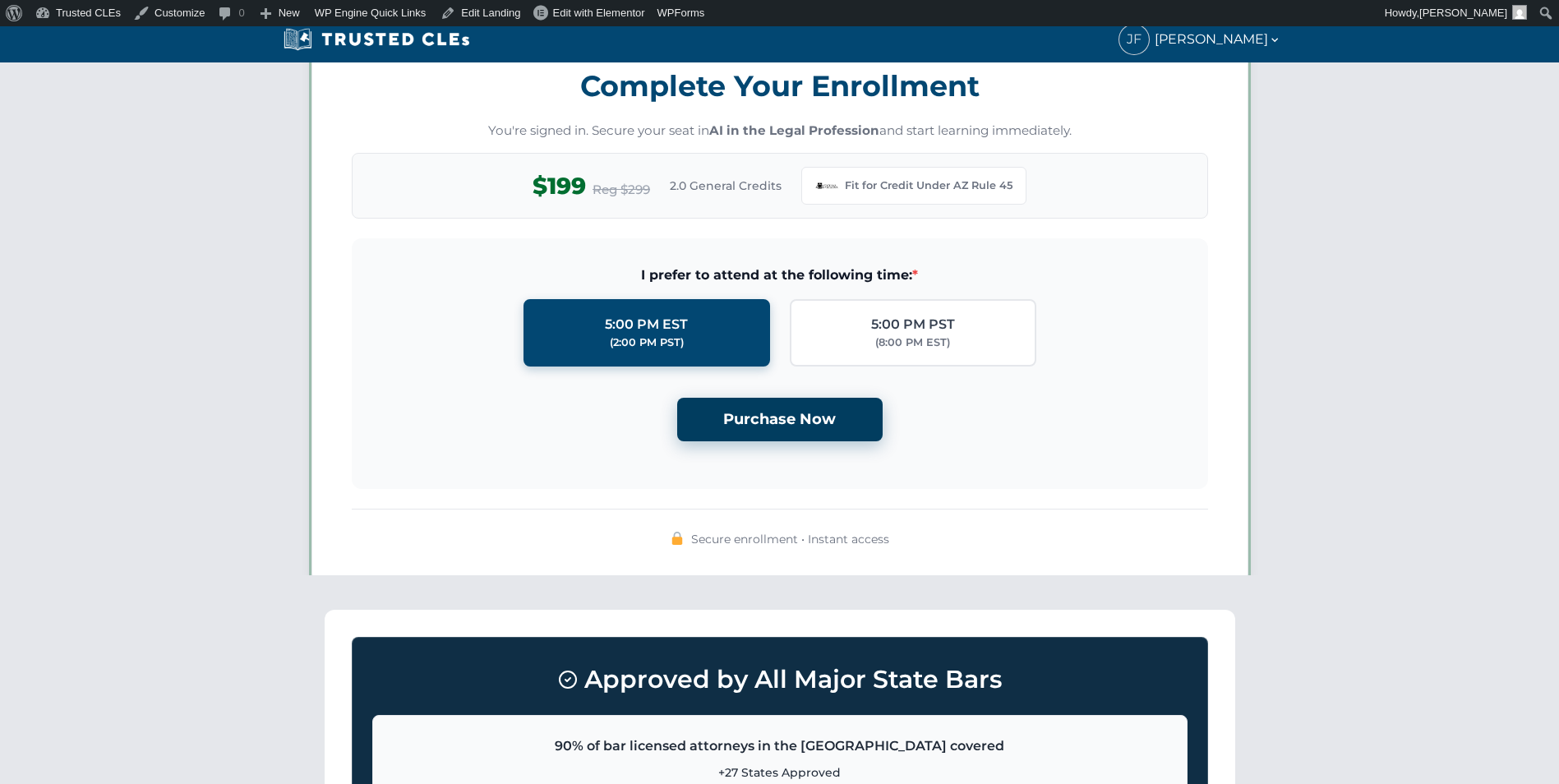
click at [798, 419] on button "Purchase Now" at bounding box center [779, 419] width 205 height 44
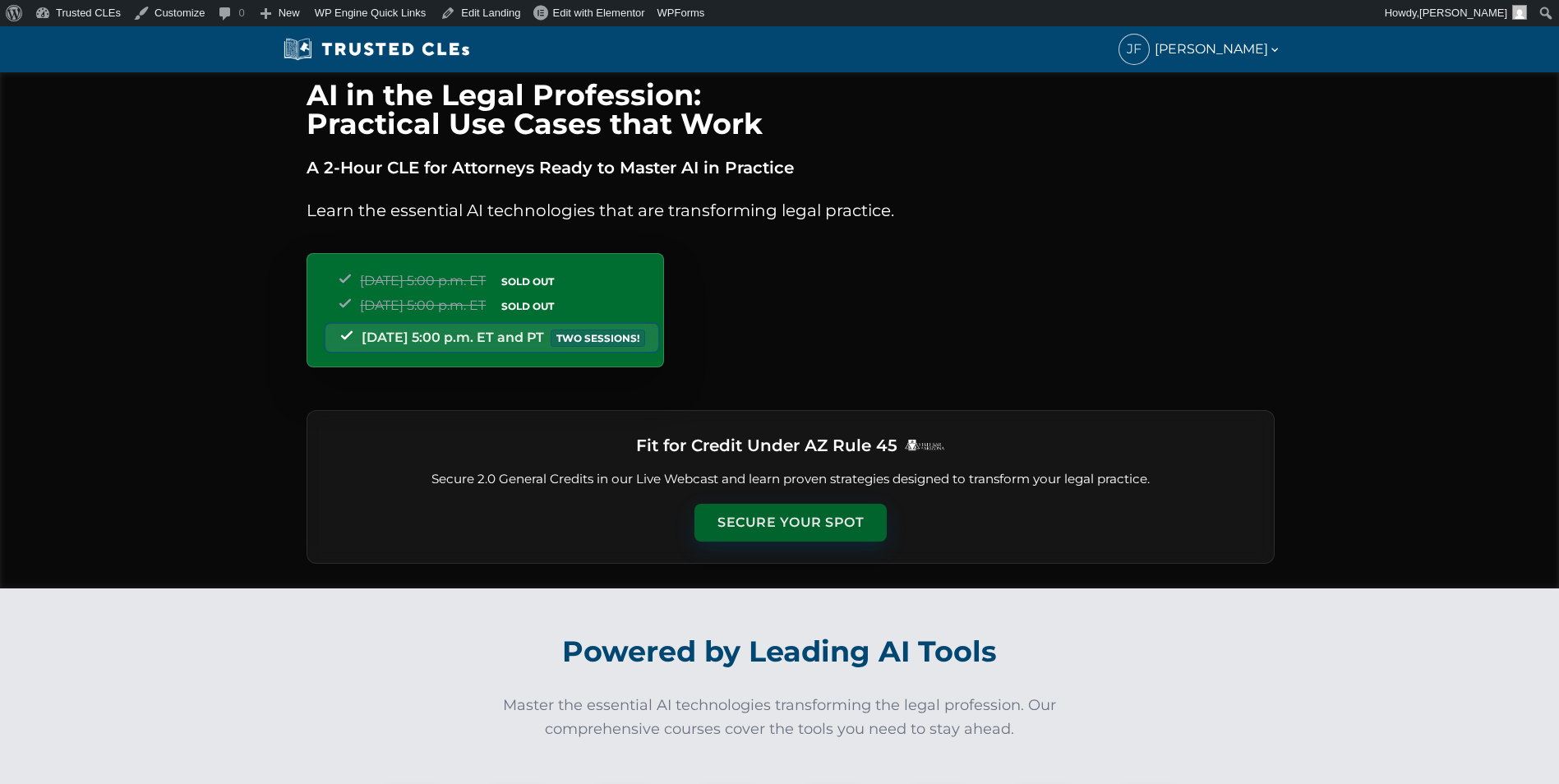
click at [766, 521] on button "Secure Your Spot" at bounding box center [790, 522] width 192 height 38
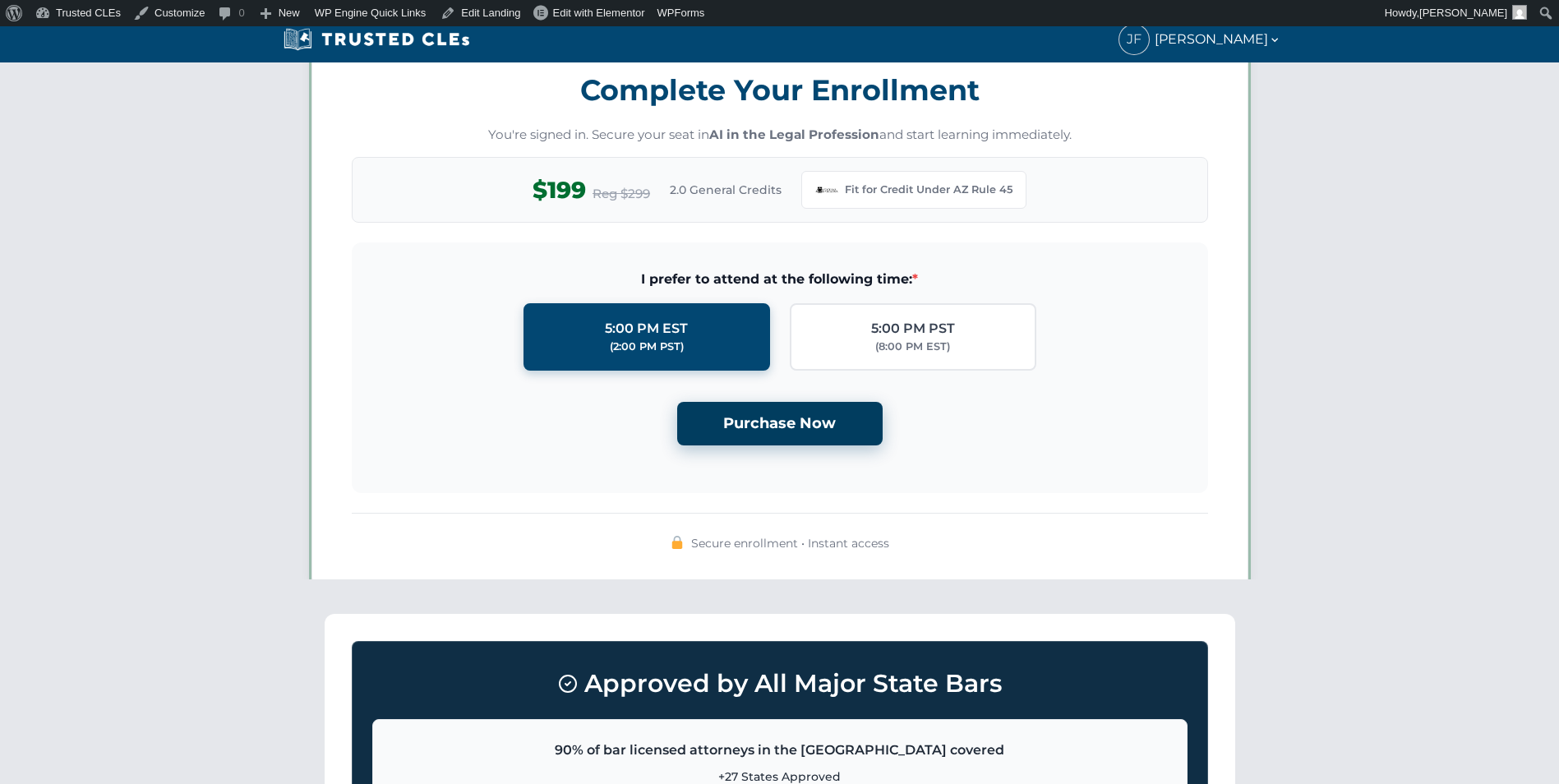
scroll to position [1418, 0]
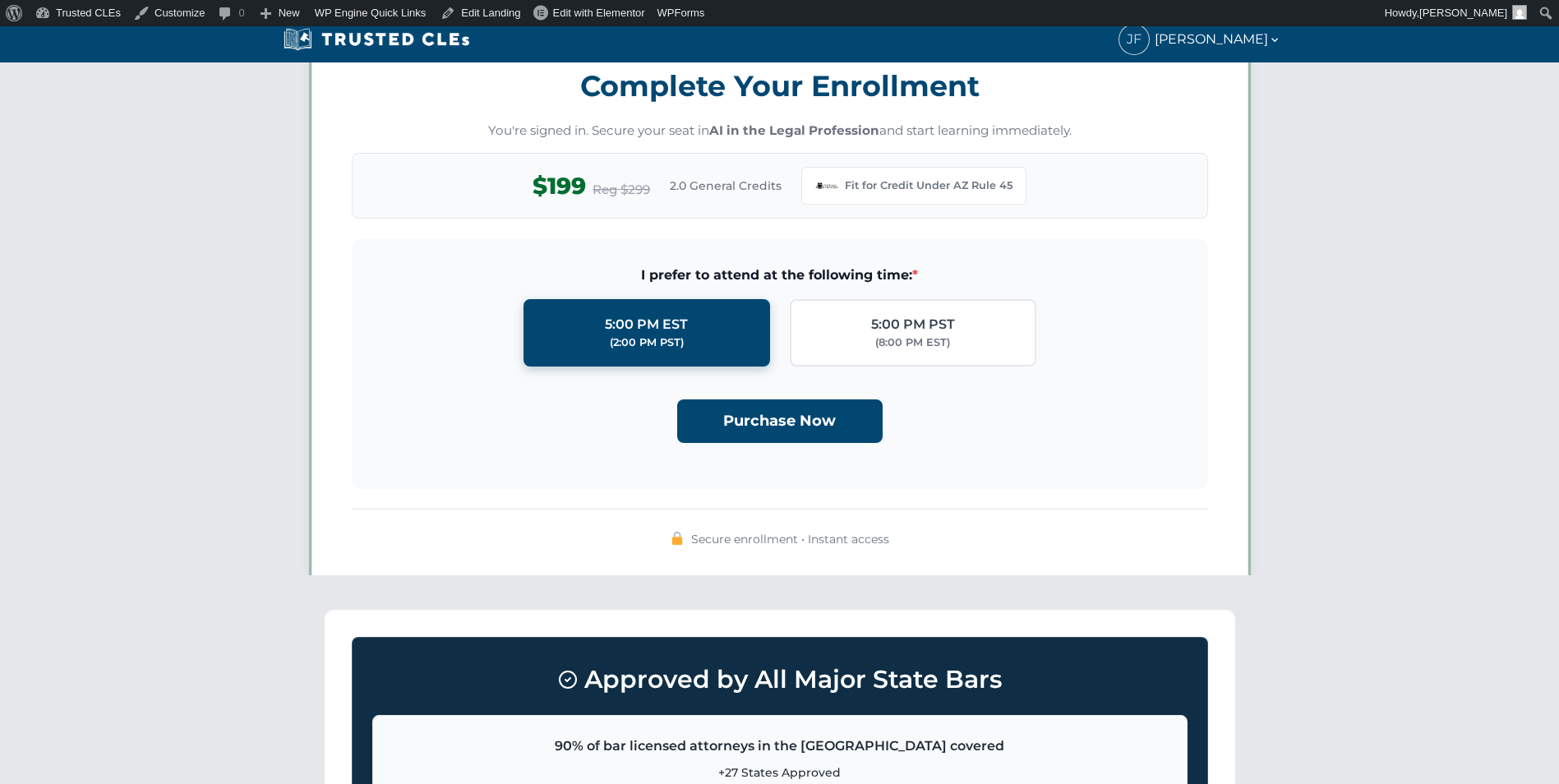
click at [772, 395] on div "Purchase Now" at bounding box center [780, 414] width 804 height 57
click at [770, 414] on button "Purchase Now" at bounding box center [779, 419] width 205 height 44
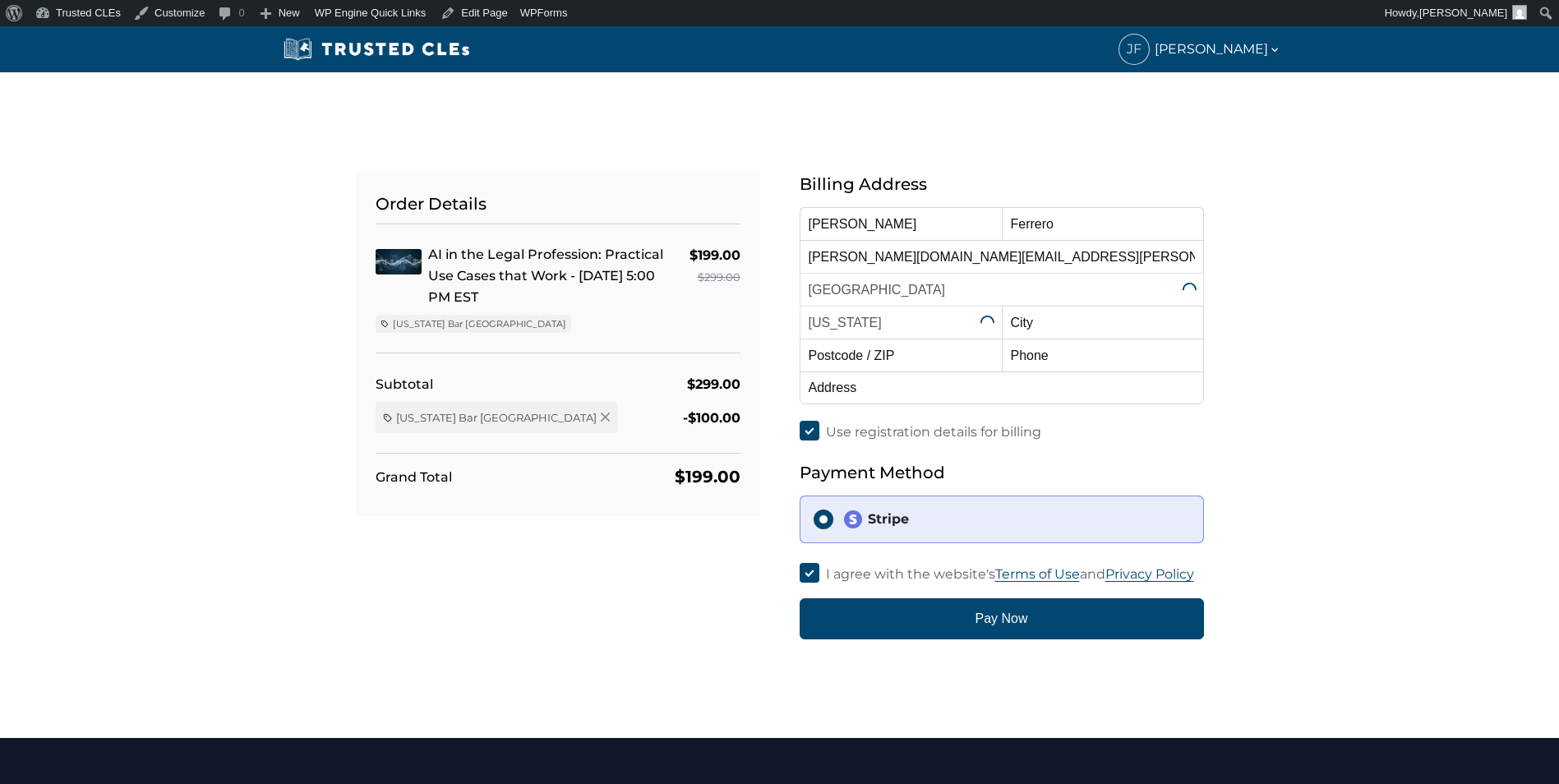
select select "[US_STATE]"
